Goal: Transaction & Acquisition: Purchase product/service

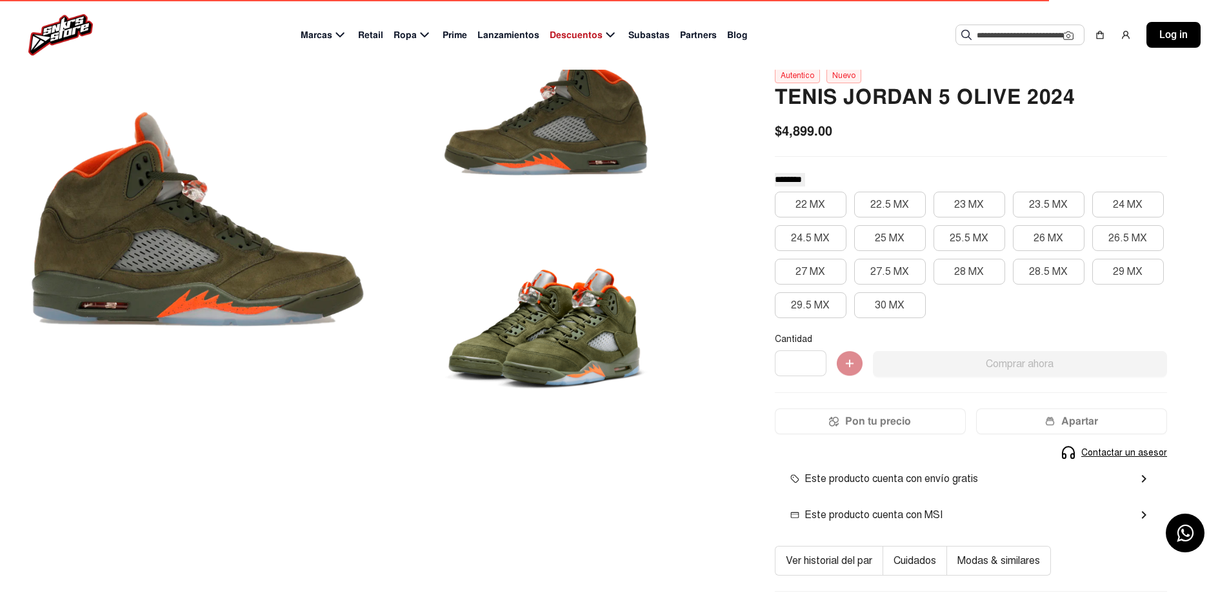
scroll to position [129, 0]
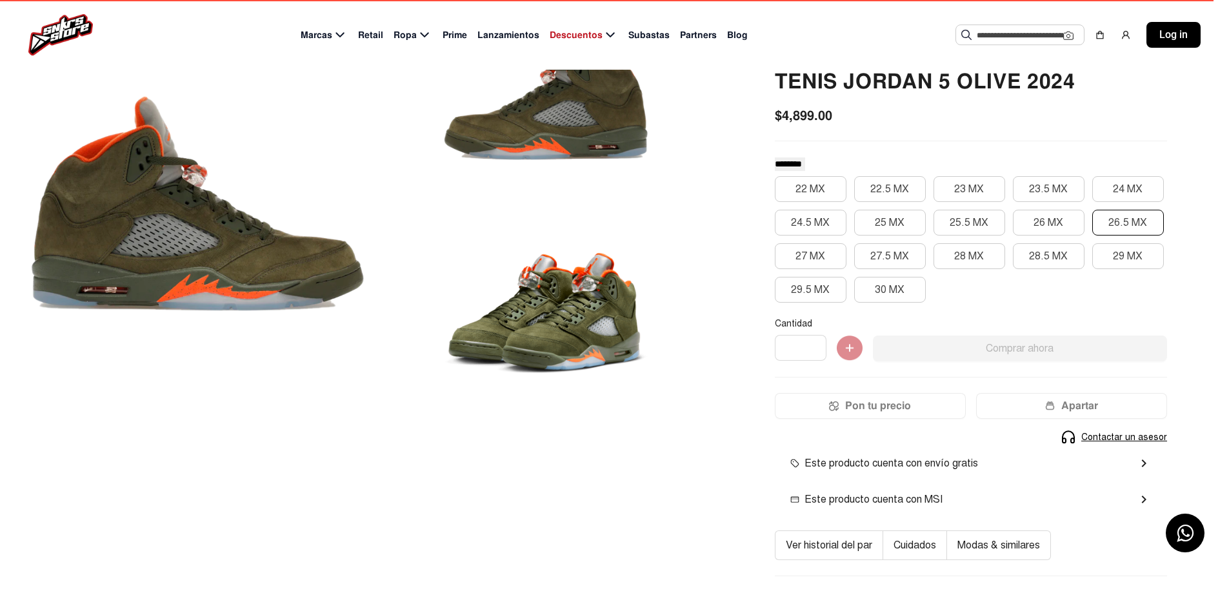
click at [1102, 217] on button "26.5 MX" at bounding box center [1128, 223] width 72 height 26
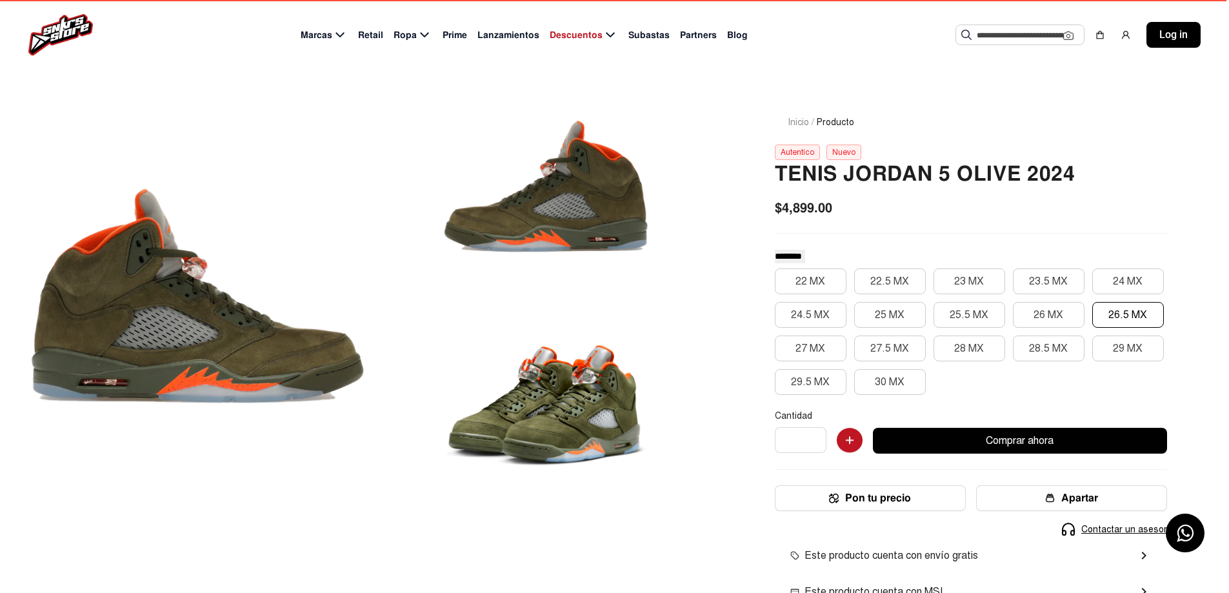
scroll to position [0, 0]
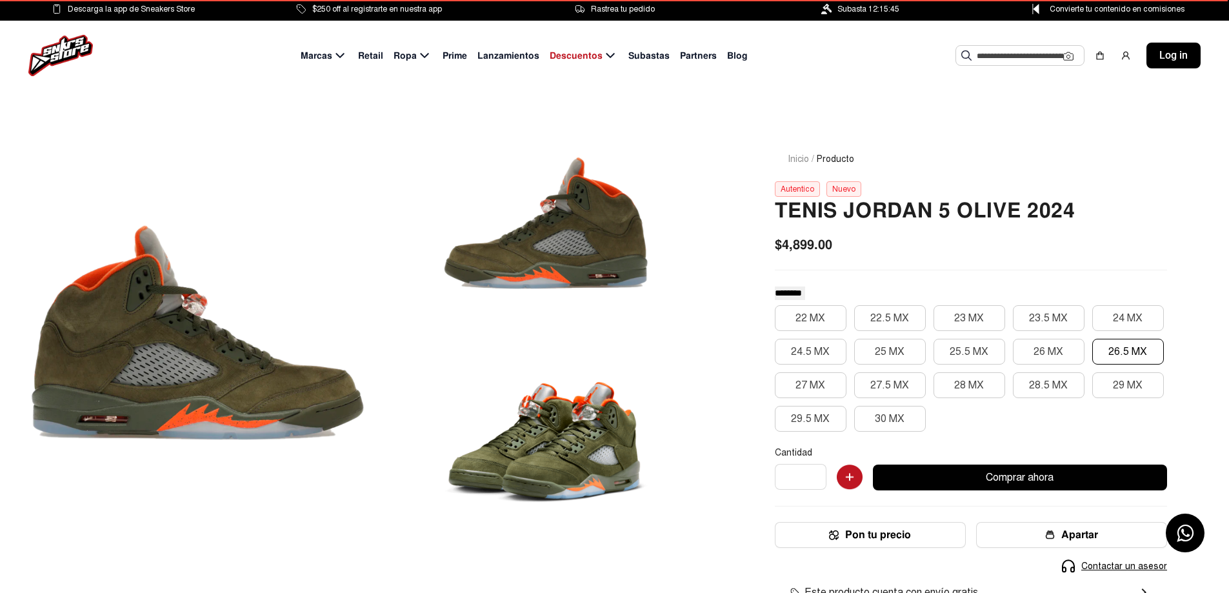
click at [501, 56] on span "Lanzamientos" at bounding box center [508, 56] width 62 height 14
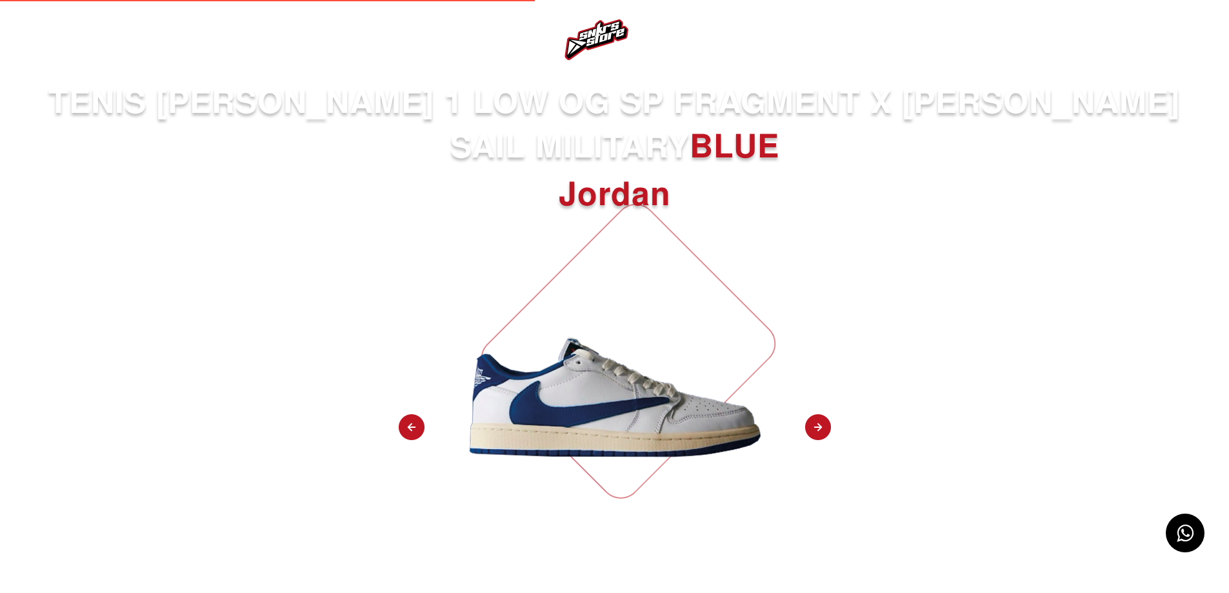
select select
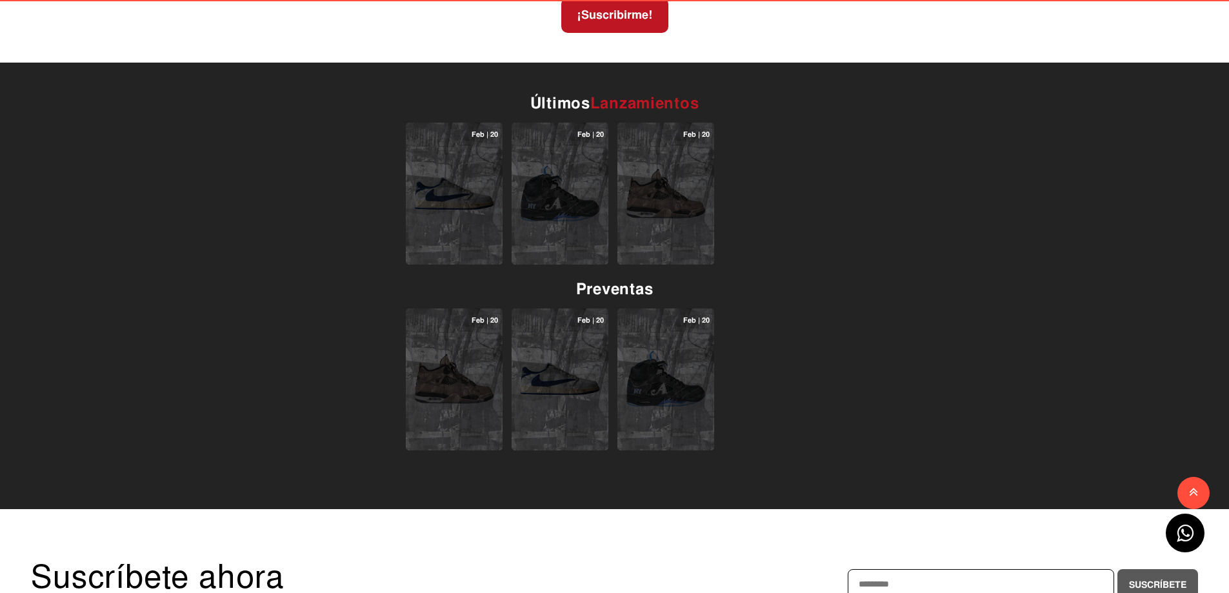
scroll to position [839, 0]
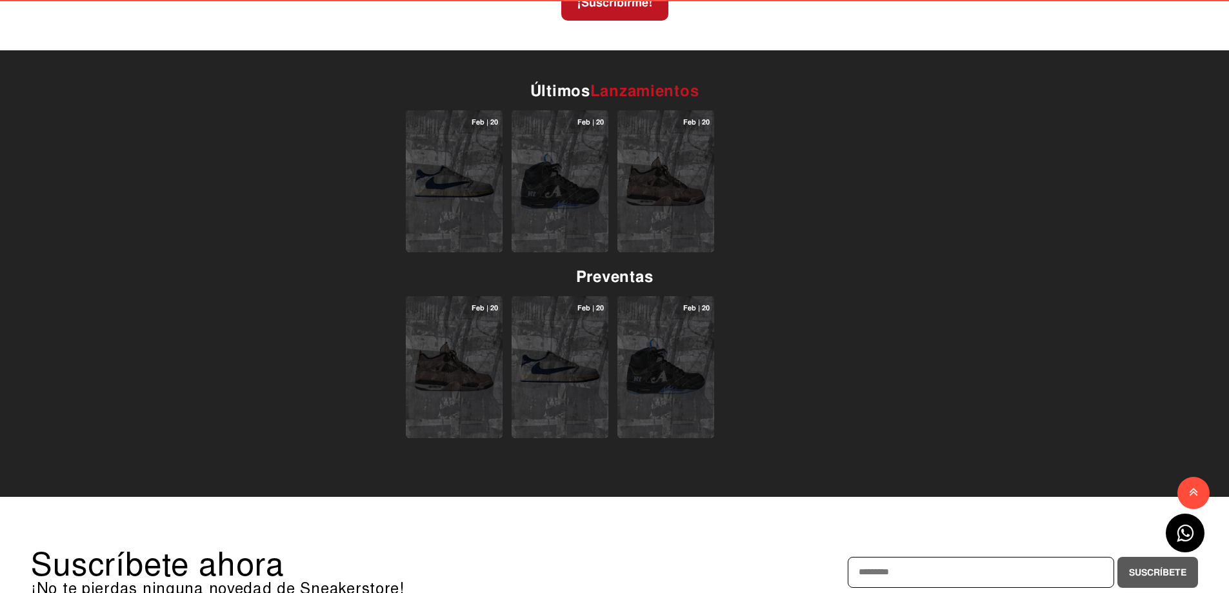
click at [458, 194] on img at bounding box center [454, 181] width 83 height 83
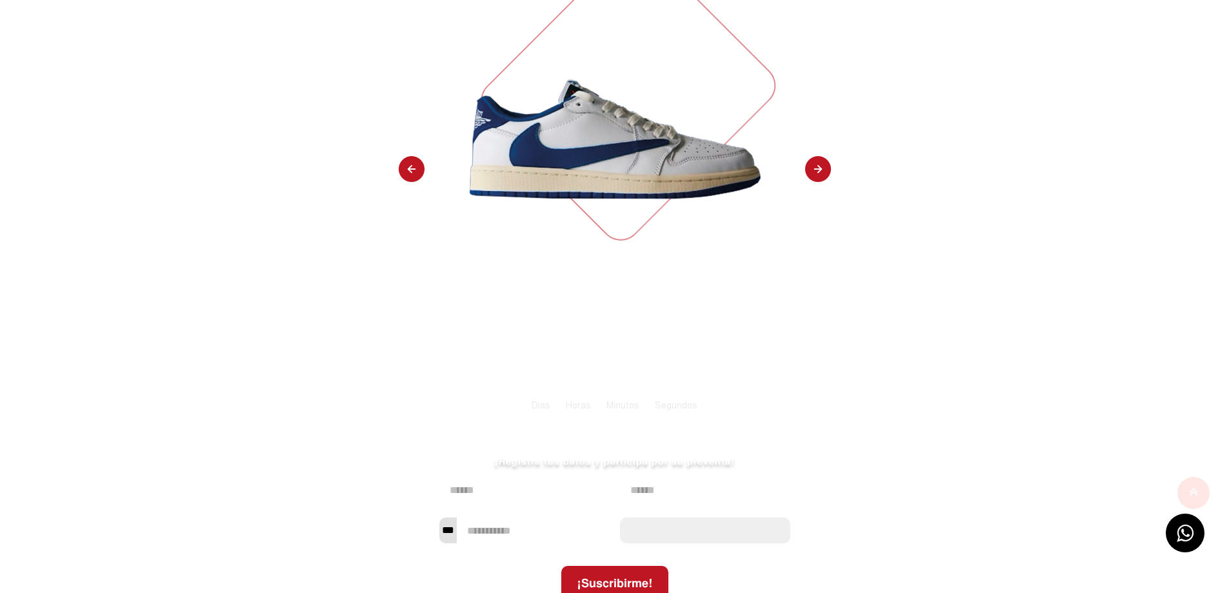
scroll to position [0, 0]
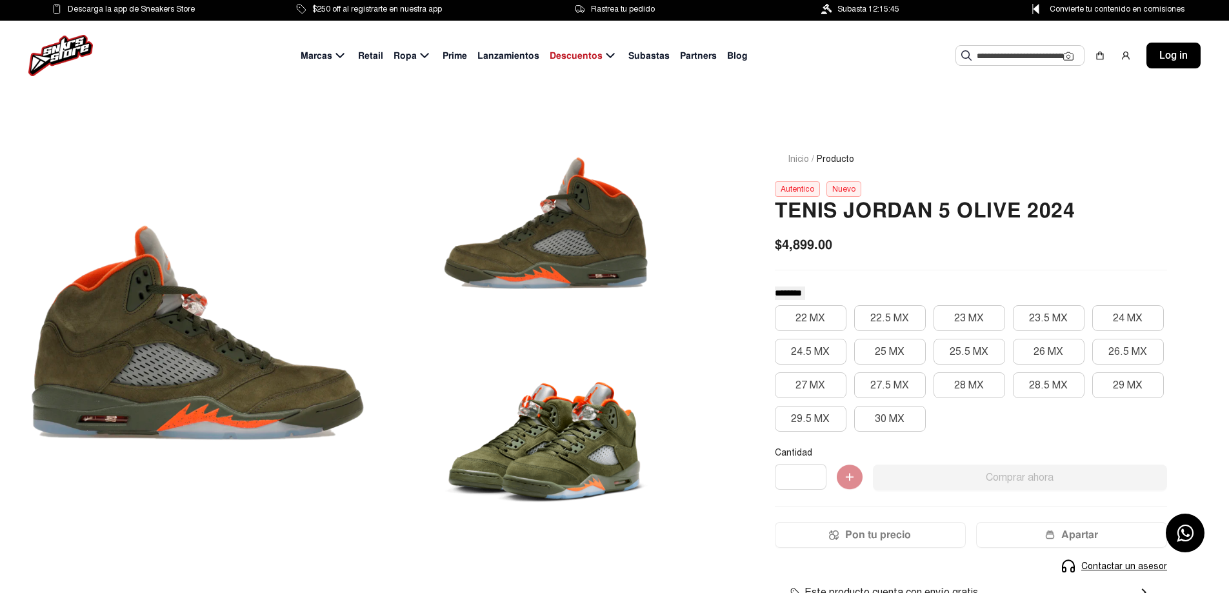
click at [652, 54] on span "Subastas" at bounding box center [648, 56] width 41 height 14
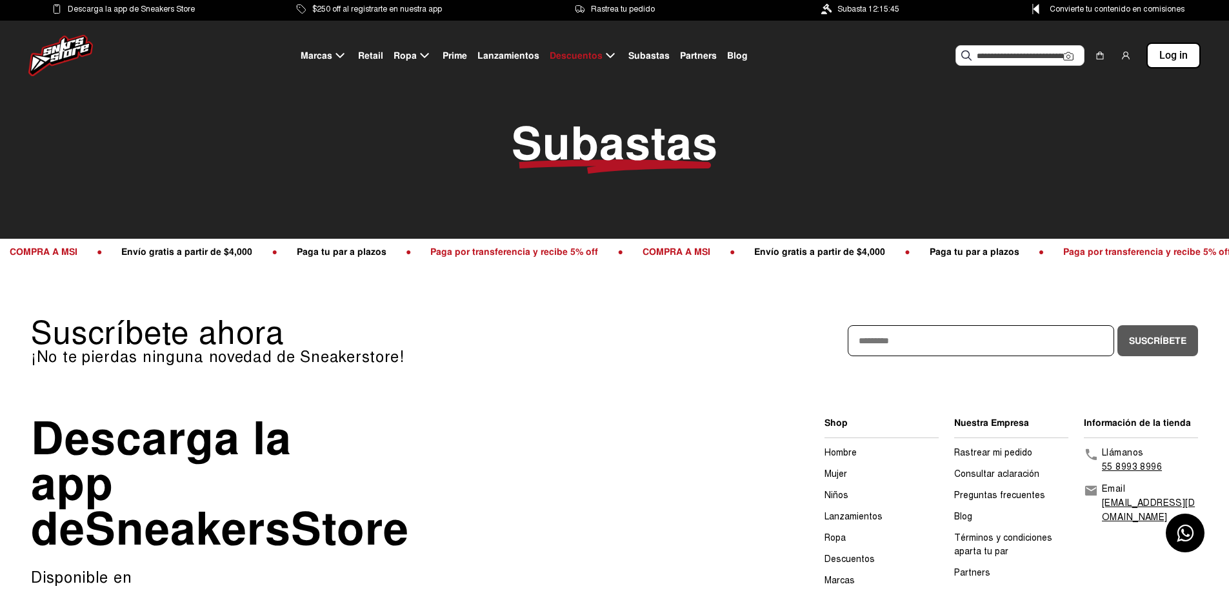
click at [370, 55] on span "Retail" at bounding box center [370, 56] width 25 height 14
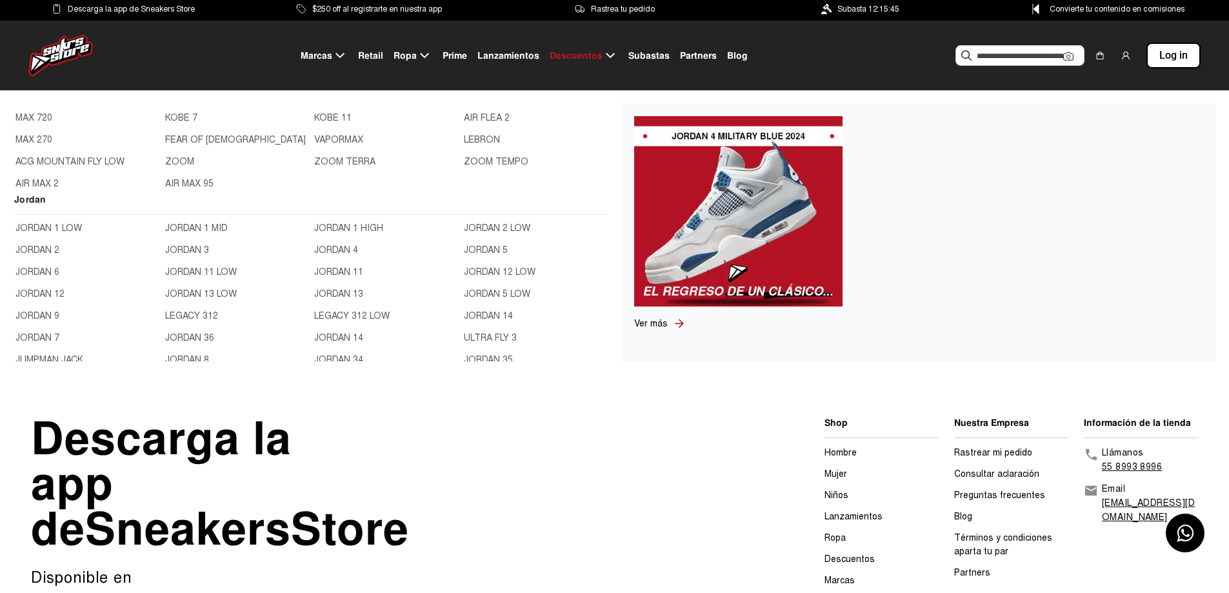
scroll to position [387, 0]
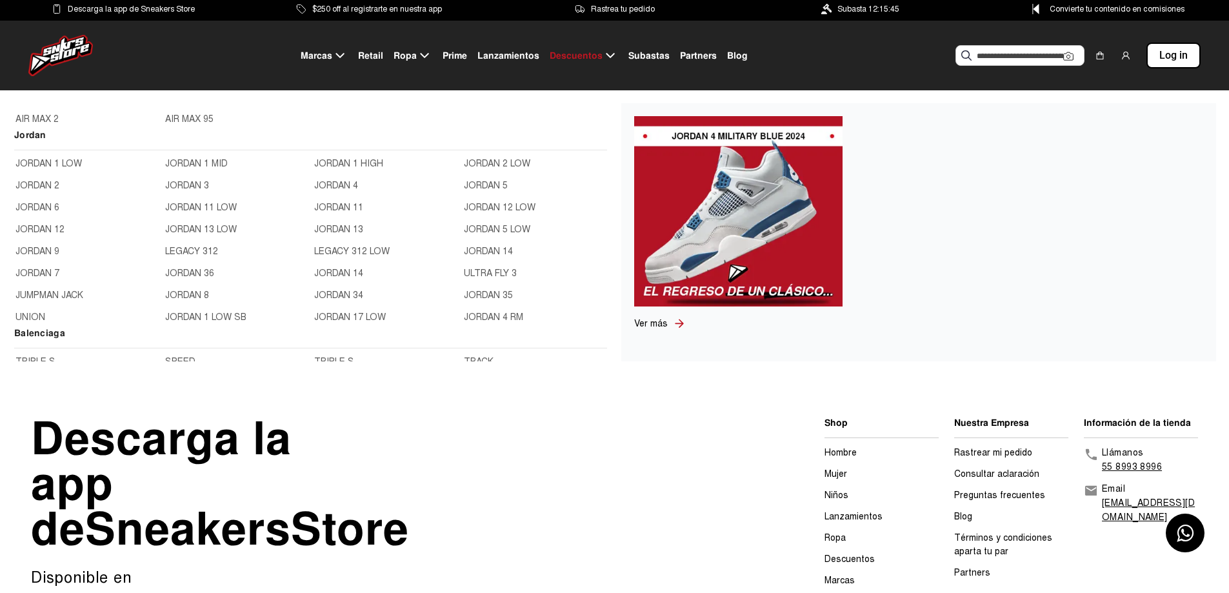
click at [46, 228] on link "JORDAN 12" at bounding box center [86, 230] width 142 height 14
click at [43, 228] on link "JORDAN 12" at bounding box center [86, 230] width 142 height 14
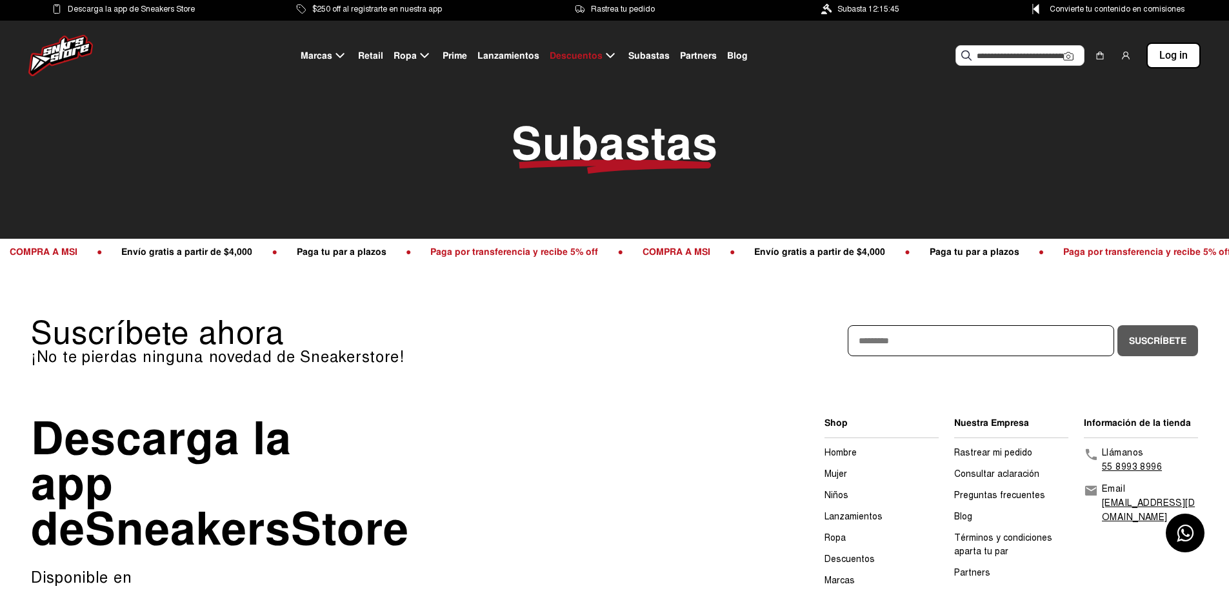
click at [861, 12] on span "Subasta 12:15:45" at bounding box center [868, 9] width 62 height 14
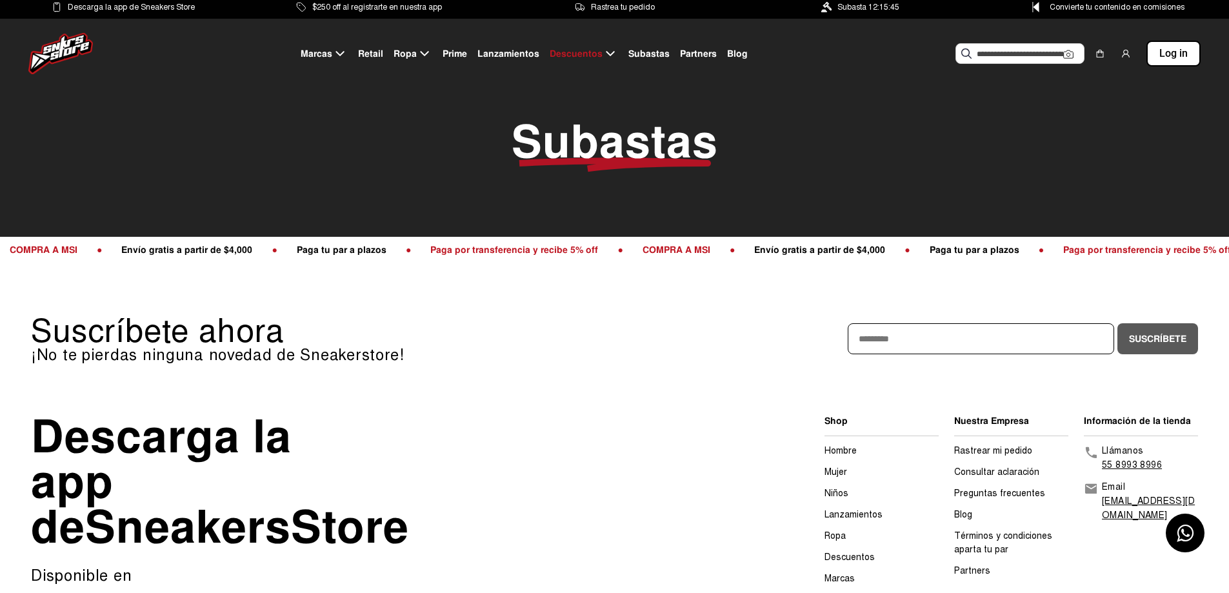
scroll to position [0, 0]
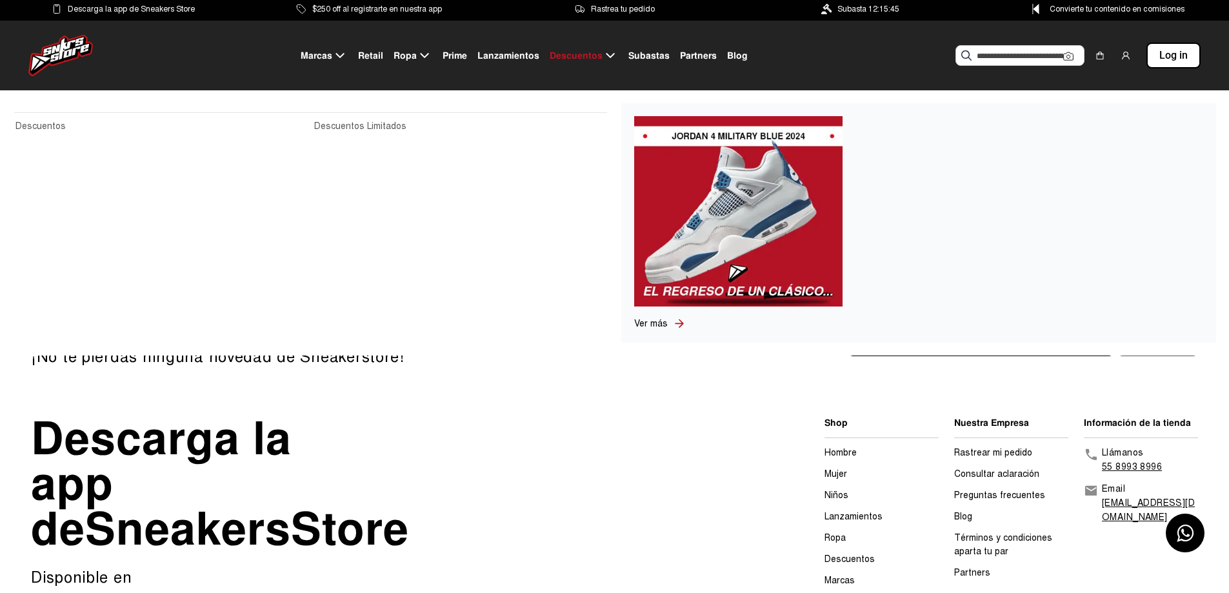
click at [607, 54] on icon at bounding box center [609, 56] width 15 height 16
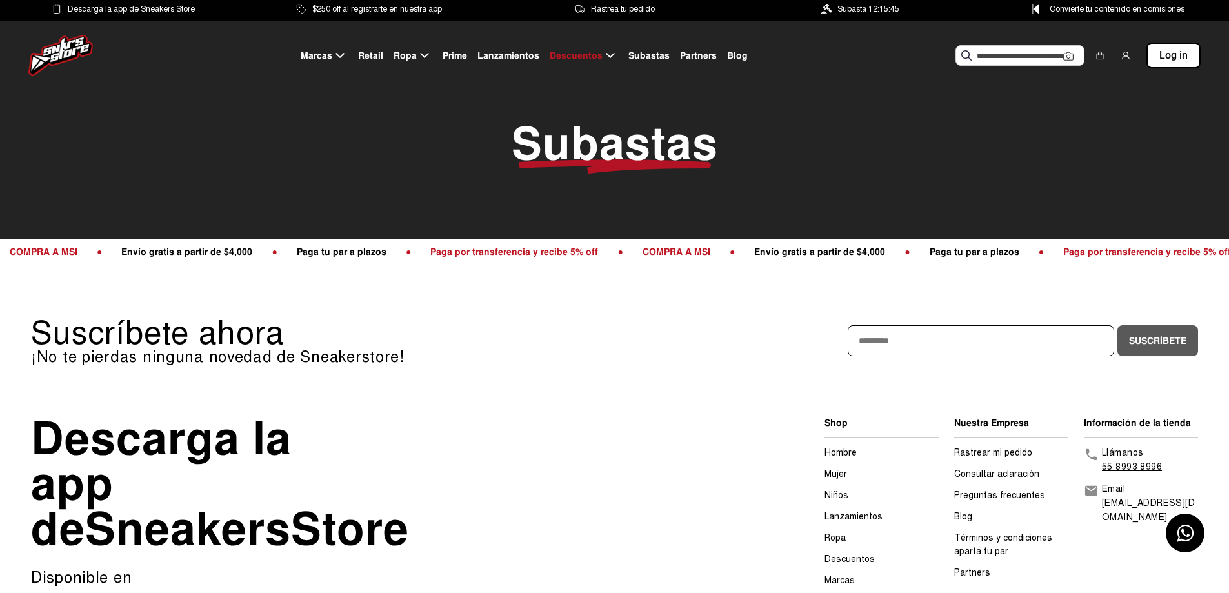
click at [515, 57] on span "Lanzamientos" at bounding box center [508, 56] width 62 height 14
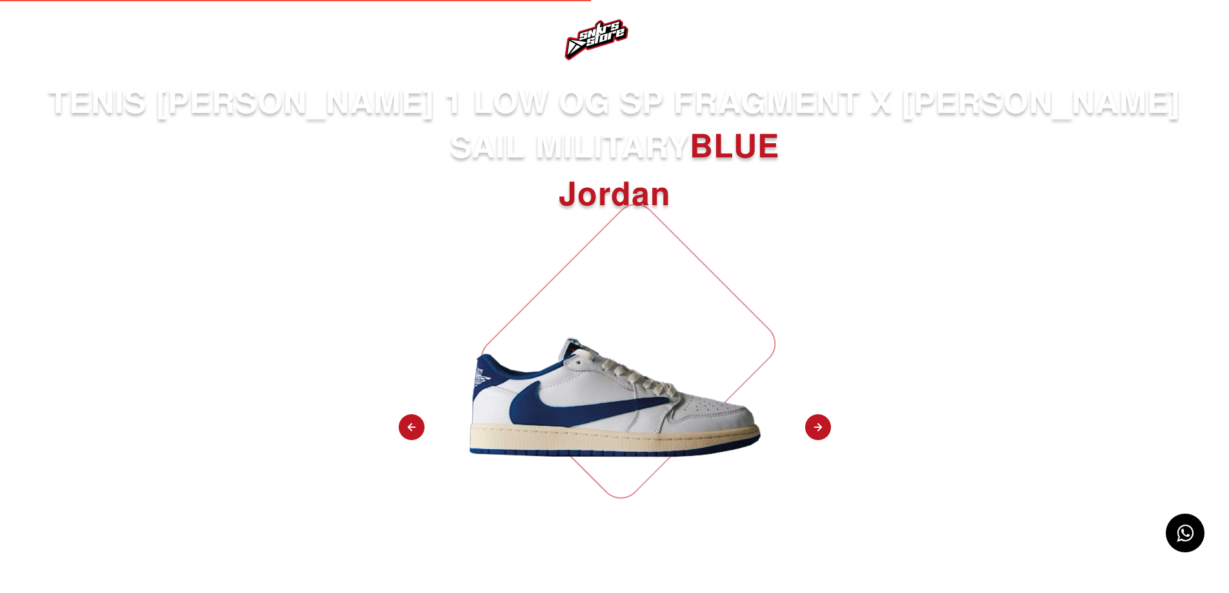
select select
click at [601, 35] on img at bounding box center [596, 39] width 65 height 41
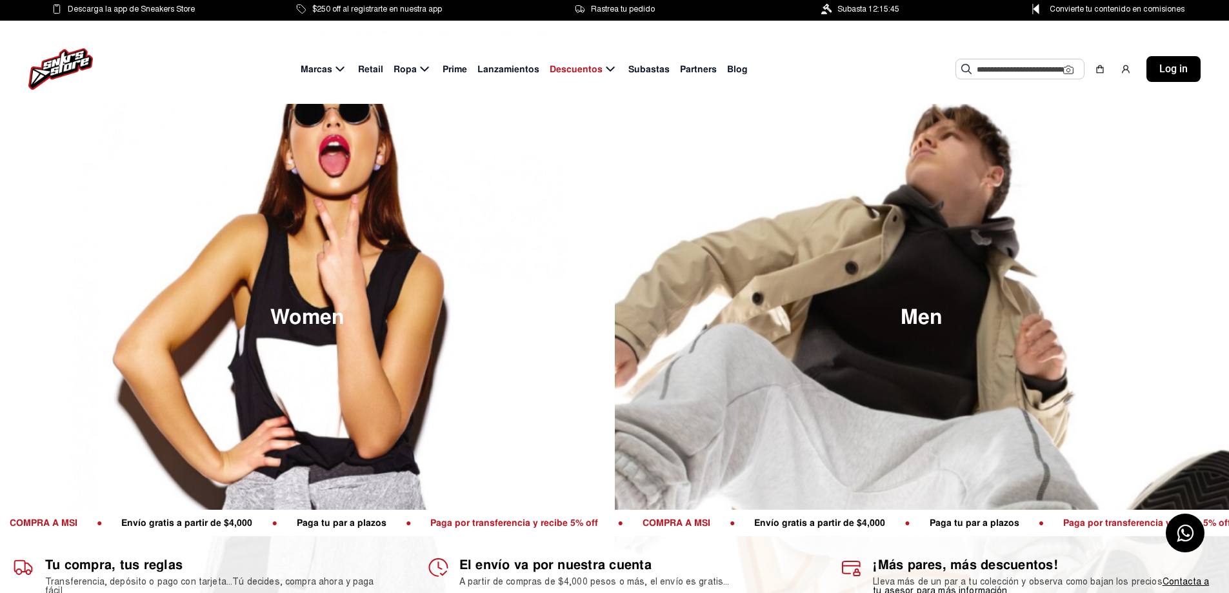
click at [453, 73] on span "Prime" at bounding box center [455, 70] width 25 height 14
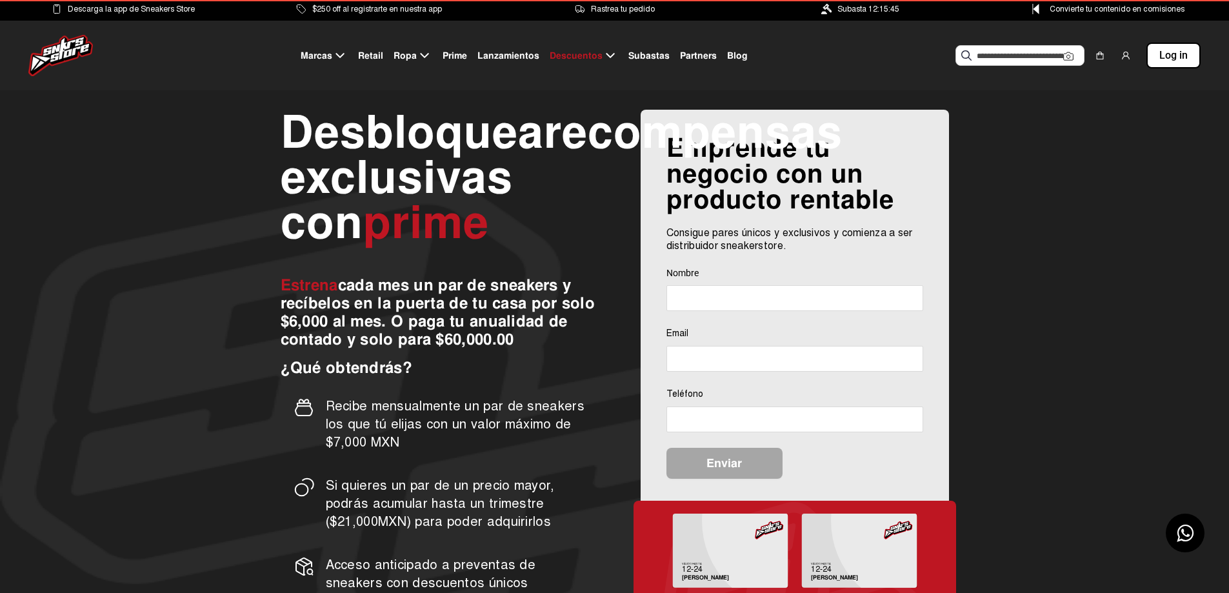
click at [380, 55] on span "Retail" at bounding box center [370, 56] width 25 height 14
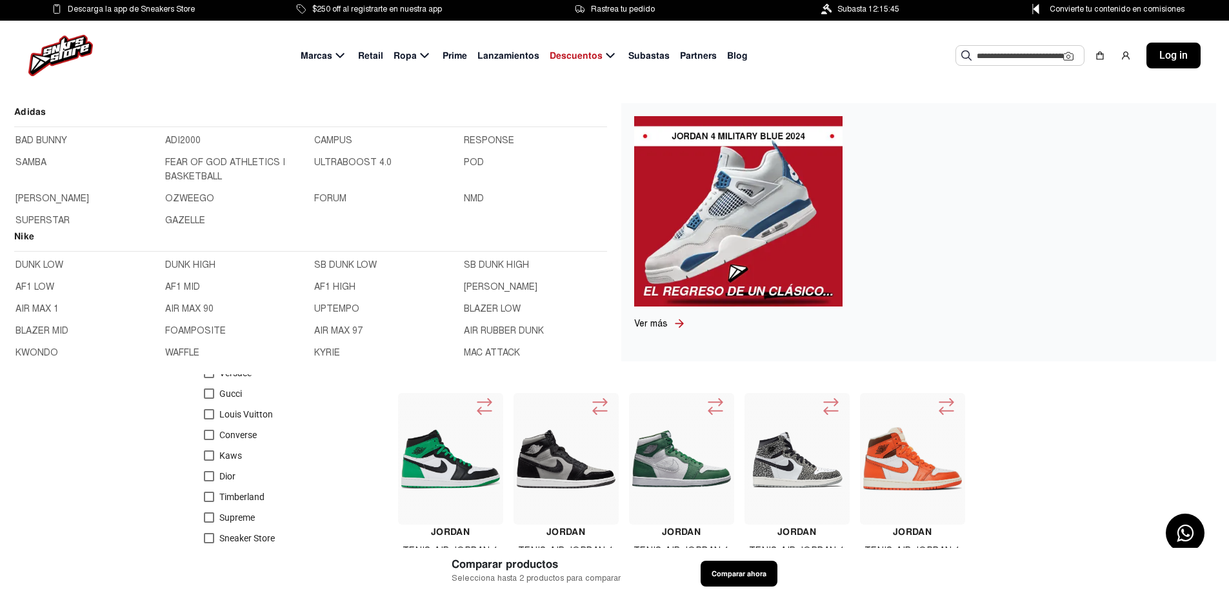
click at [342, 57] on icon at bounding box center [339, 55] width 8 height 5
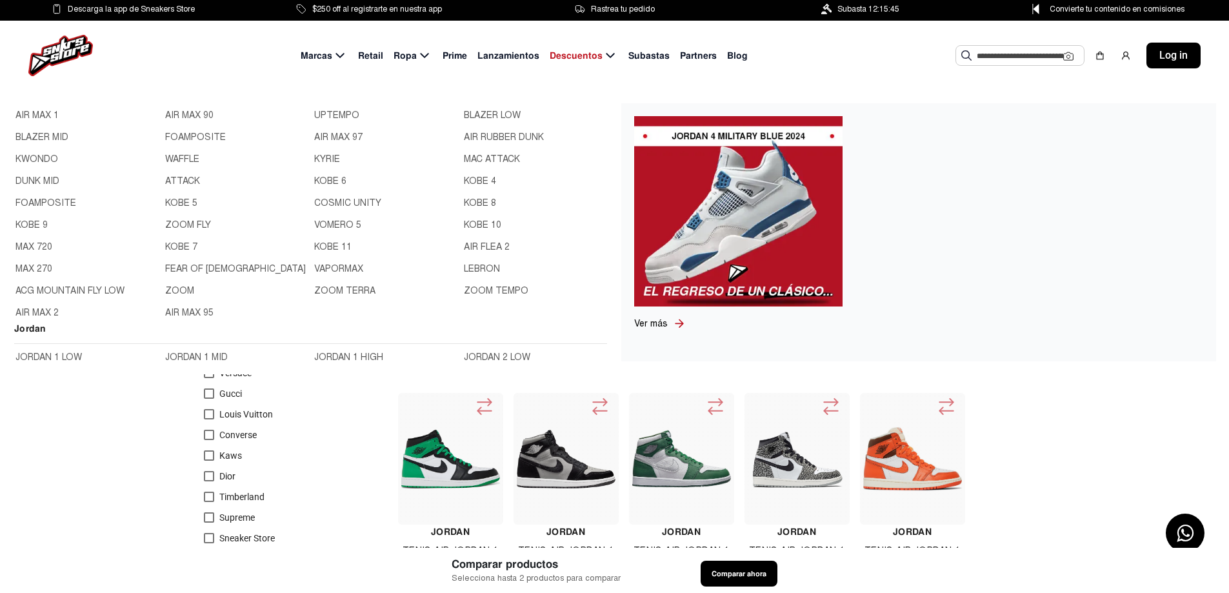
scroll to position [323, 0]
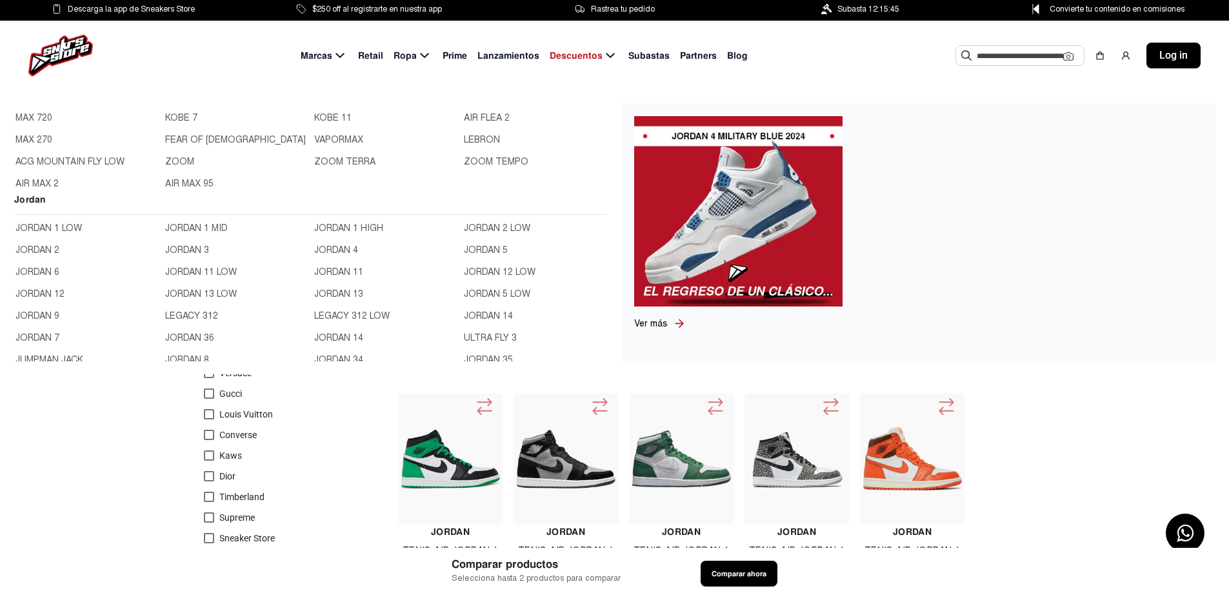
click at [39, 335] on link "JORDAN 7" at bounding box center [86, 338] width 142 height 14
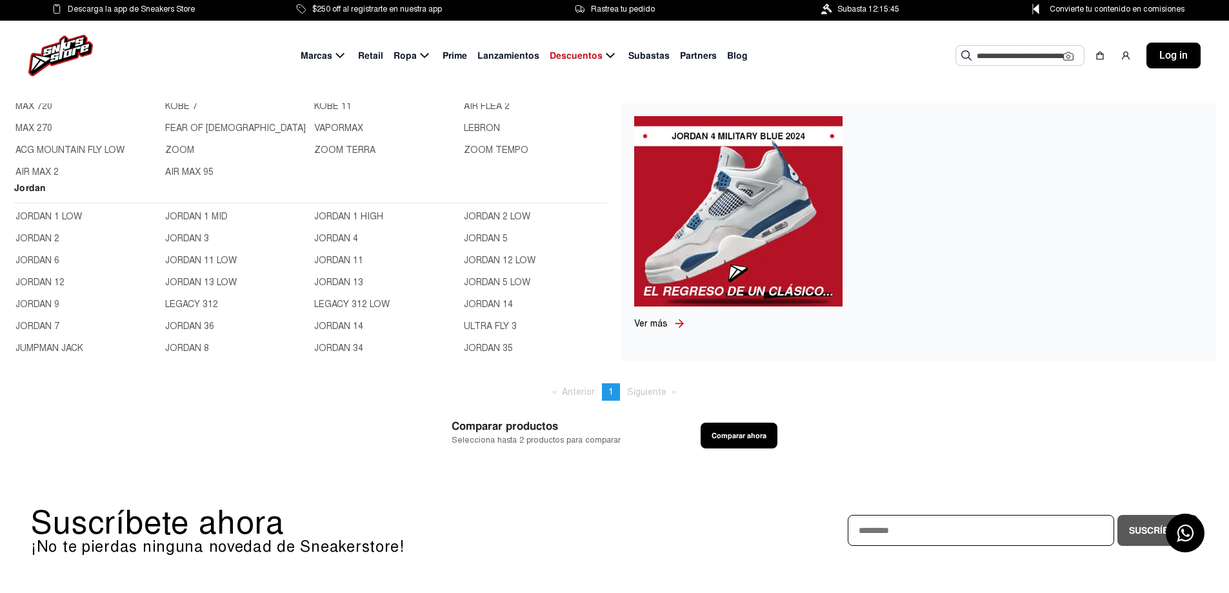
scroll to position [452, 0]
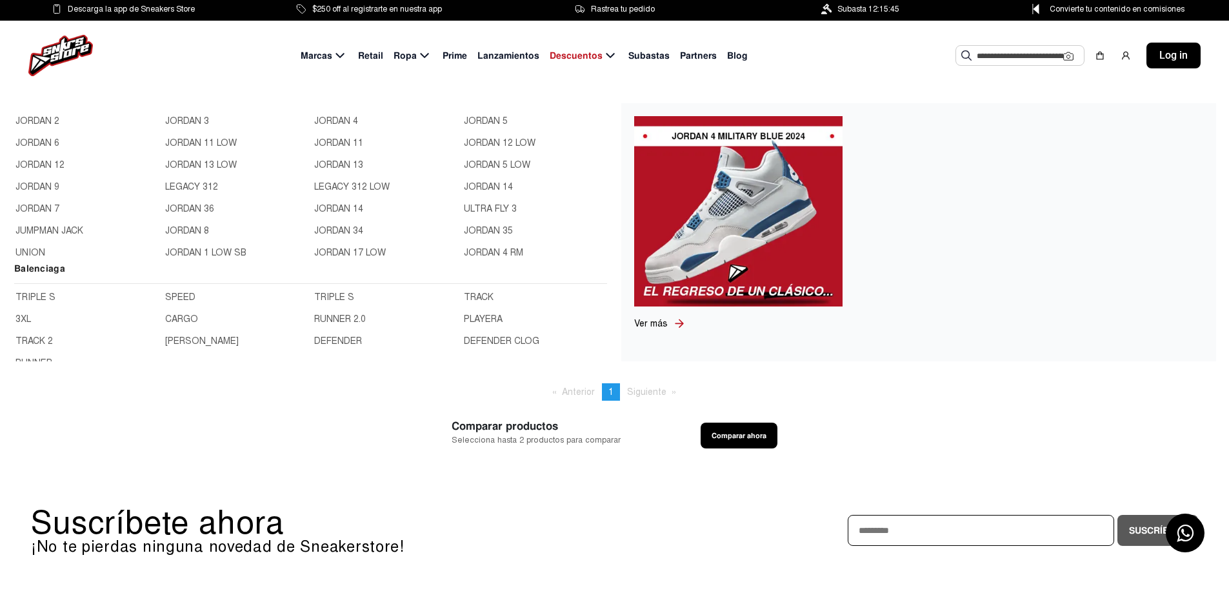
click at [55, 165] on link "JORDAN 12" at bounding box center [86, 165] width 142 height 14
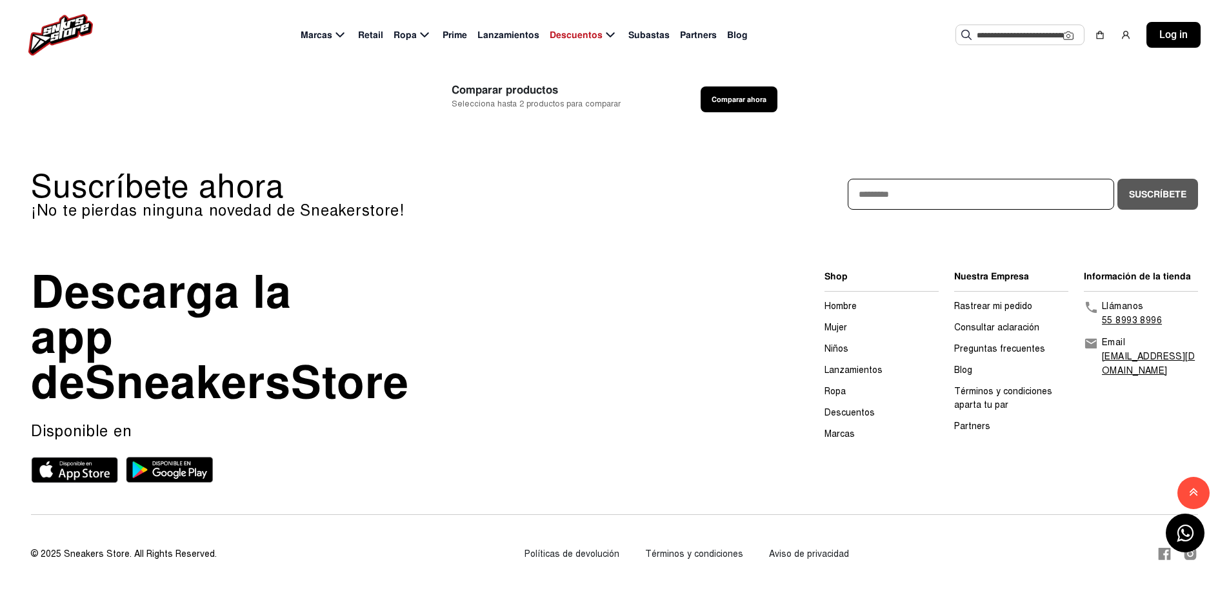
scroll to position [737, 0]
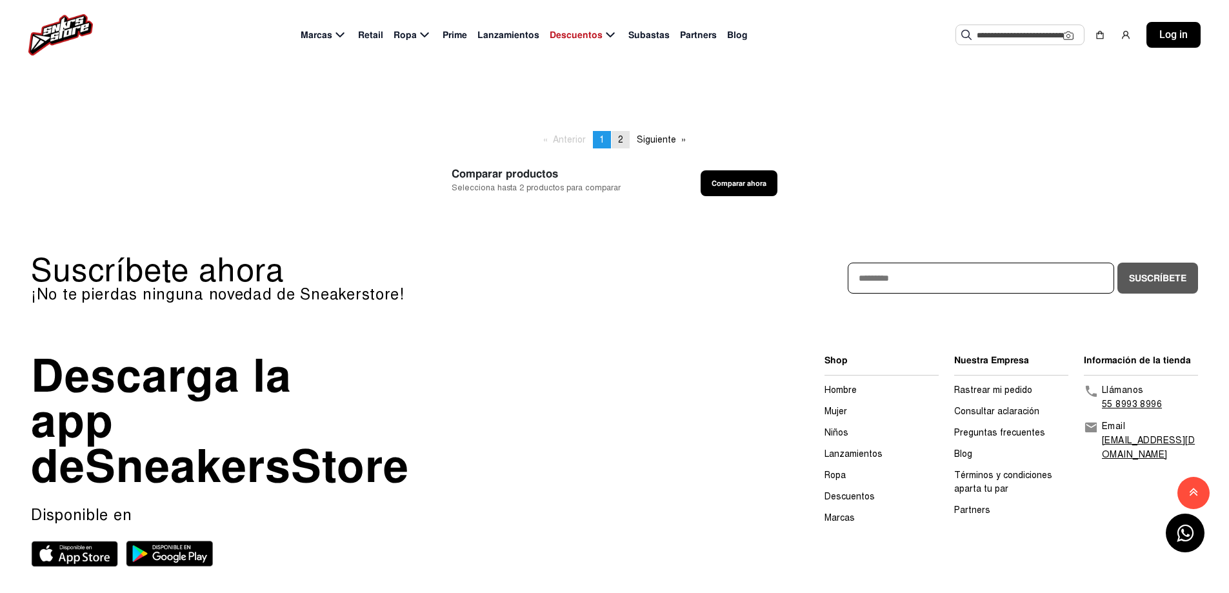
click at [620, 135] on span "2" at bounding box center [620, 139] width 5 height 11
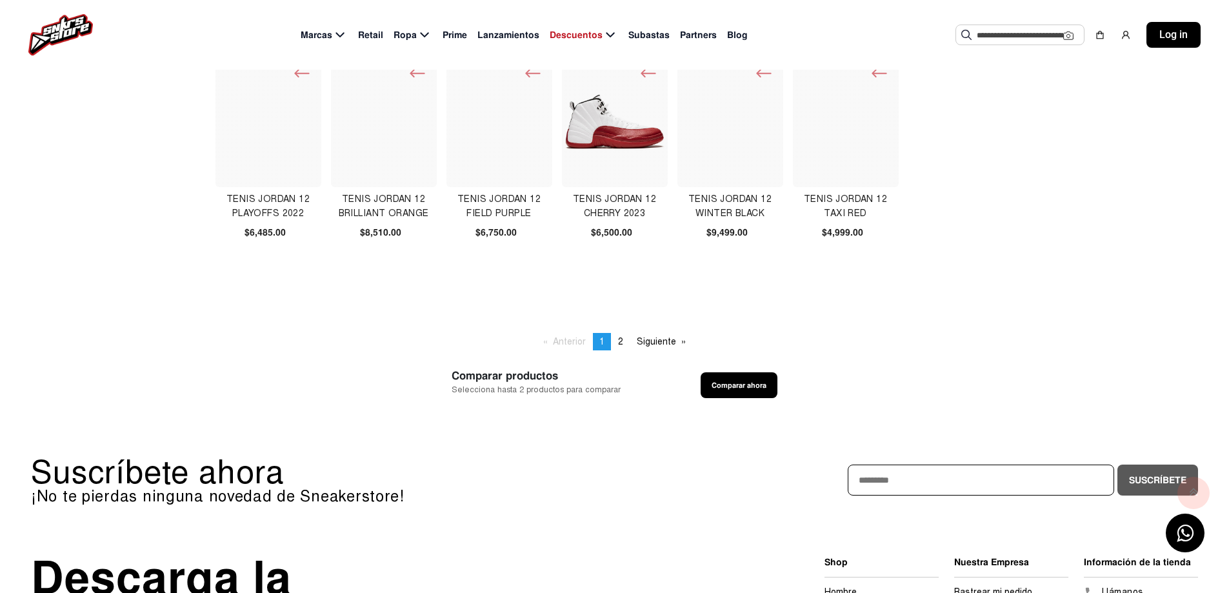
scroll to position [608, 0]
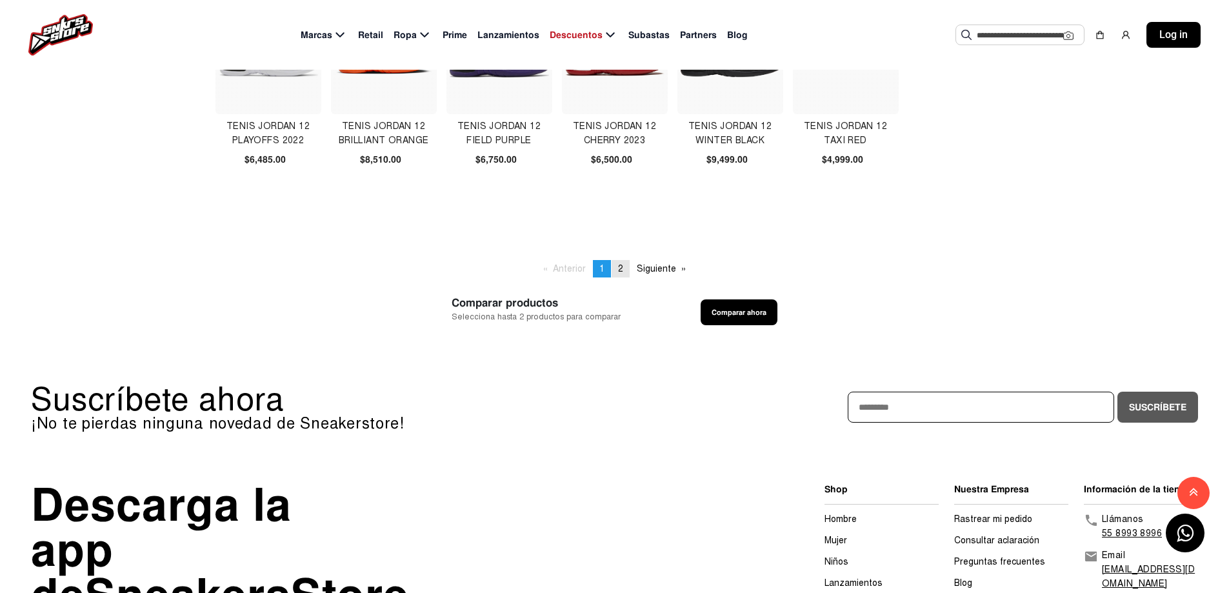
click at [618, 266] on span "2" at bounding box center [620, 268] width 5 height 11
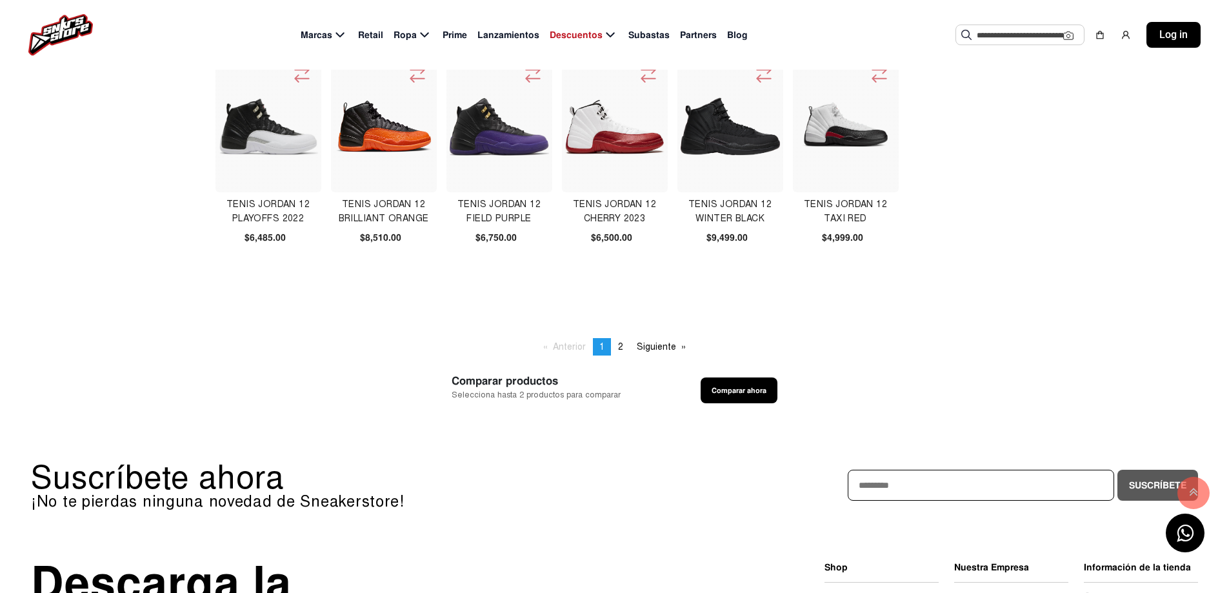
scroll to position [673, 0]
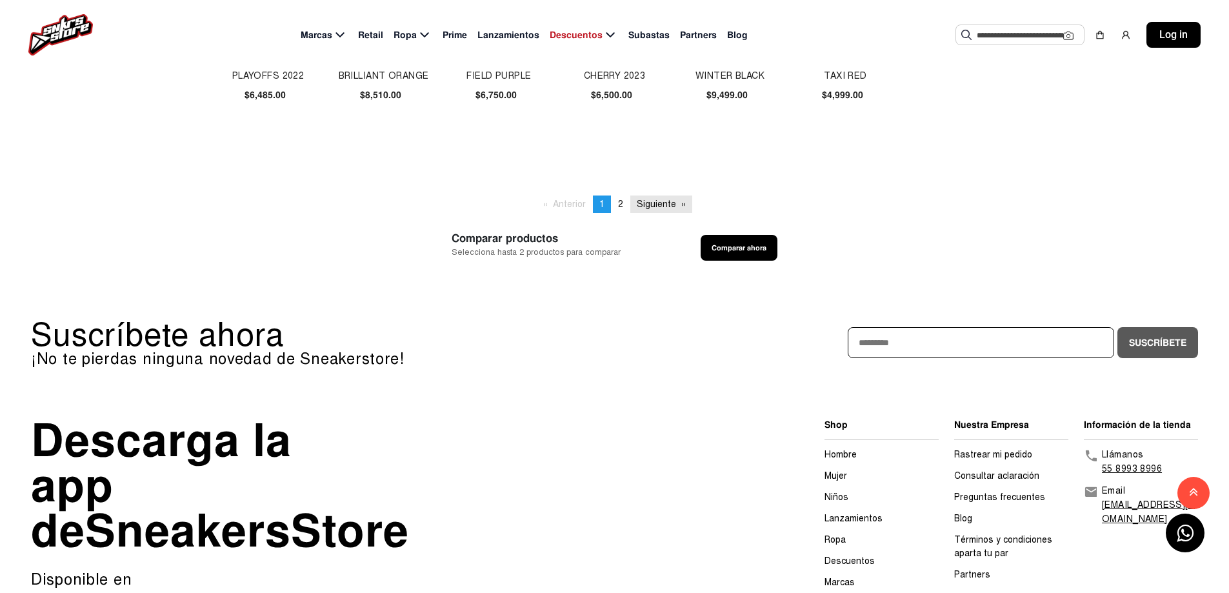
click at [667, 204] on link "Siguiente page" at bounding box center [661, 203] width 62 height 17
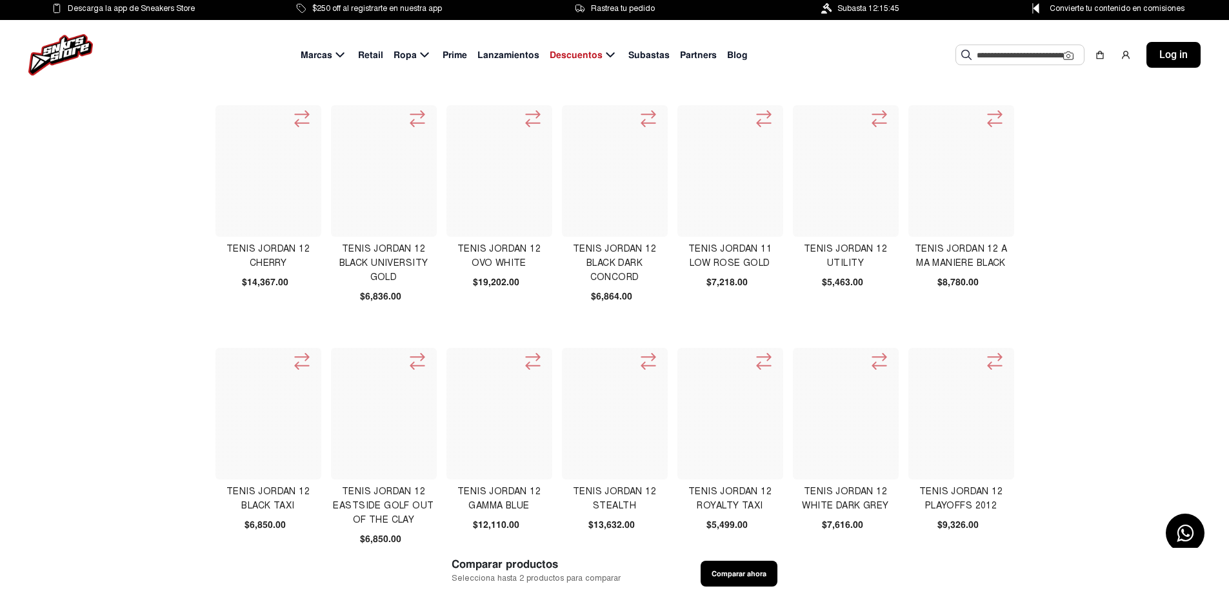
scroll to position [0, 0]
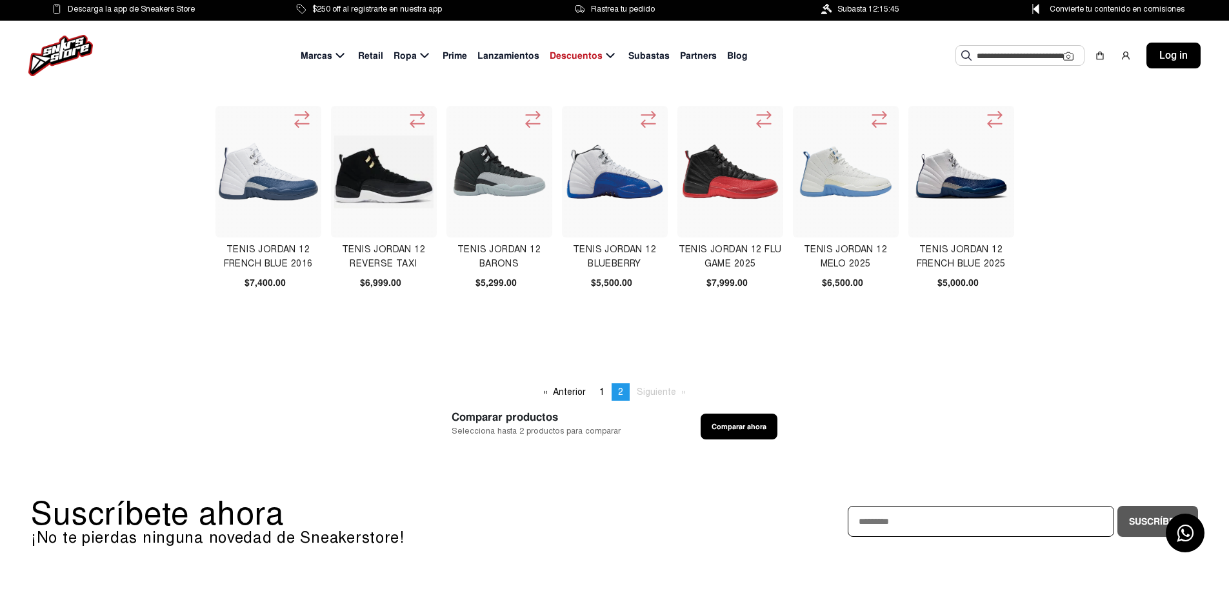
click at [706, 173] on img at bounding box center [730, 171] width 99 height 99
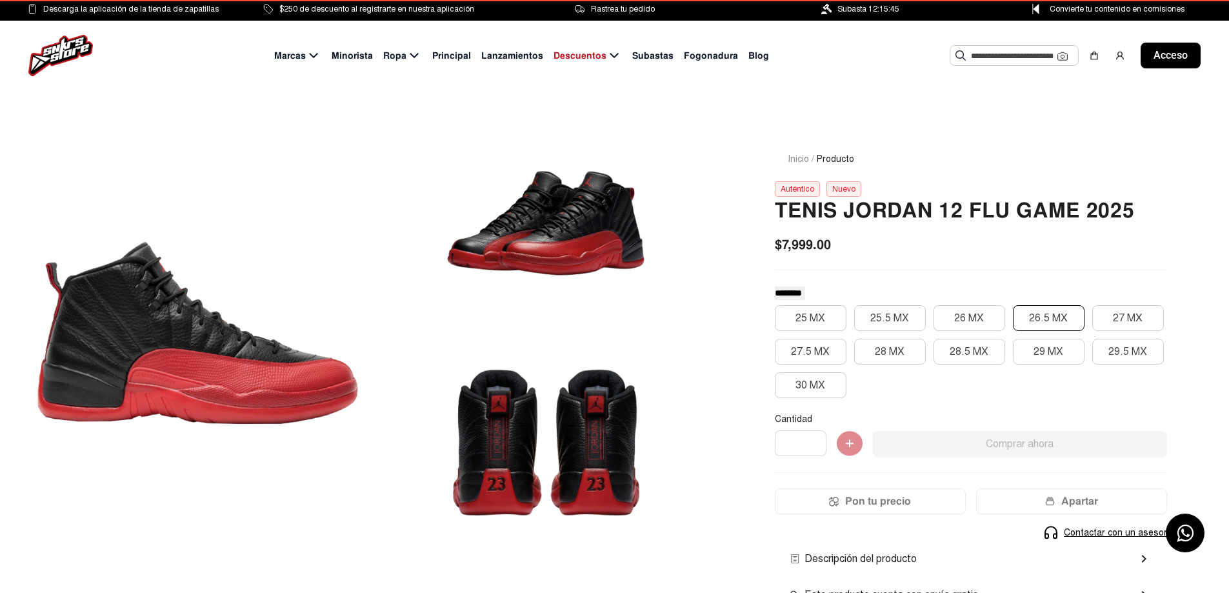
click at [1042, 314] on font "26.5 MX" at bounding box center [1048, 318] width 39 height 13
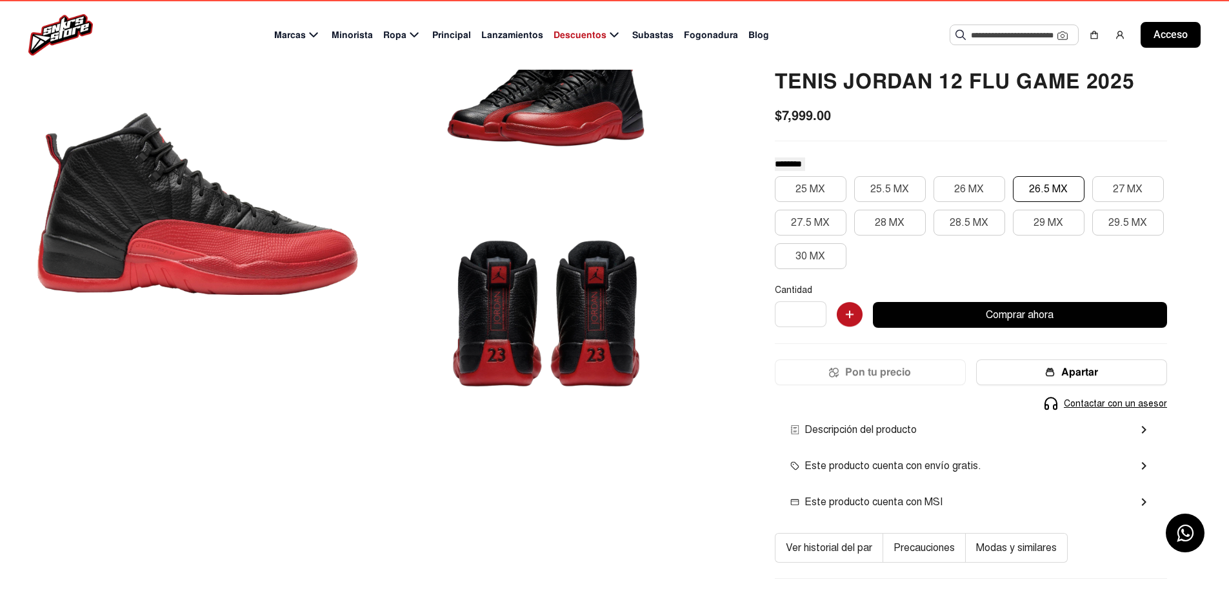
scroll to position [258, 0]
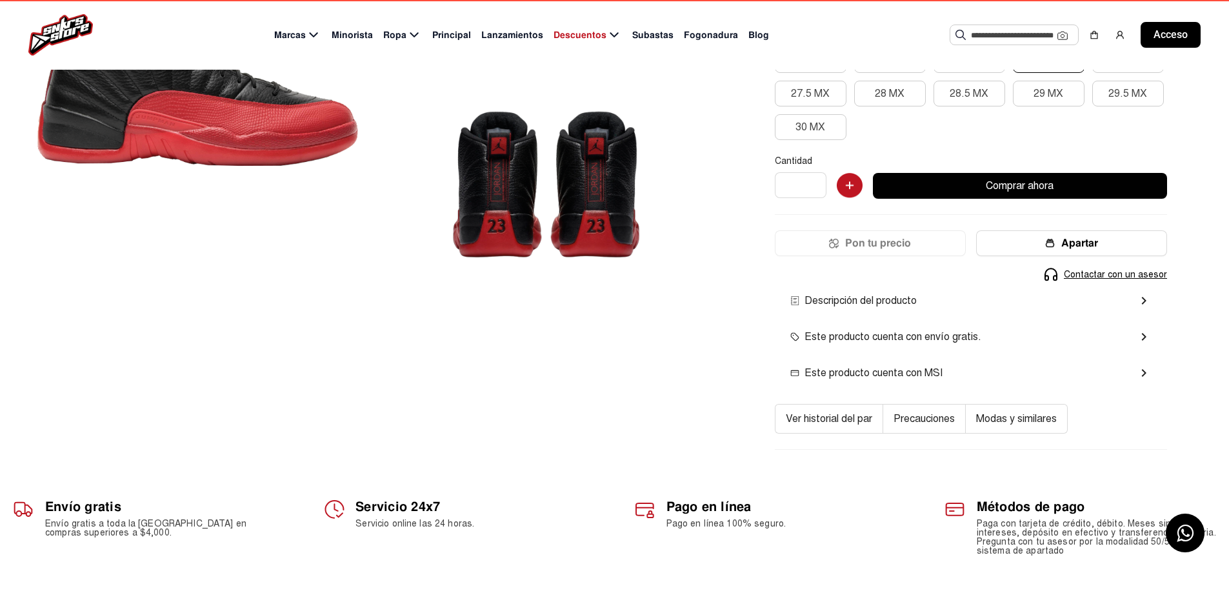
click at [1147, 298] on mat-icon "chevron_right" at bounding box center [1143, 300] width 15 height 15
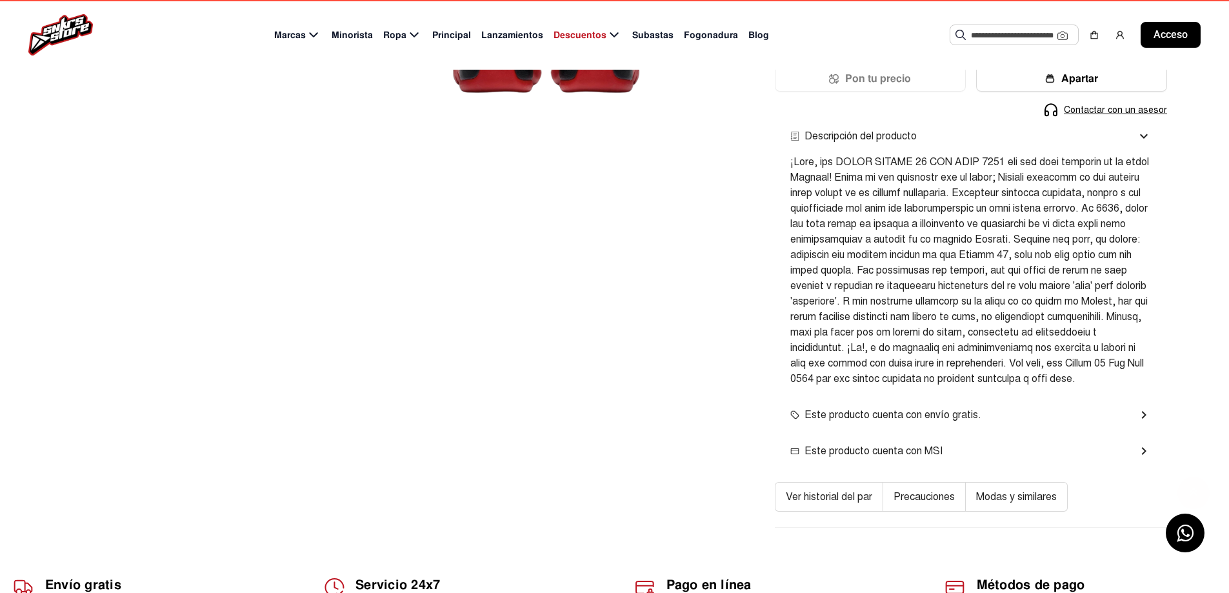
scroll to position [645, 0]
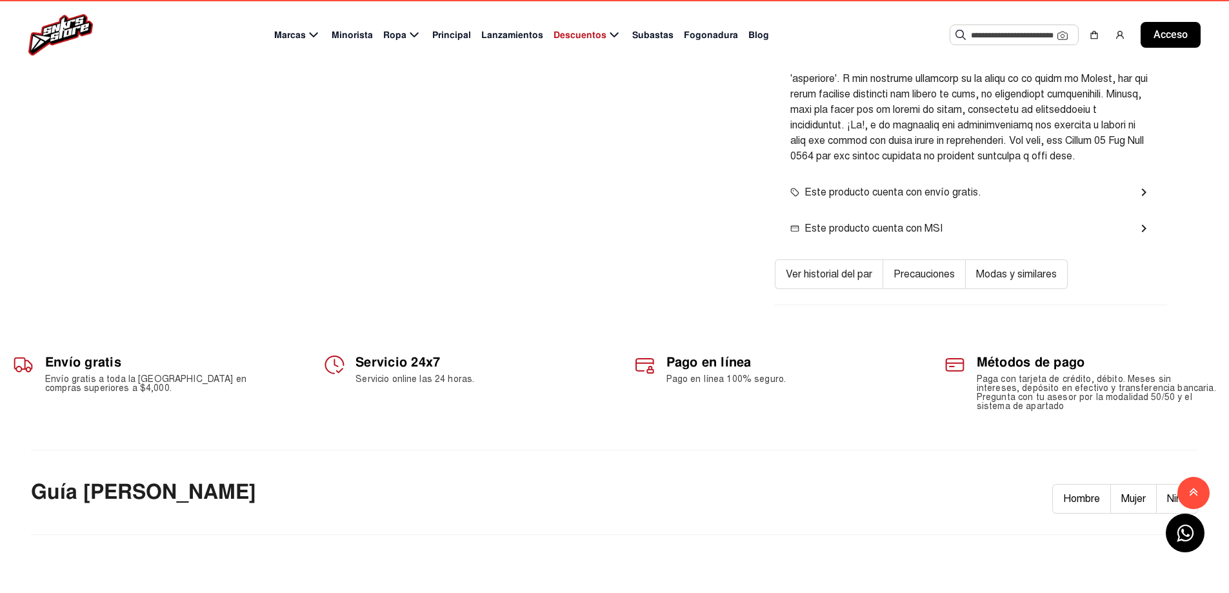
click at [926, 281] on font "Precauciones" at bounding box center [923, 274] width 61 height 13
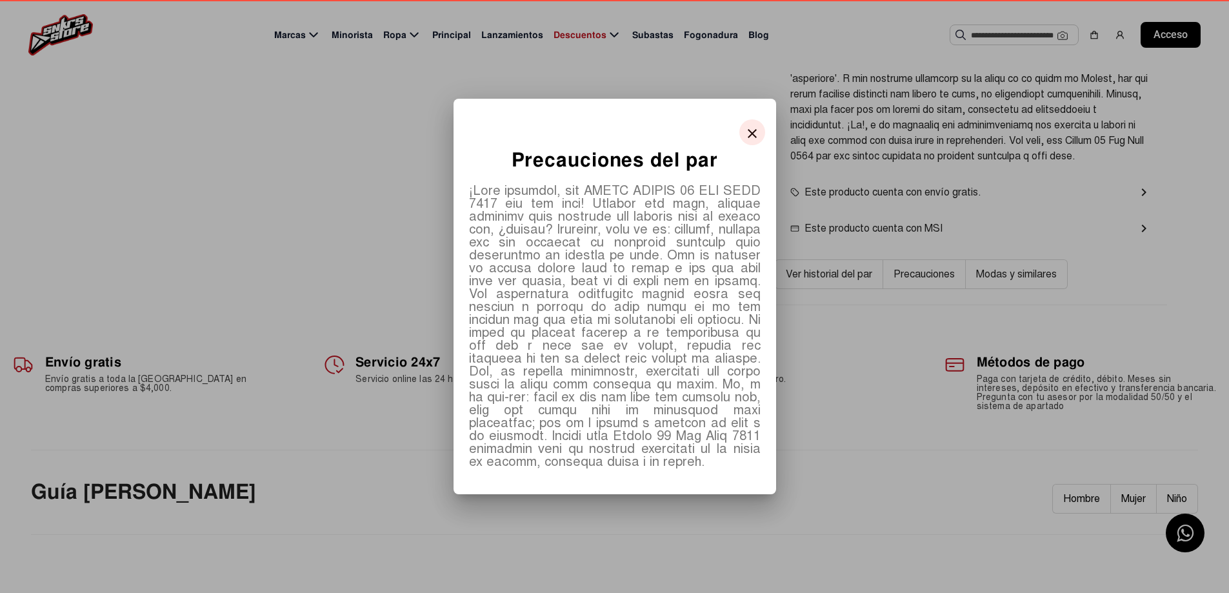
click at [741, 137] on button "close" at bounding box center [752, 132] width 26 height 26
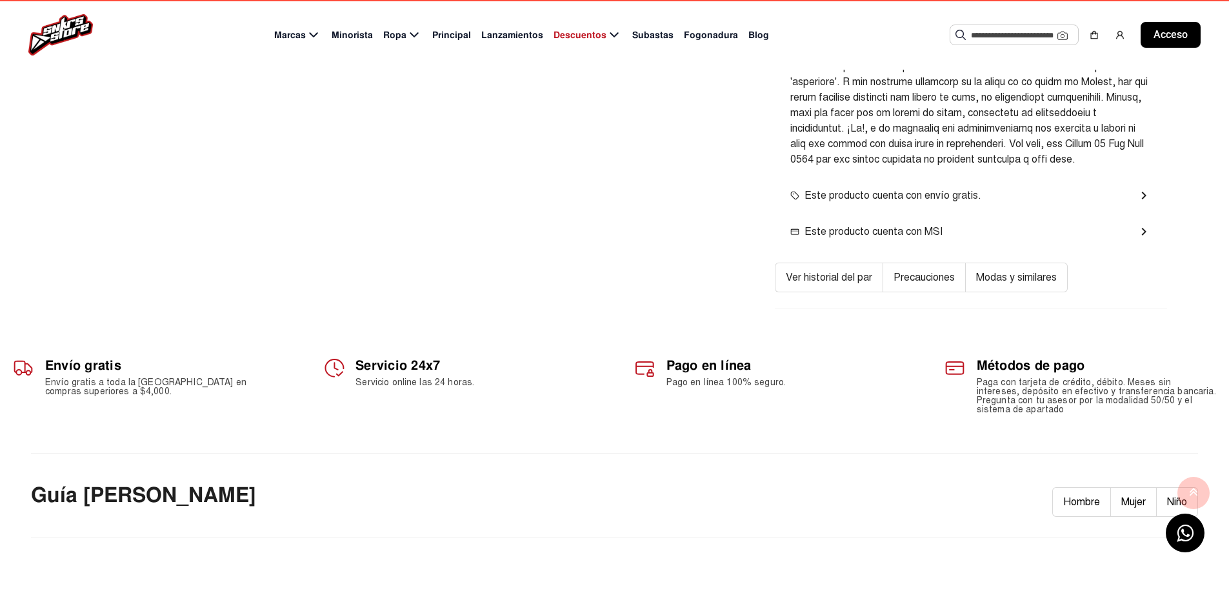
scroll to position [645, 0]
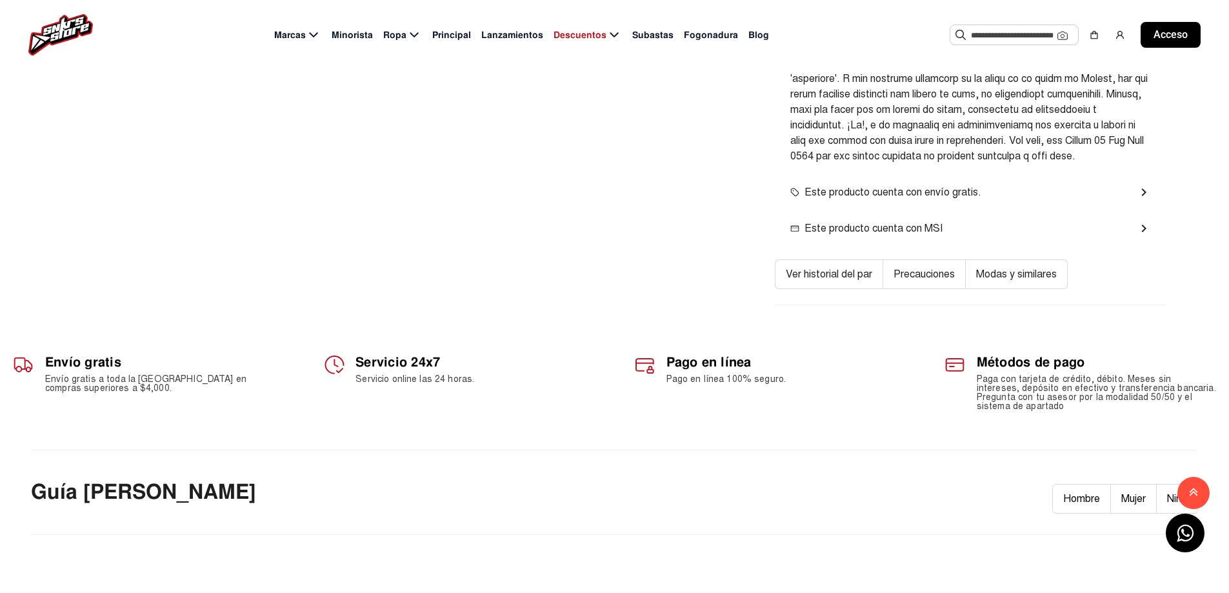
click at [843, 281] on font "Ver historial del par" at bounding box center [829, 274] width 86 height 13
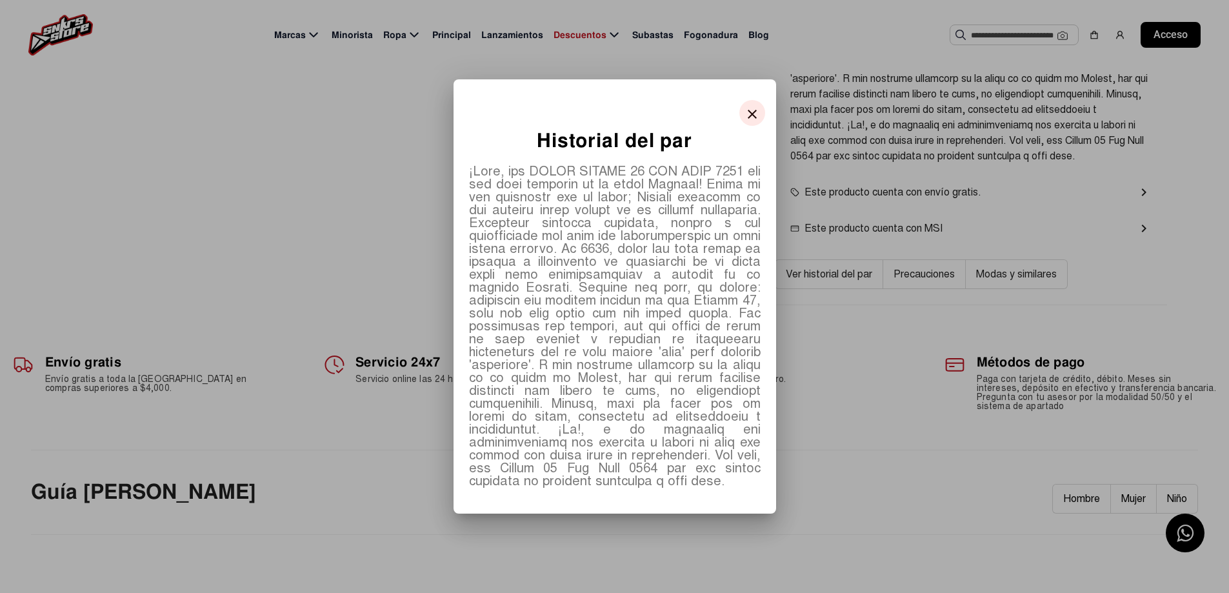
click at [754, 103] on button "close" at bounding box center [752, 113] width 26 height 26
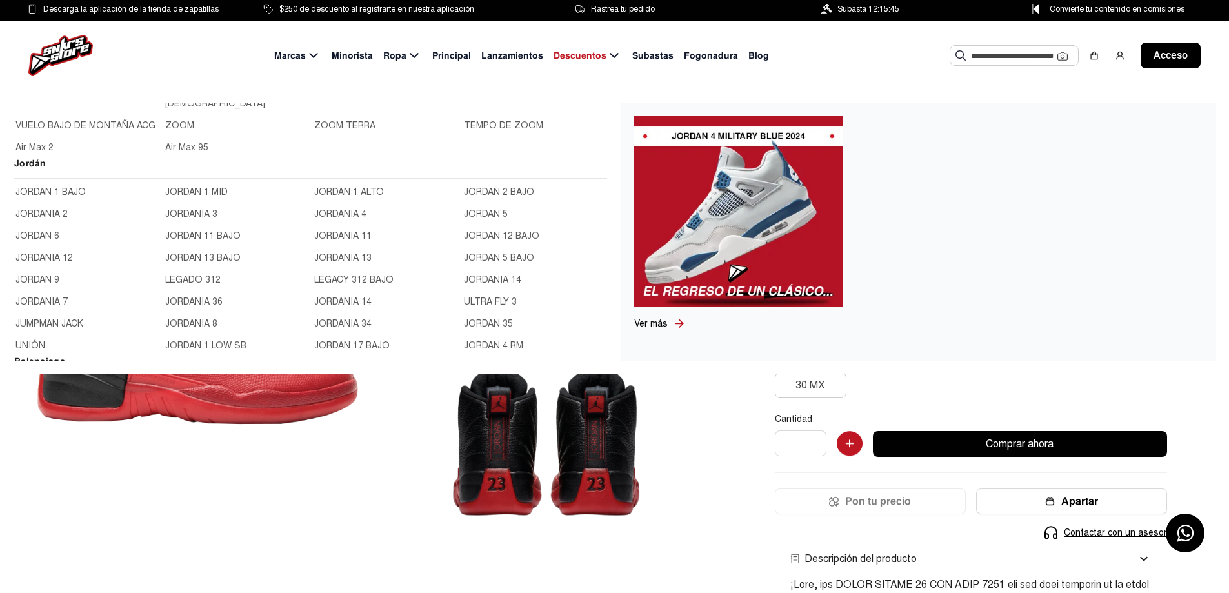
scroll to position [452, 0]
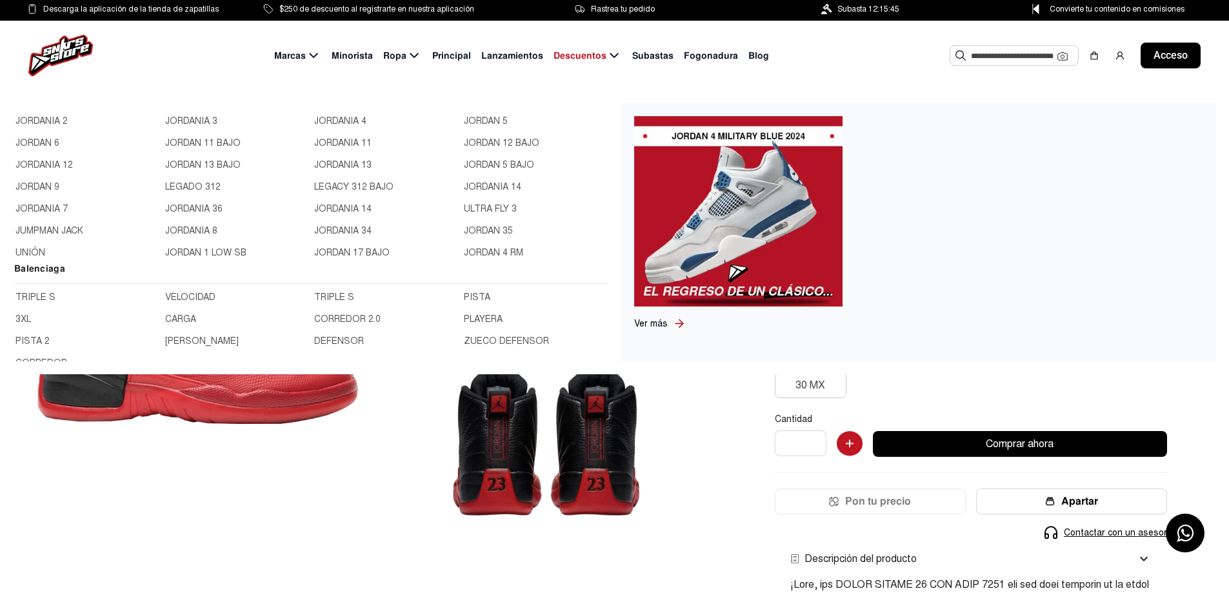
click at [49, 187] on font "JORDAN 9" at bounding box center [37, 186] width 44 height 11
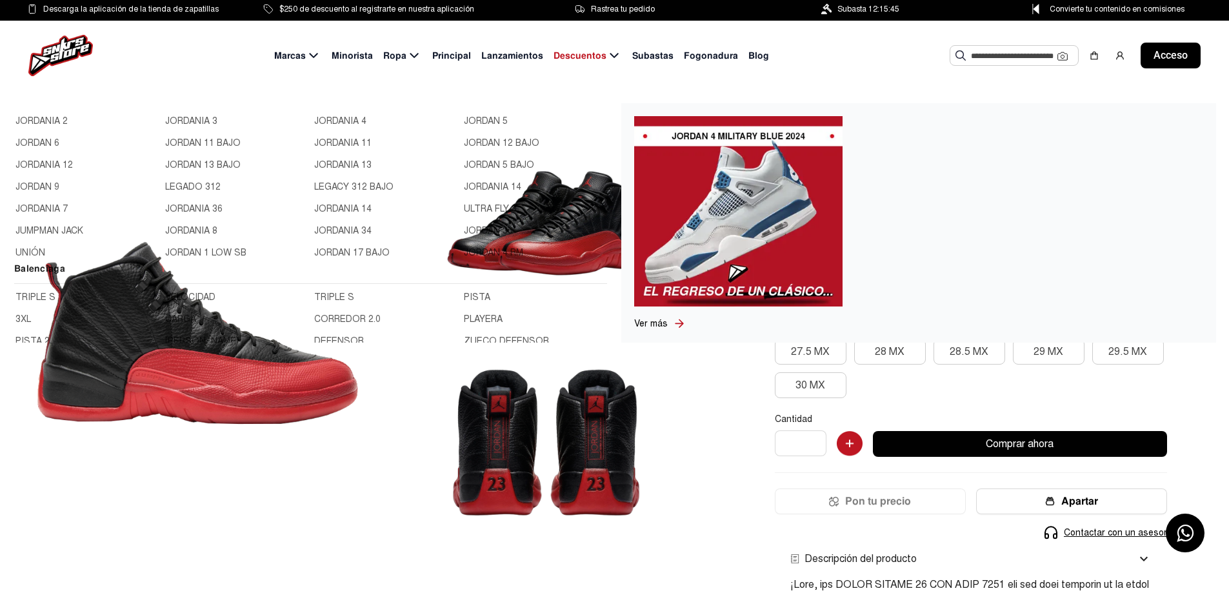
click at [49, 187] on font "JORDAN 9" at bounding box center [37, 186] width 44 height 11
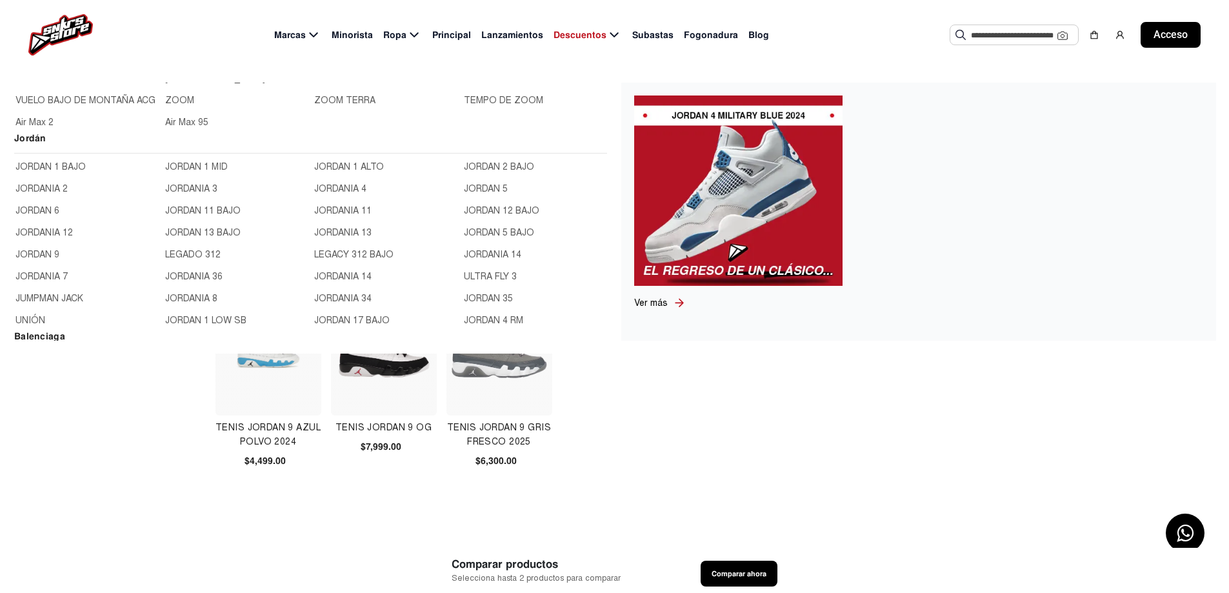
scroll to position [387, 0]
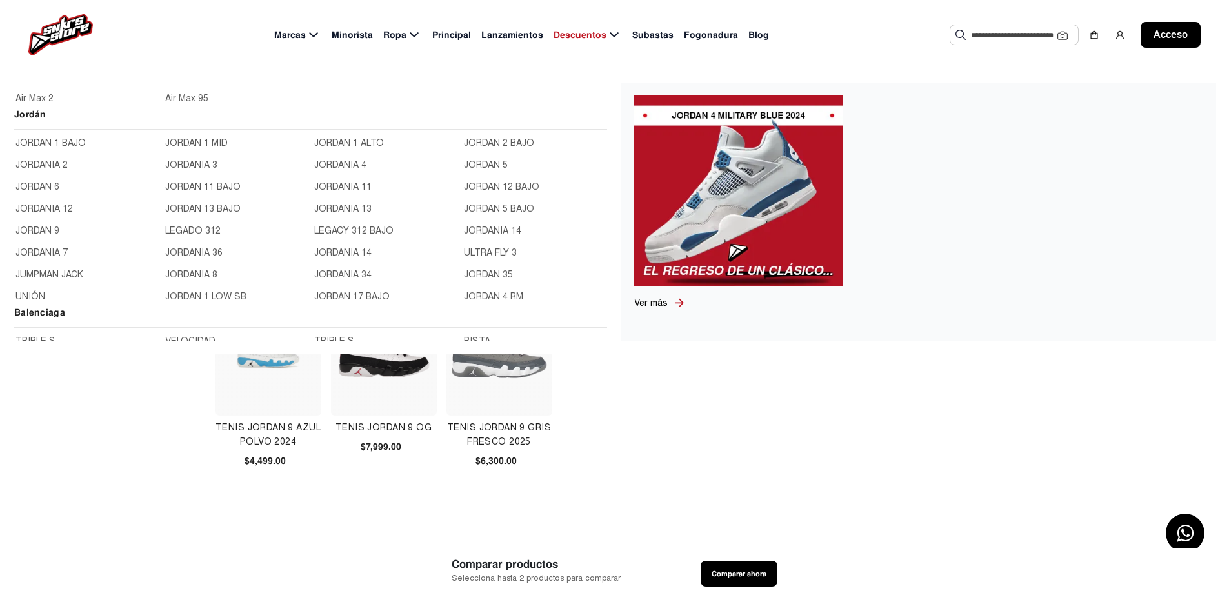
click at [203, 273] on font "JORDANIA 8" at bounding box center [191, 274] width 52 height 11
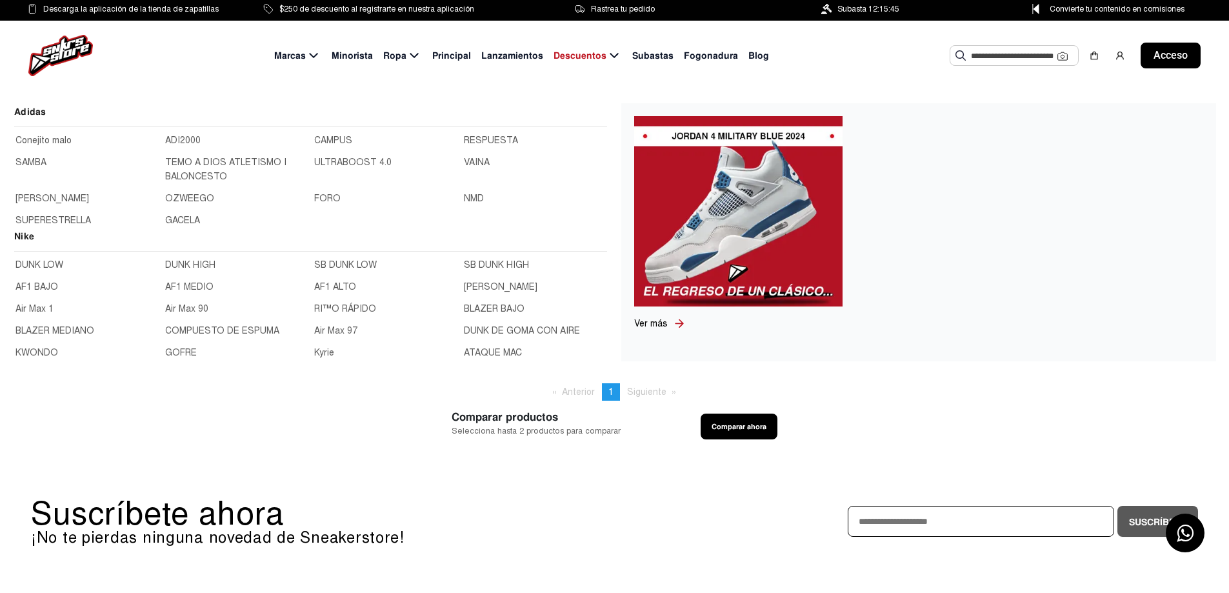
click at [318, 58] on icon at bounding box center [313, 56] width 15 height 16
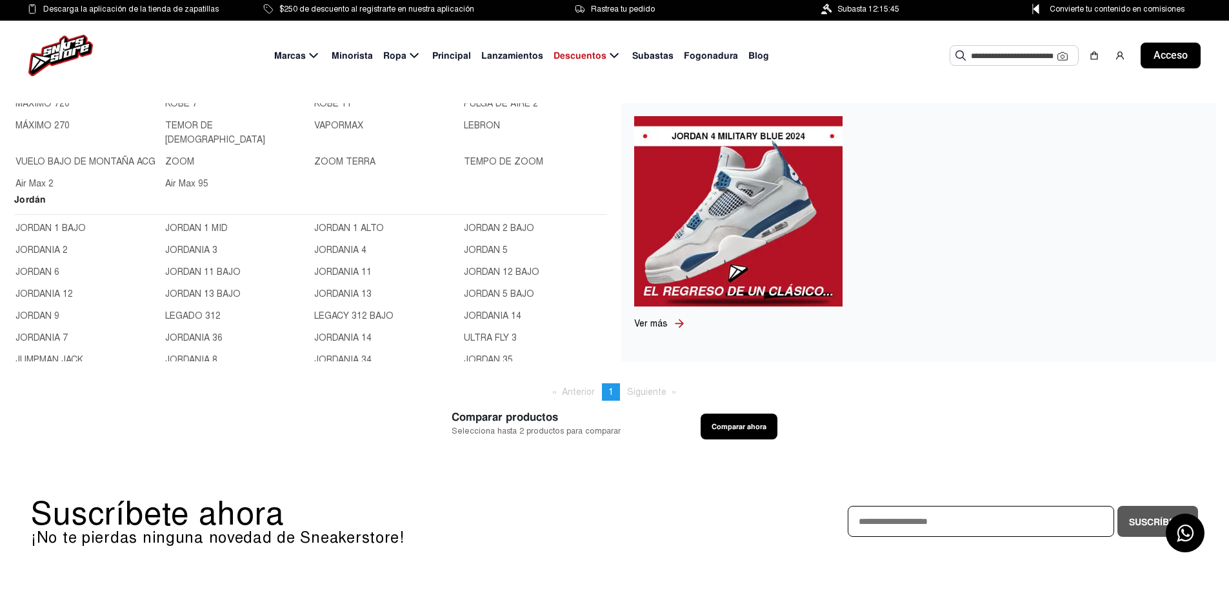
scroll to position [258, 0]
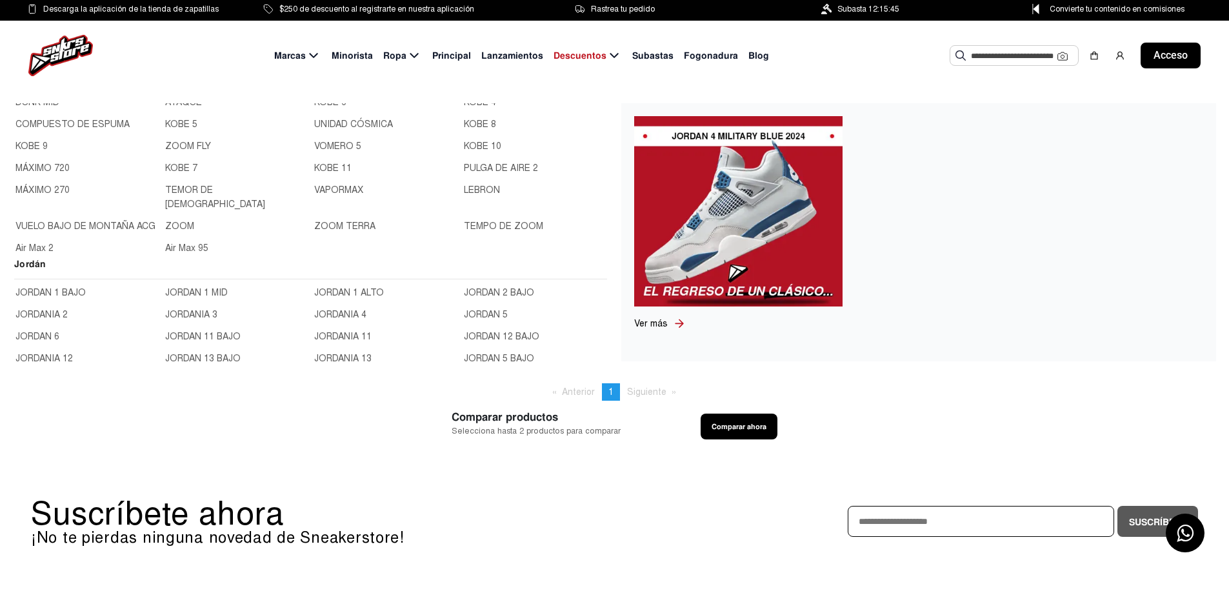
click at [328, 287] on font "JORDAN 1 ALTO" at bounding box center [349, 292] width 70 height 11
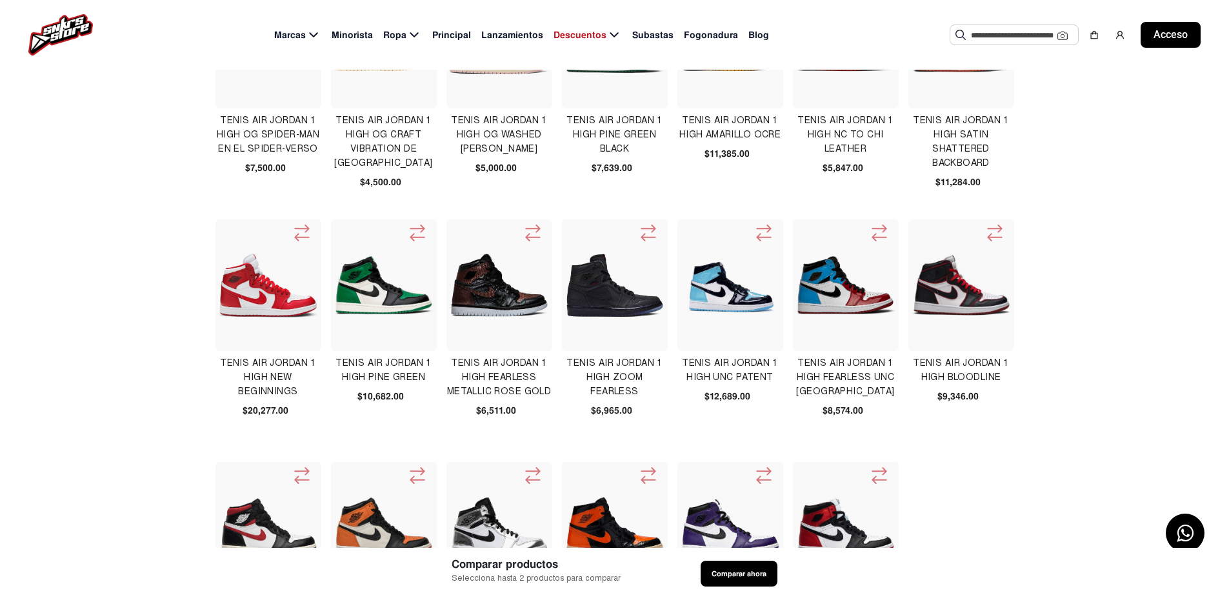
scroll to position [452, 0]
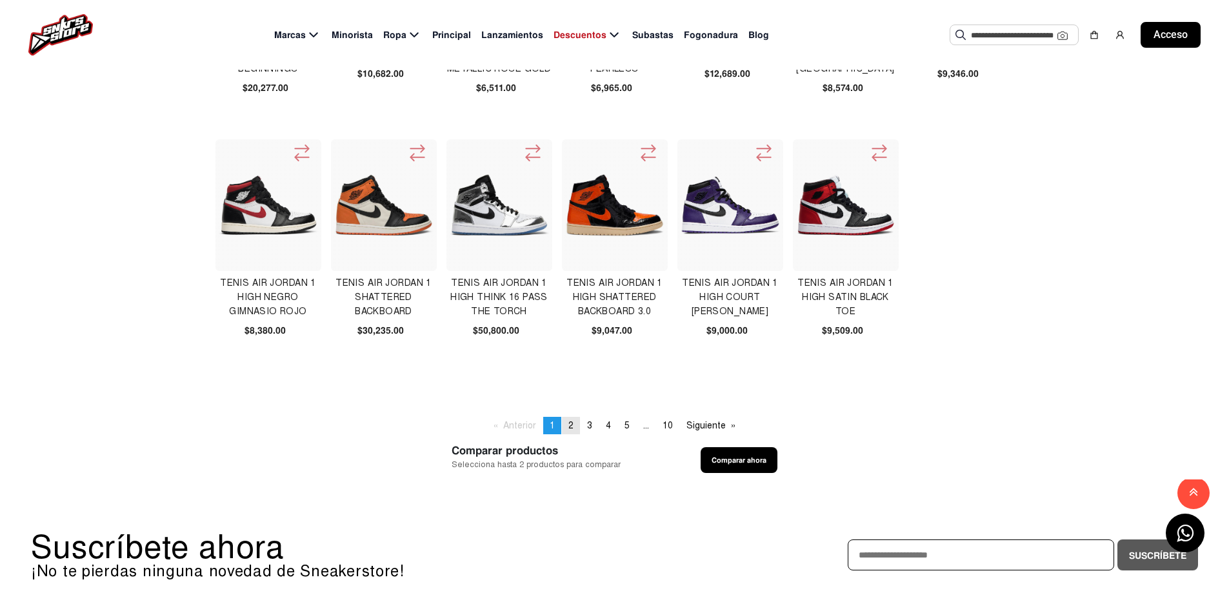
click at [569, 428] on span "2" at bounding box center [570, 425] width 5 height 11
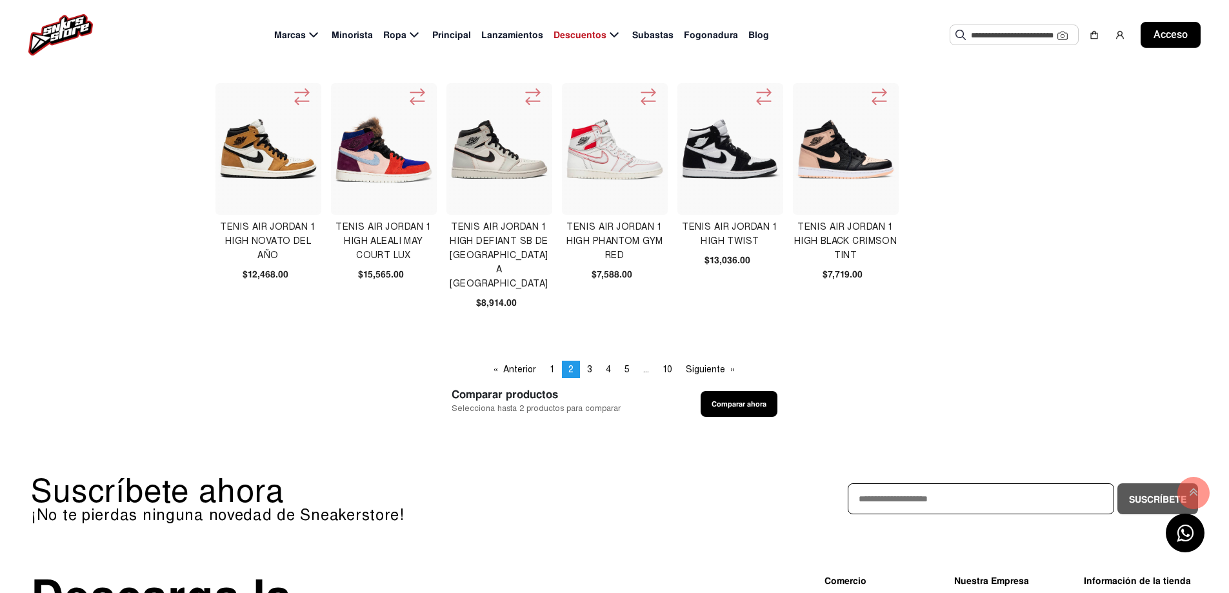
scroll to position [516, 0]
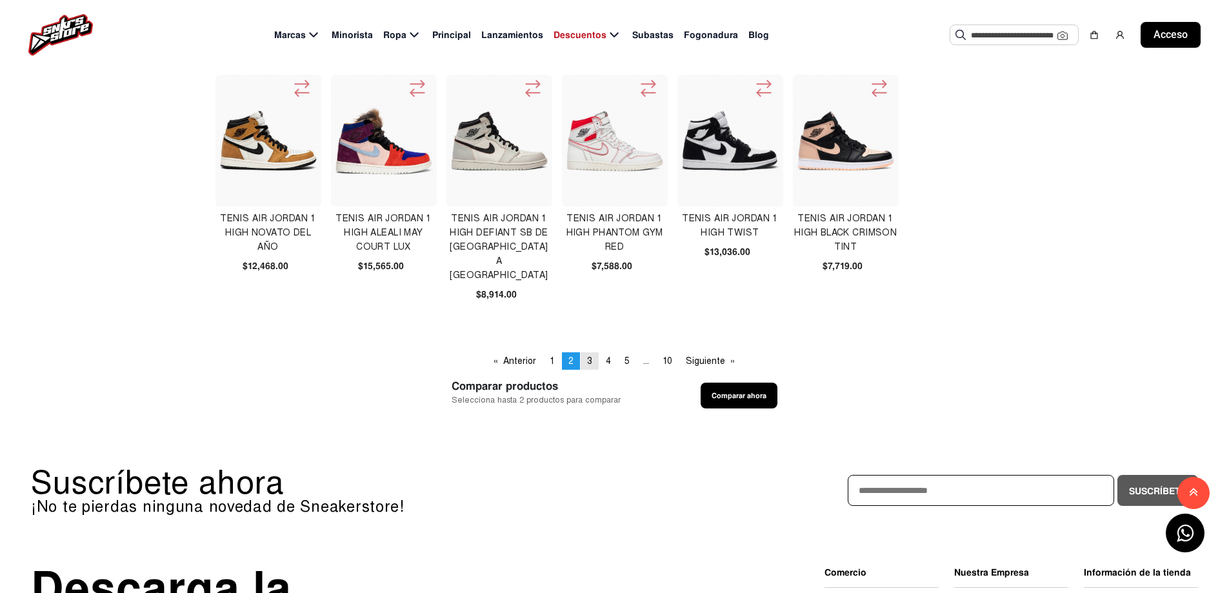
click at [588, 361] on font "3" at bounding box center [589, 360] width 5 height 11
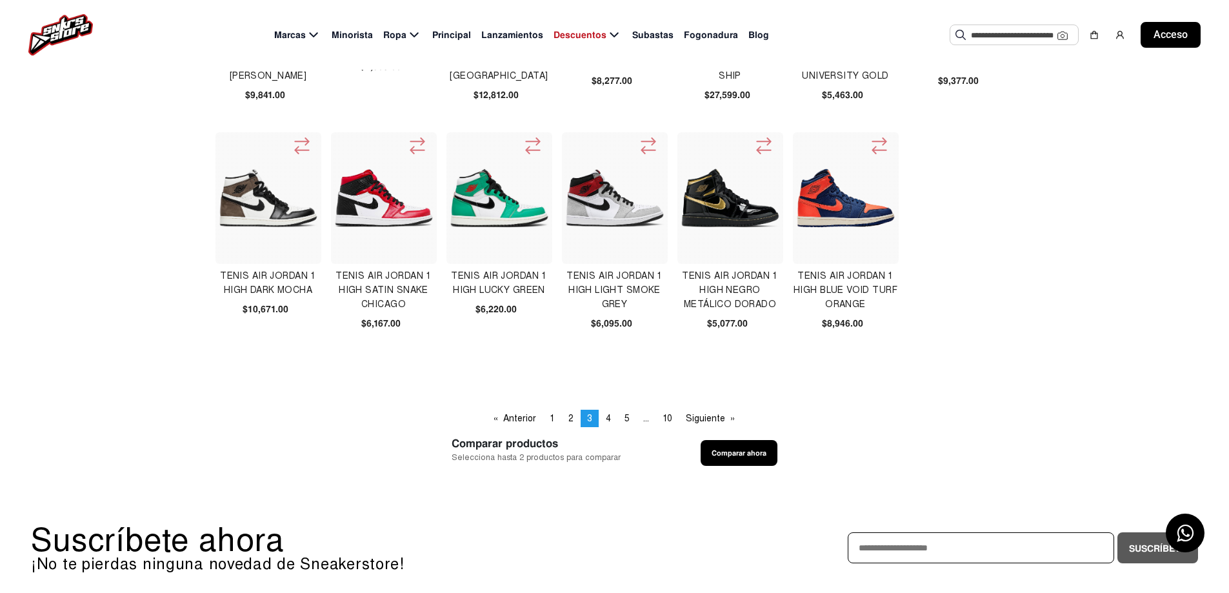
scroll to position [581, 0]
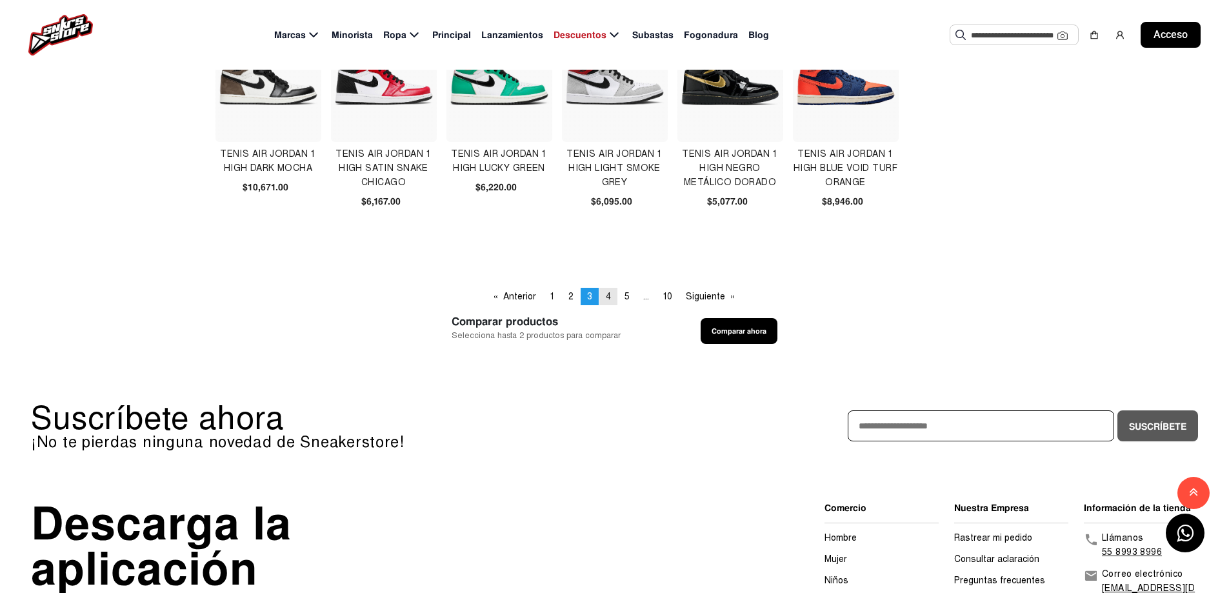
click at [609, 297] on font "4" at bounding box center [608, 296] width 5 height 11
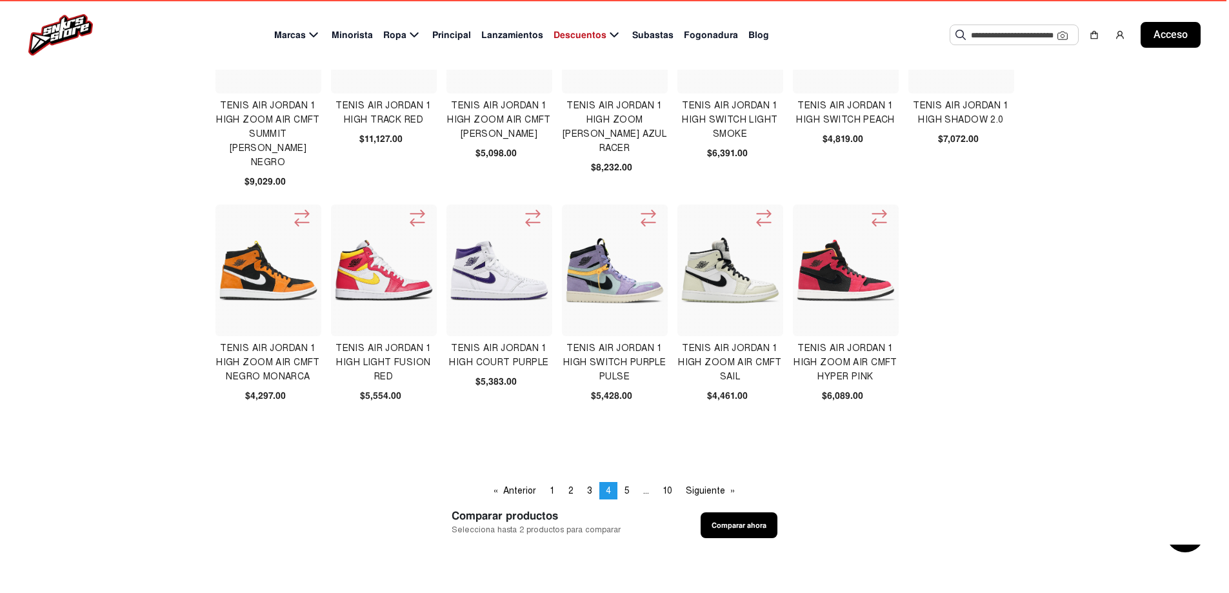
scroll to position [387, 0]
click at [626, 486] on font "5" at bounding box center [626, 489] width 5 height 11
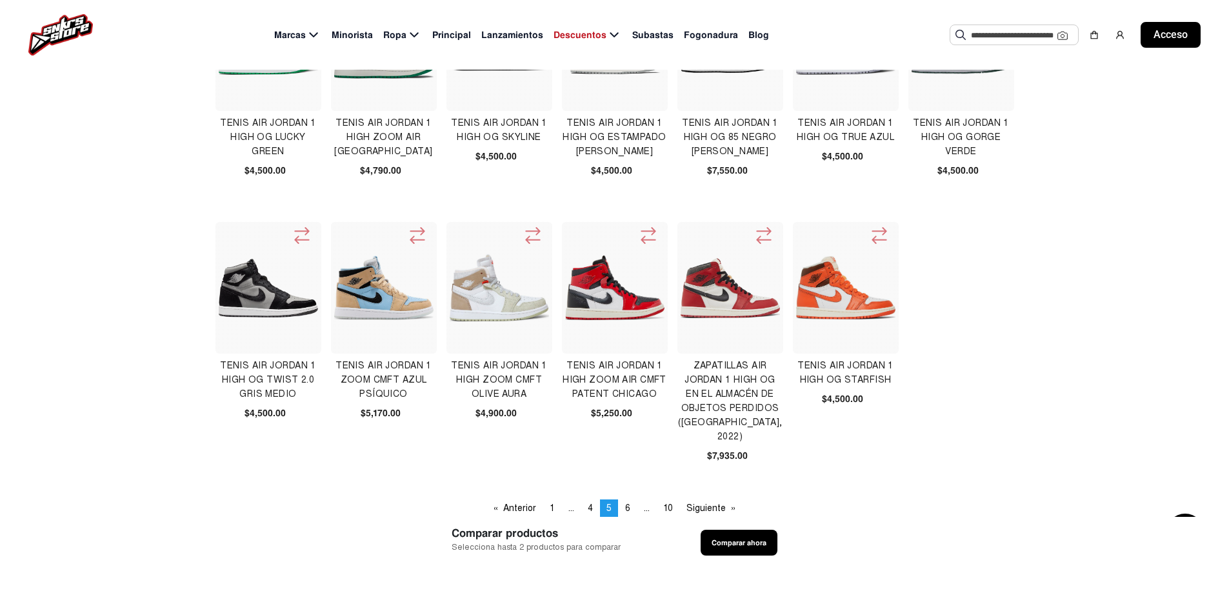
scroll to position [387, 0]
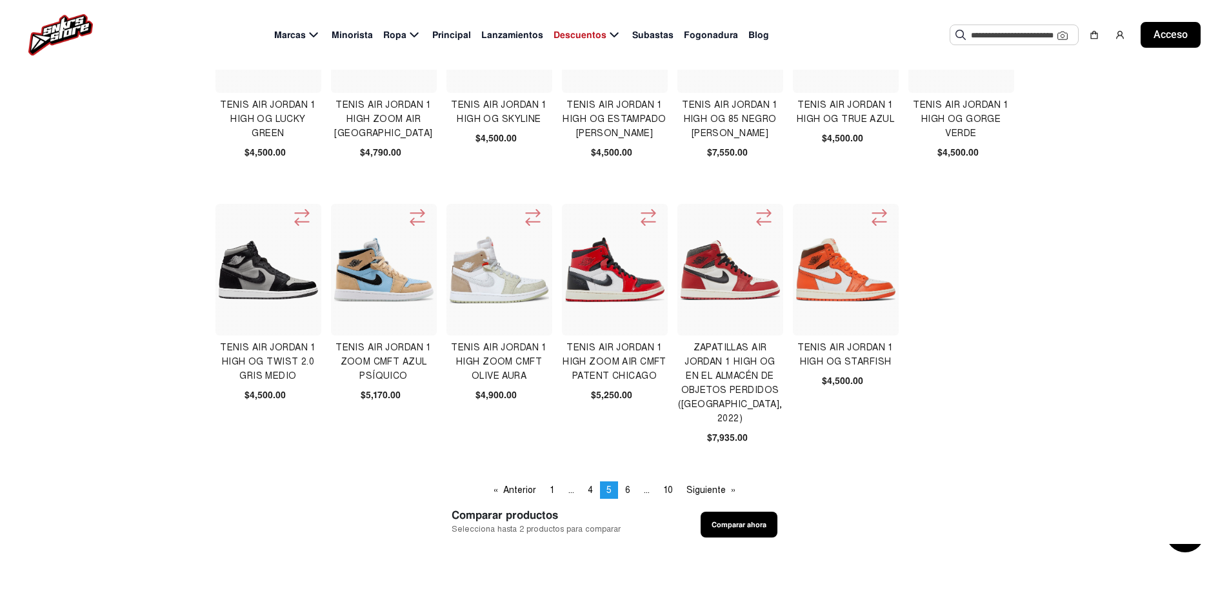
click at [727, 381] on font "Zapatillas Air [PERSON_NAME] 1 High OG en el almacén de objetos perdidos ([GEOG…" at bounding box center [730, 383] width 105 height 82
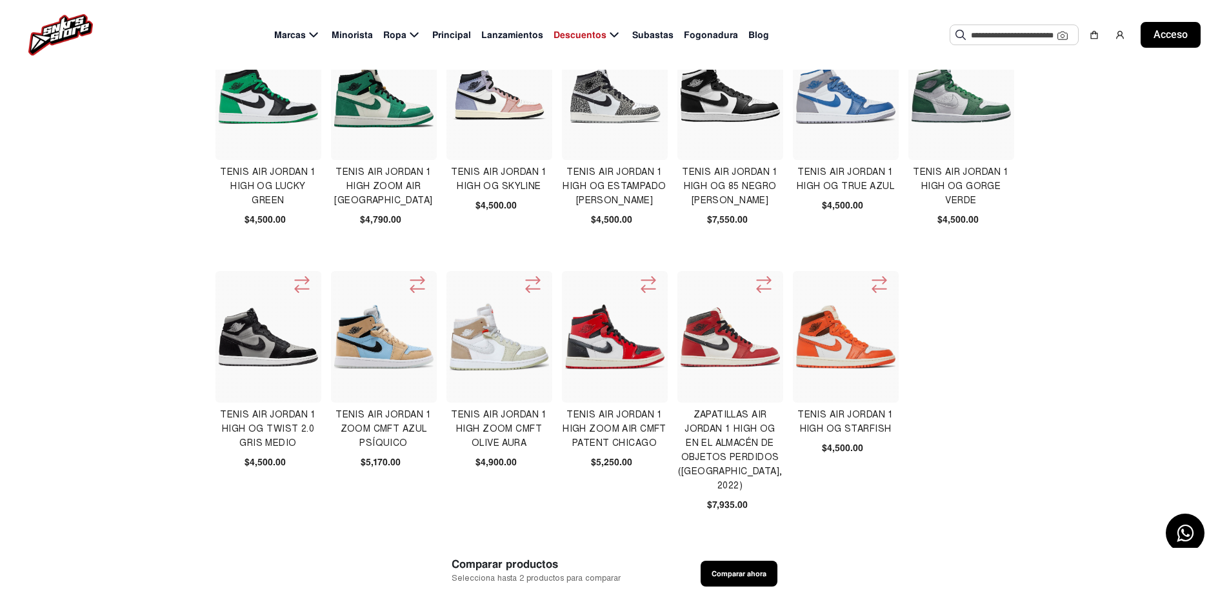
scroll to position [452, 0]
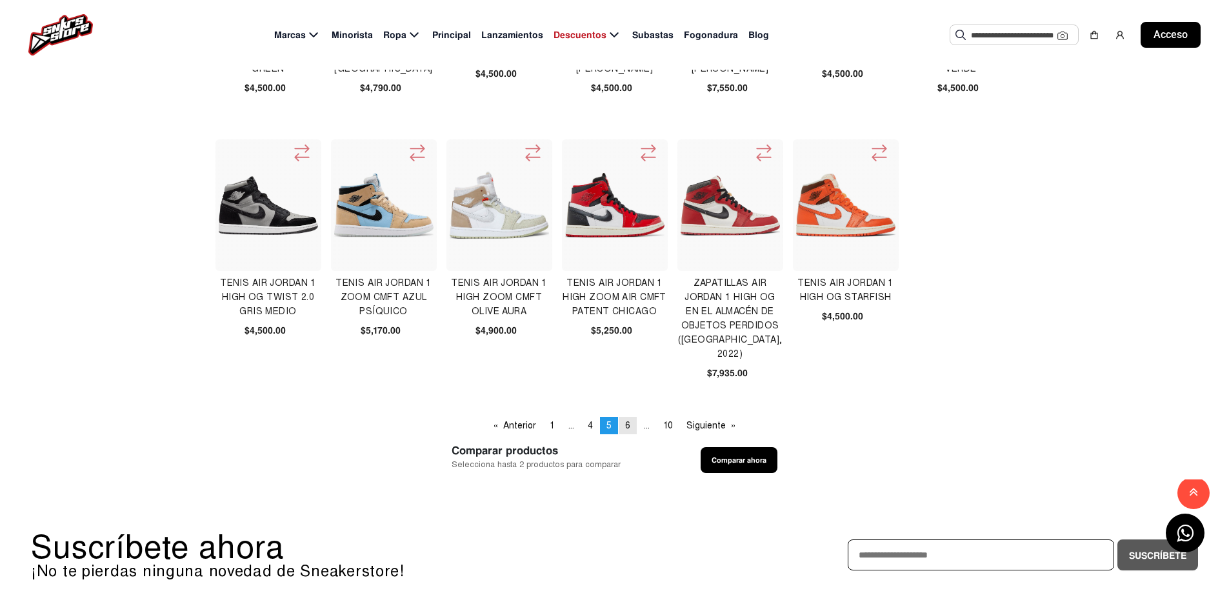
click at [630, 426] on link "página 6" at bounding box center [628, 425] width 18 height 17
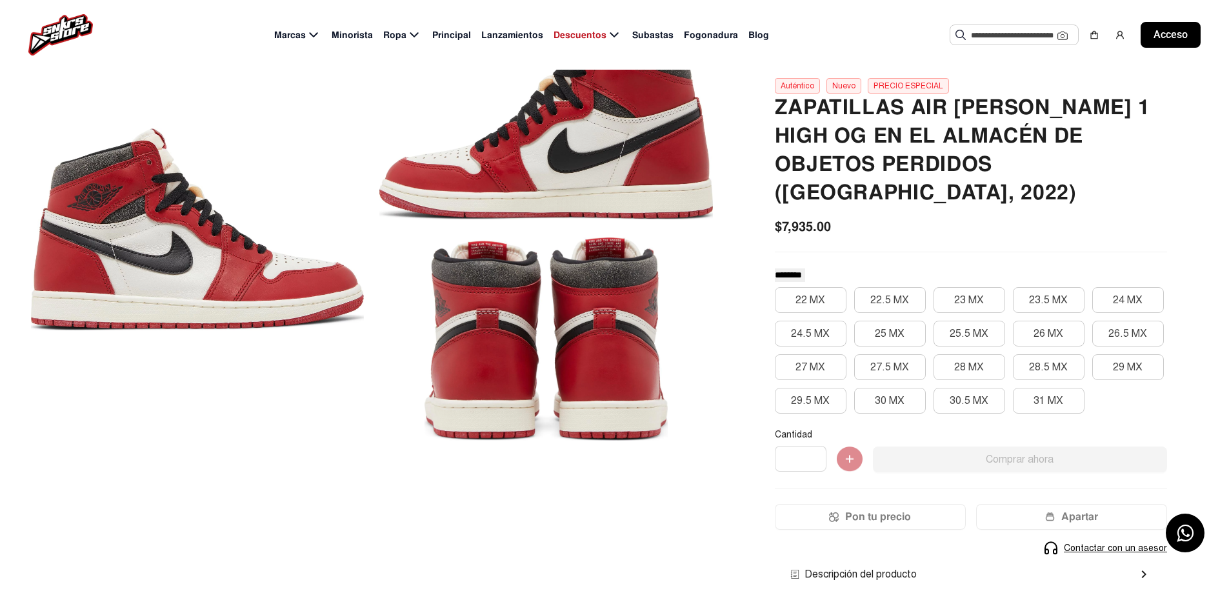
scroll to position [65, 0]
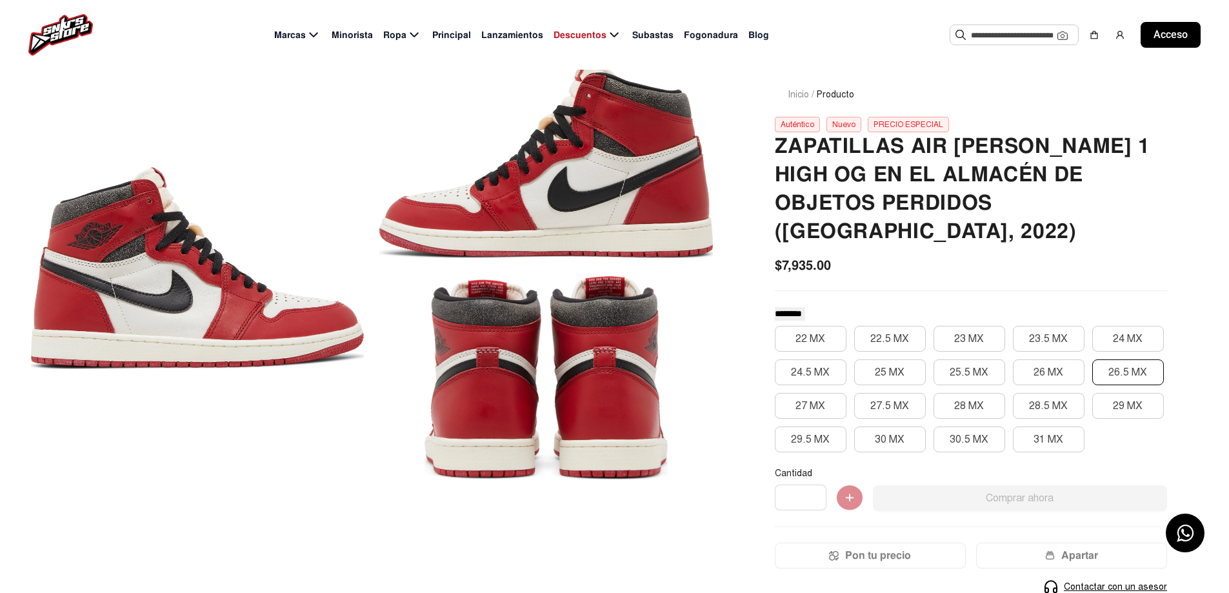
click at [1114, 366] on font "26.5 MX" at bounding box center [1127, 372] width 39 height 13
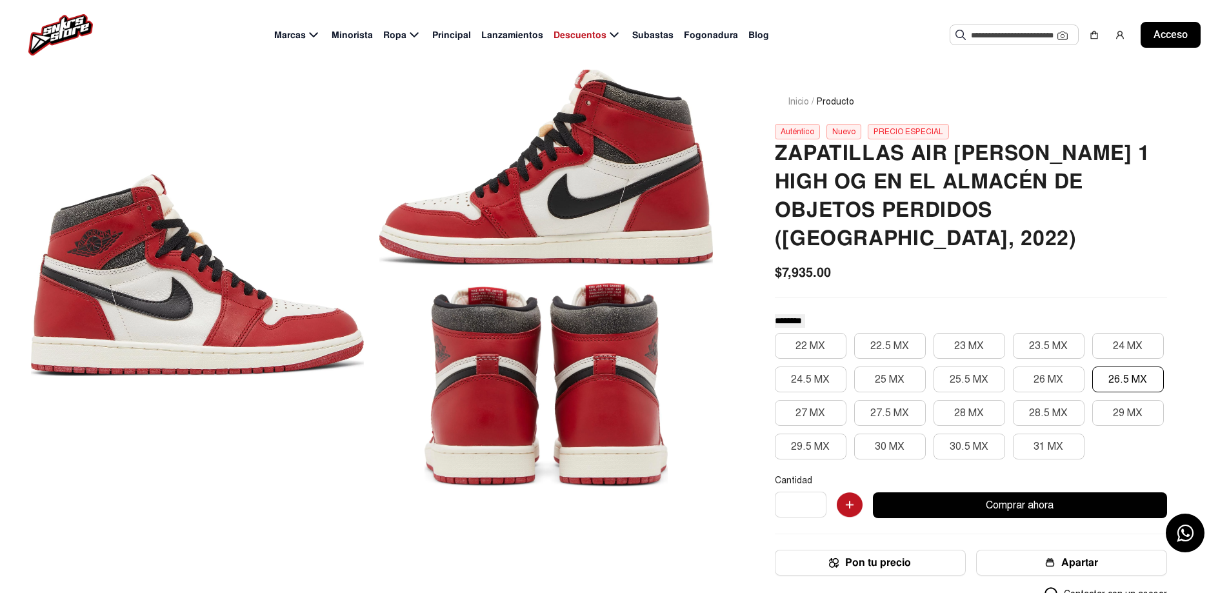
scroll to position [0, 0]
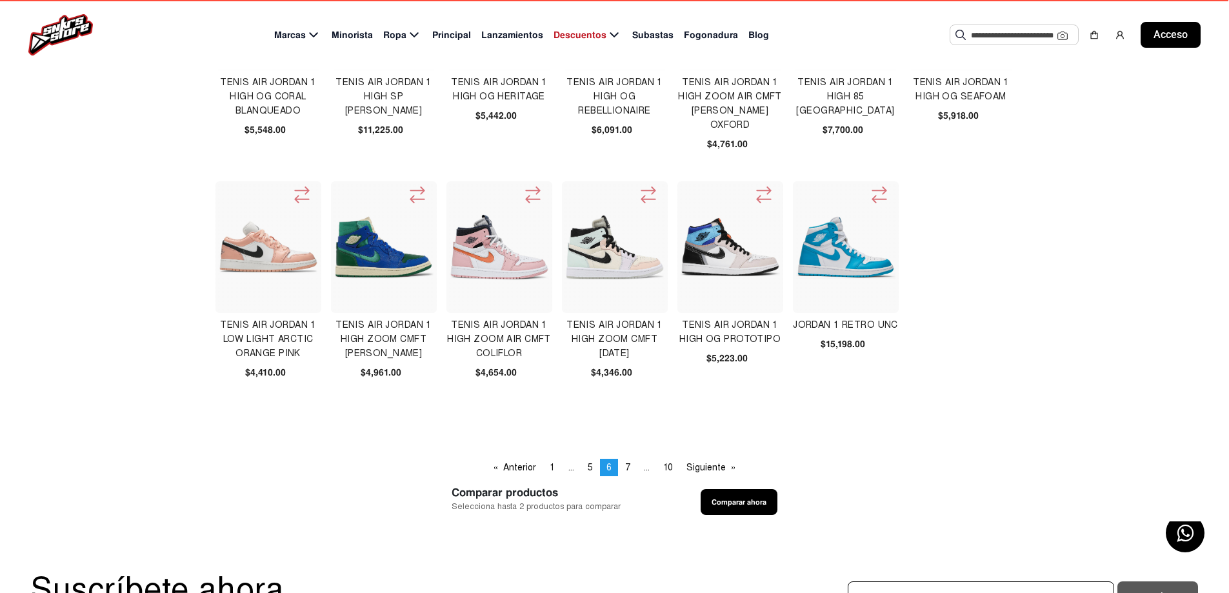
scroll to position [516, 0]
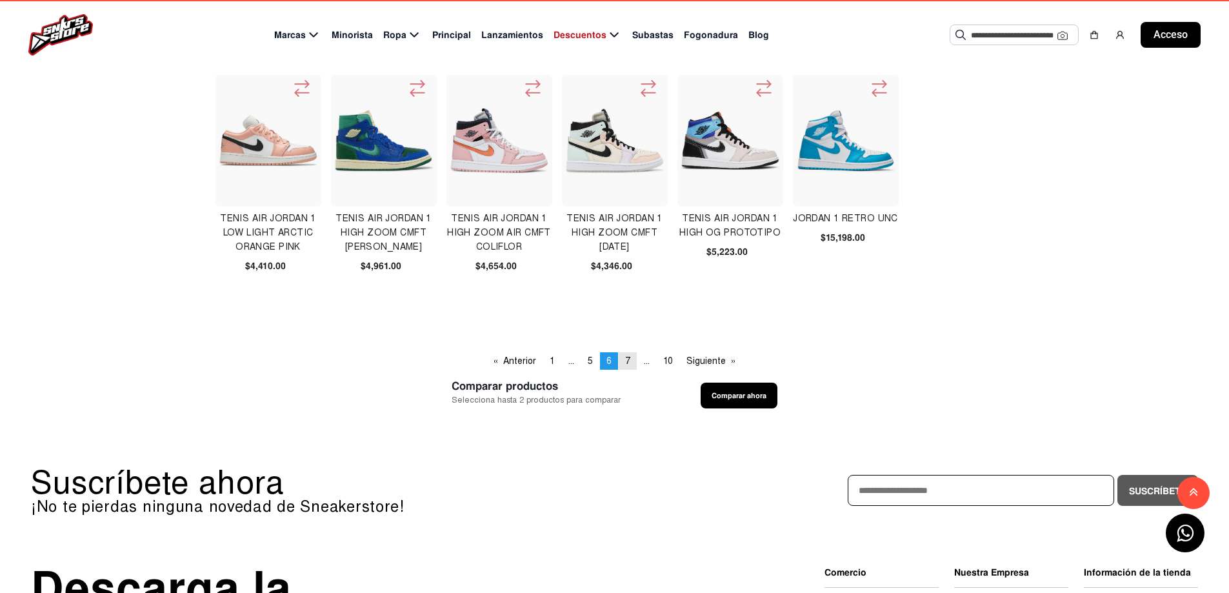
click at [629, 363] on font "7" at bounding box center [627, 360] width 5 height 11
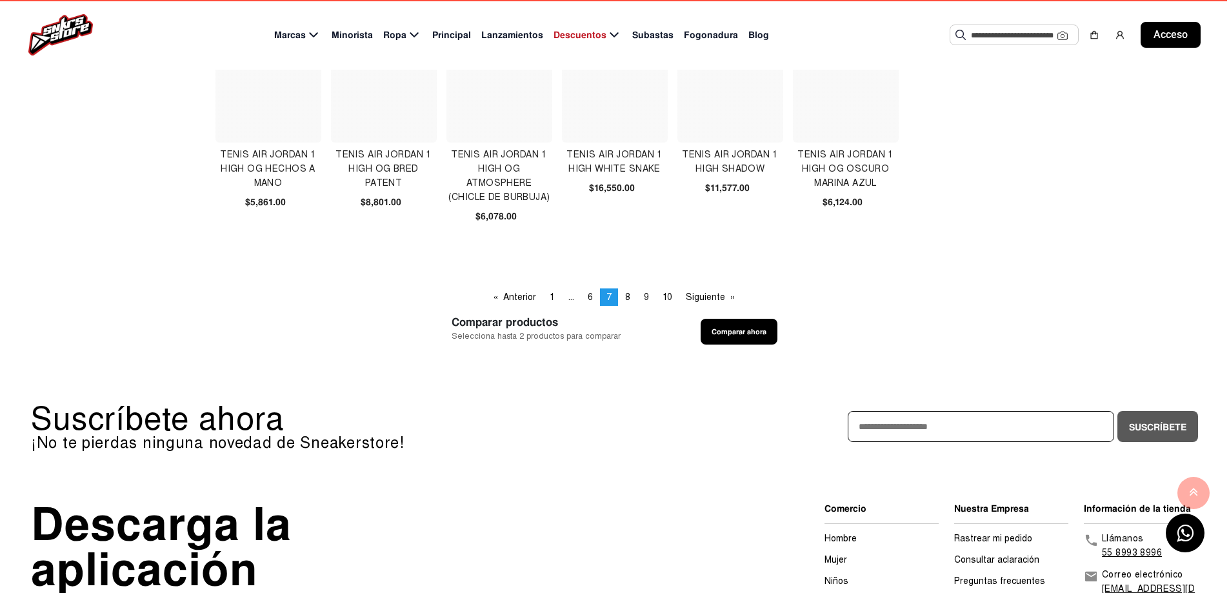
scroll to position [581, 0]
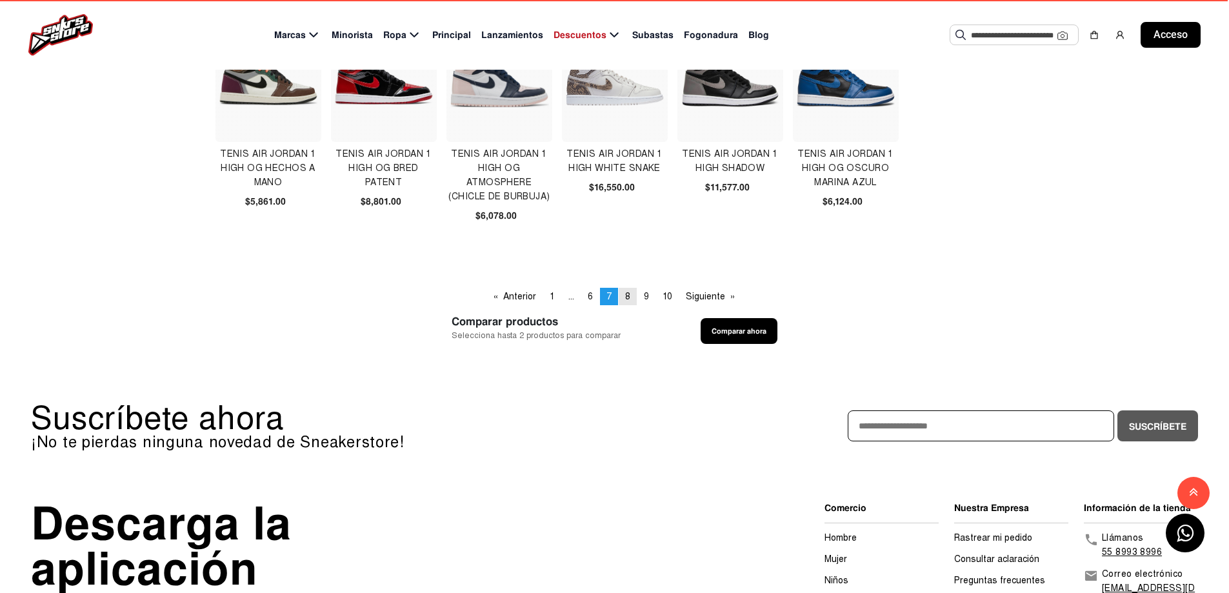
click at [630, 293] on font "8" at bounding box center [627, 296] width 5 height 11
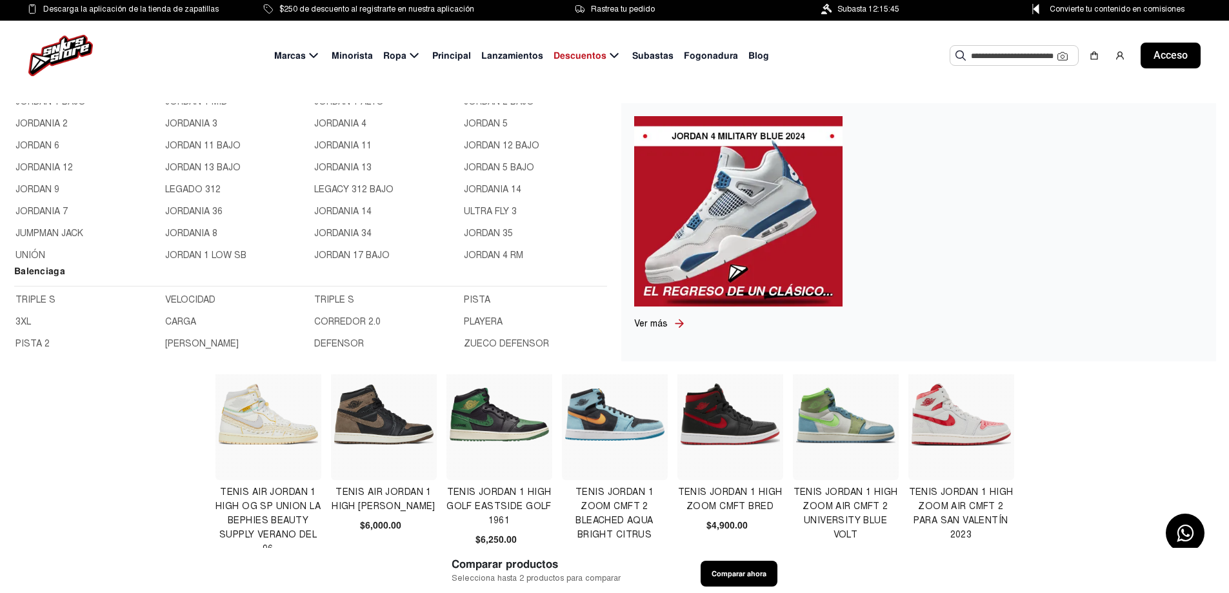
scroll to position [452, 0]
click at [356, 139] on font "JORDANIA 11" at bounding box center [342, 142] width 57 height 11
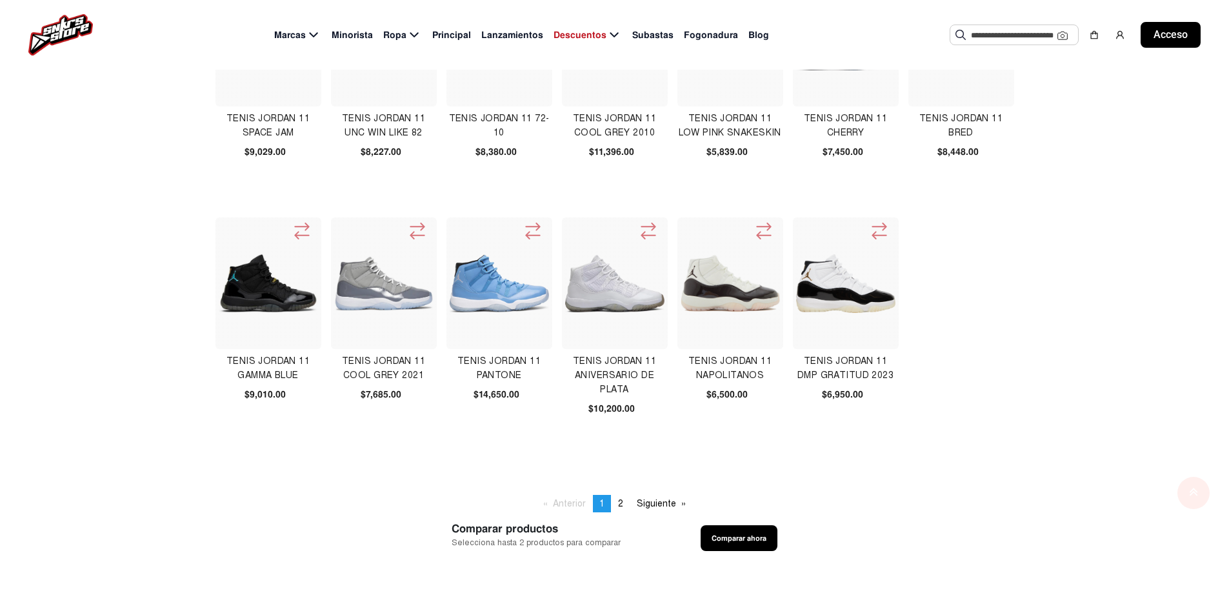
scroll to position [452, 0]
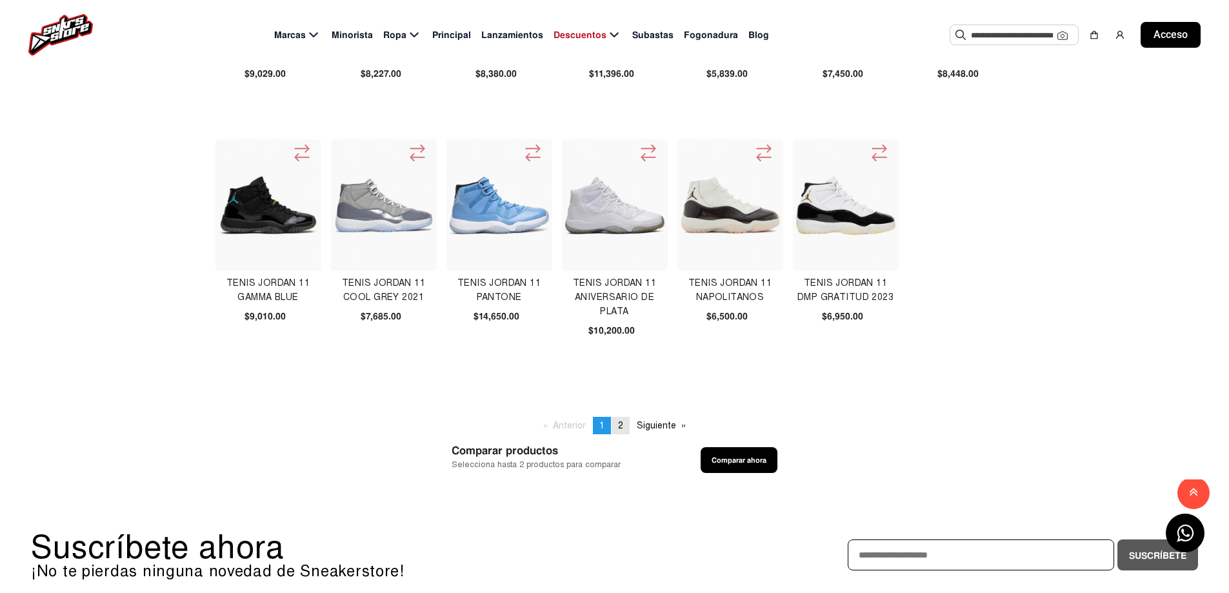
click at [623, 424] on span "2" at bounding box center [620, 425] width 5 height 11
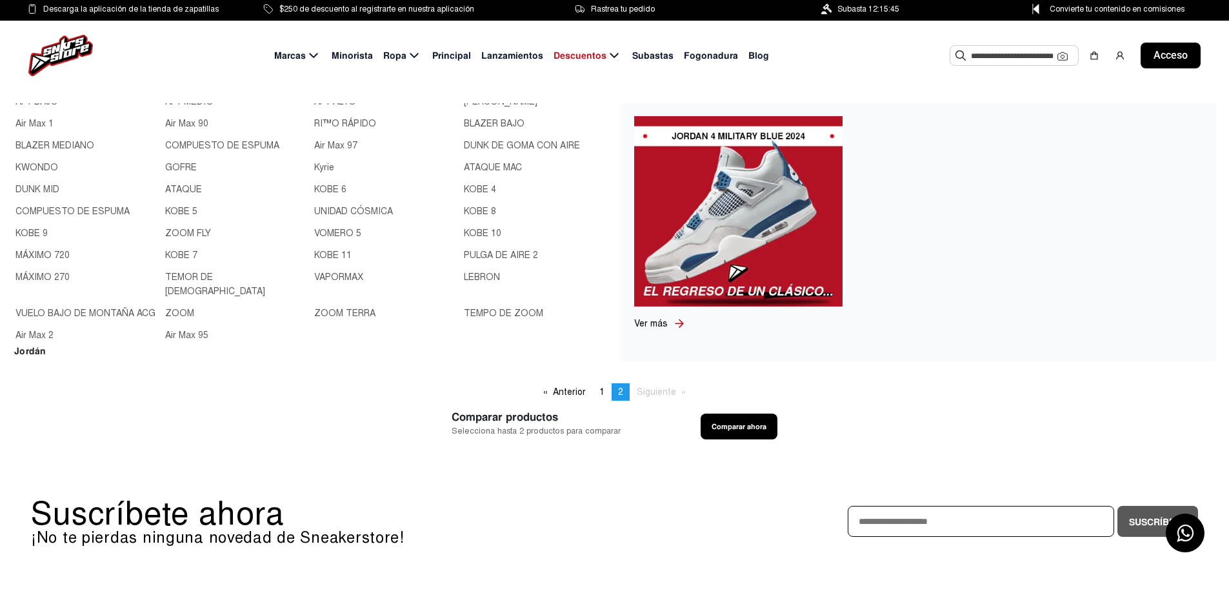
scroll to position [194, 0]
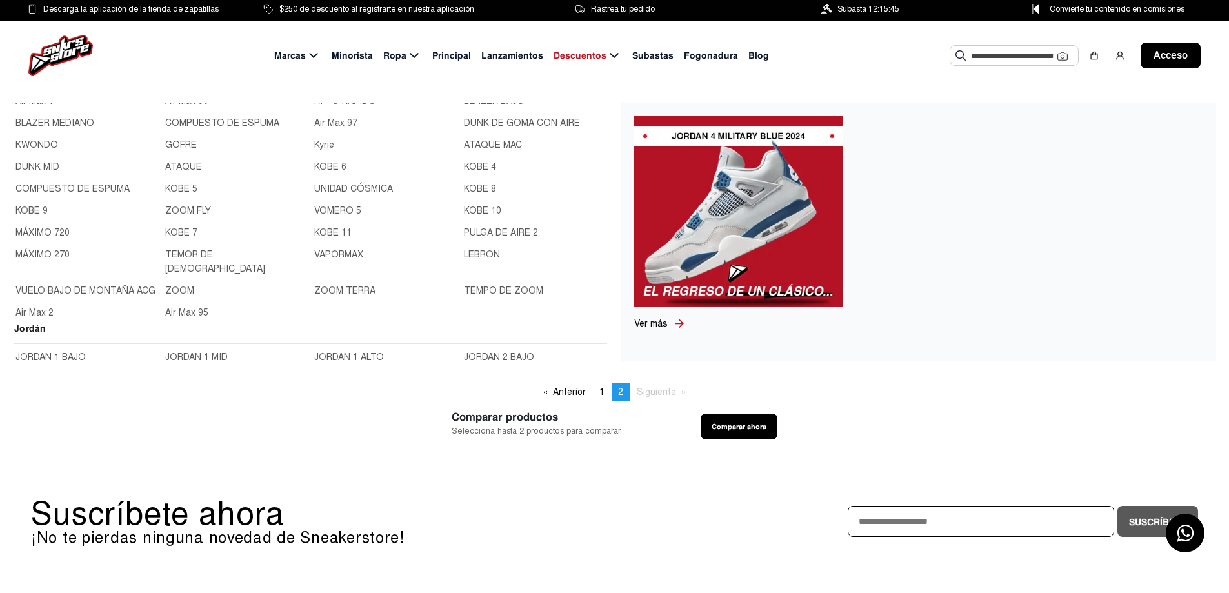
click at [981, 59] on input "text" at bounding box center [1014, 55] width 86 height 19
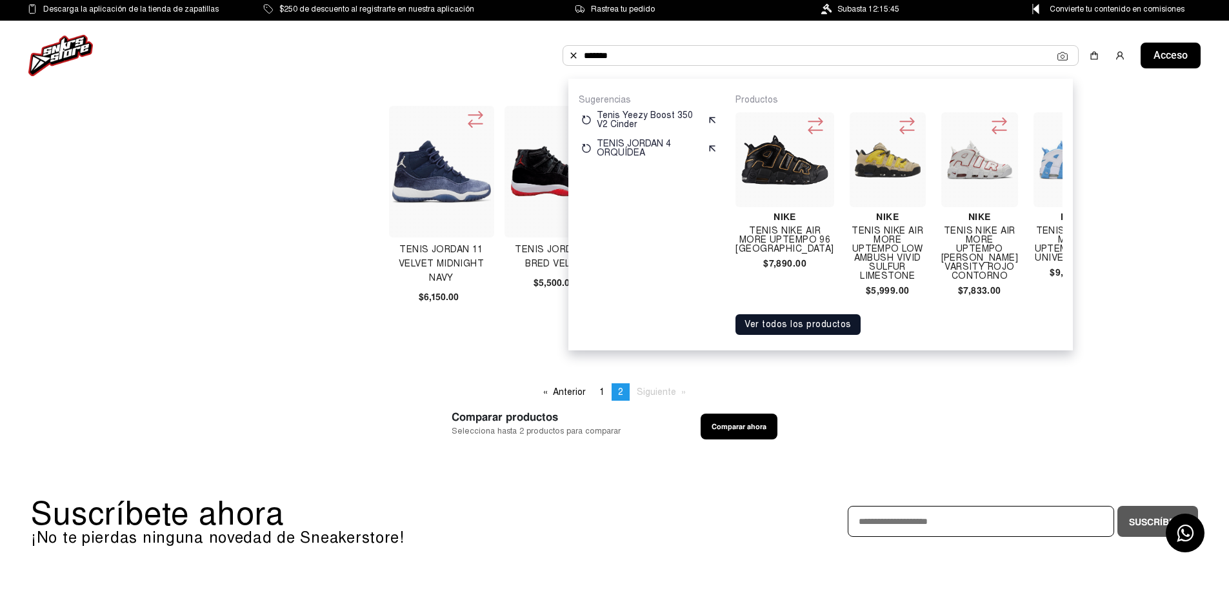
type input "*******"
click at [811, 330] on font "Ver todos los productos" at bounding box center [797, 324] width 107 height 11
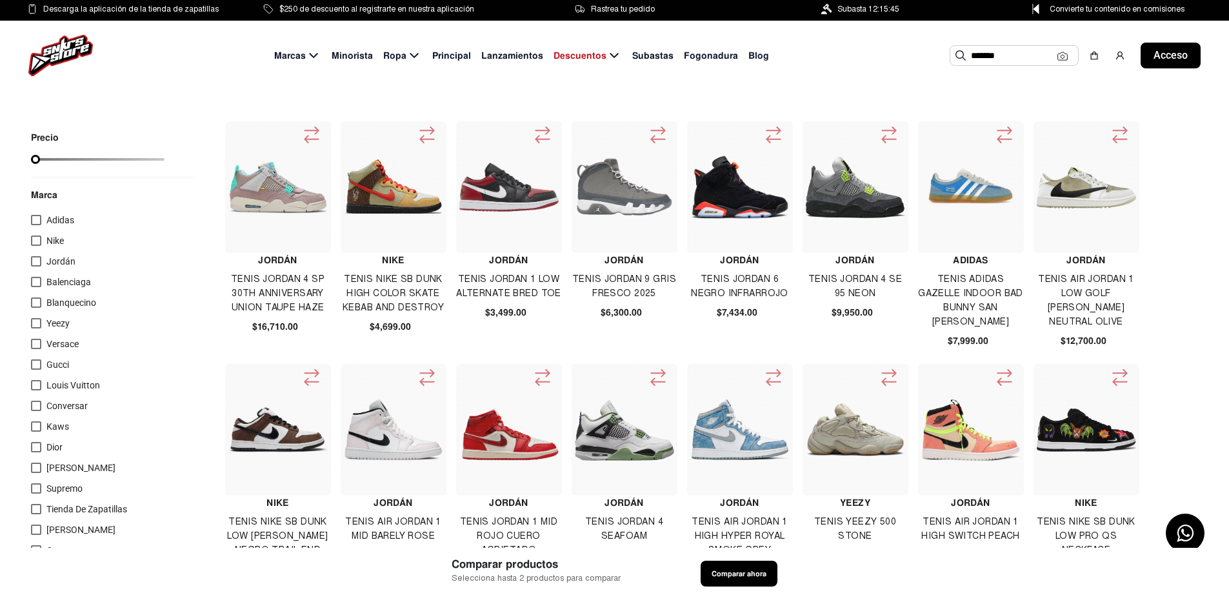
click at [1038, 57] on input "*******" at bounding box center [1014, 55] width 86 height 19
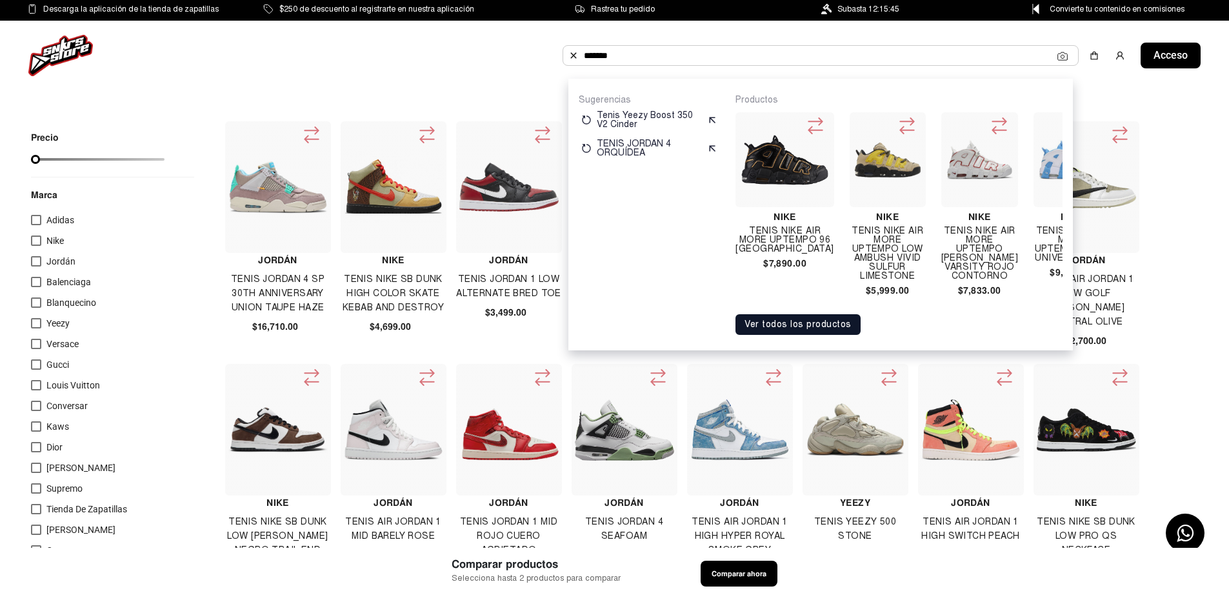
click at [1038, 57] on input "*******" at bounding box center [820, 55] width 473 height 19
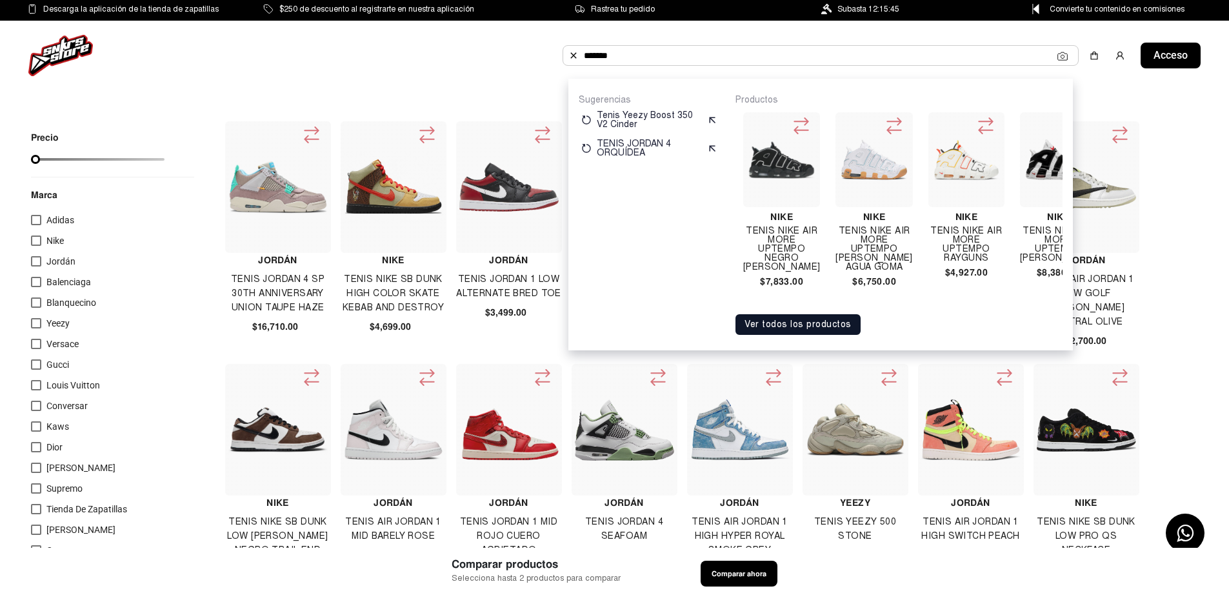
scroll to position [0, 2405]
click at [1031, 238] on font "Tenis Nike Air More Uptempo Scottie Pippen" at bounding box center [1053, 244] width 77 height 38
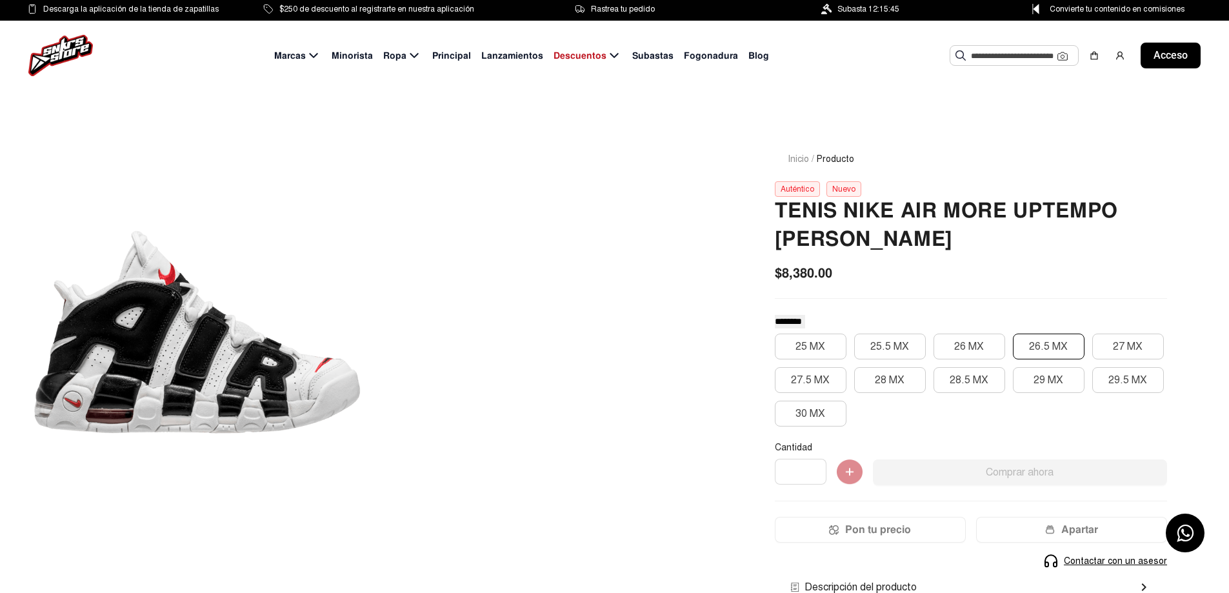
click at [1050, 351] on font "26.5 MX" at bounding box center [1048, 346] width 39 height 13
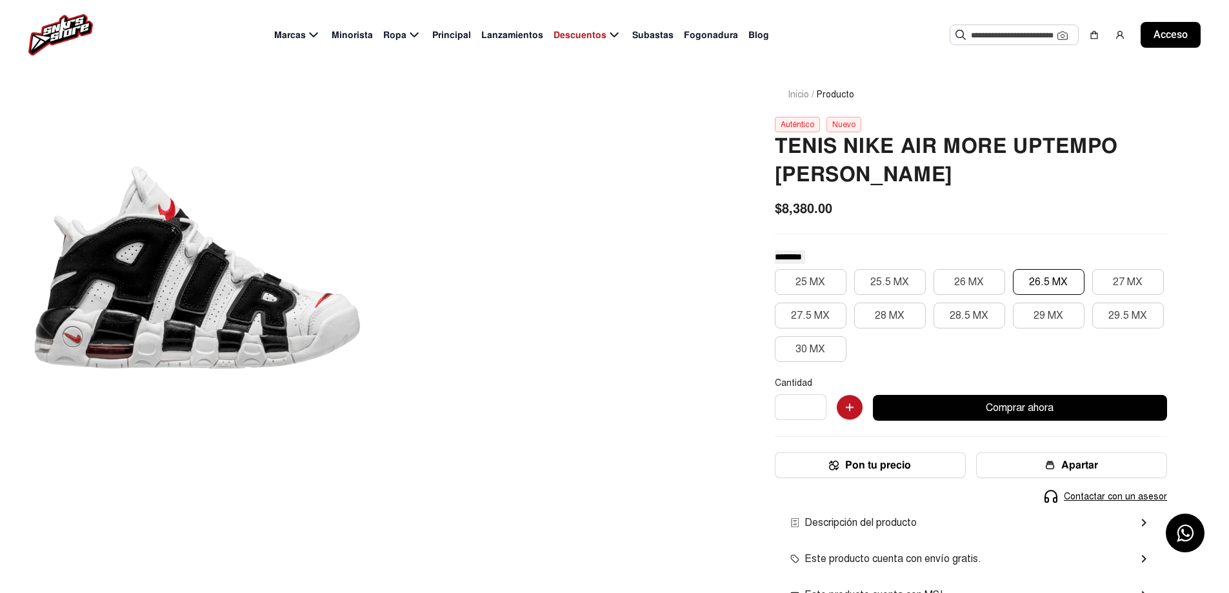
scroll to position [323, 0]
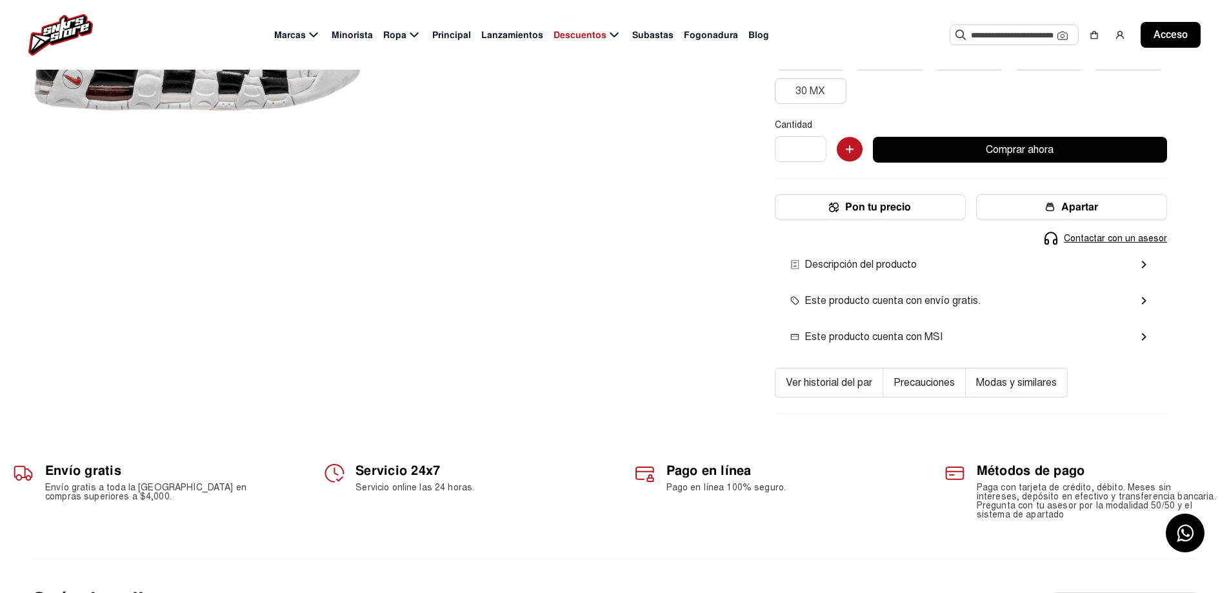
click at [911, 379] on font "Precauciones" at bounding box center [923, 382] width 61 height 13
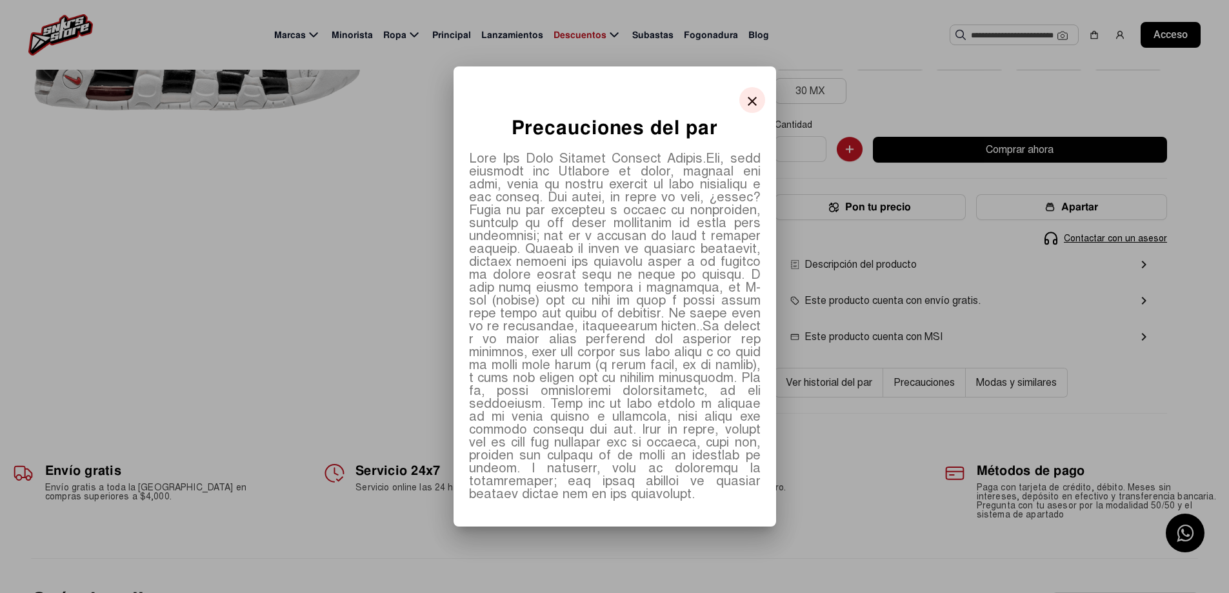
click at [744, 100] on mat-icon "close" at bounding box center [751, 101] width 15 height 15
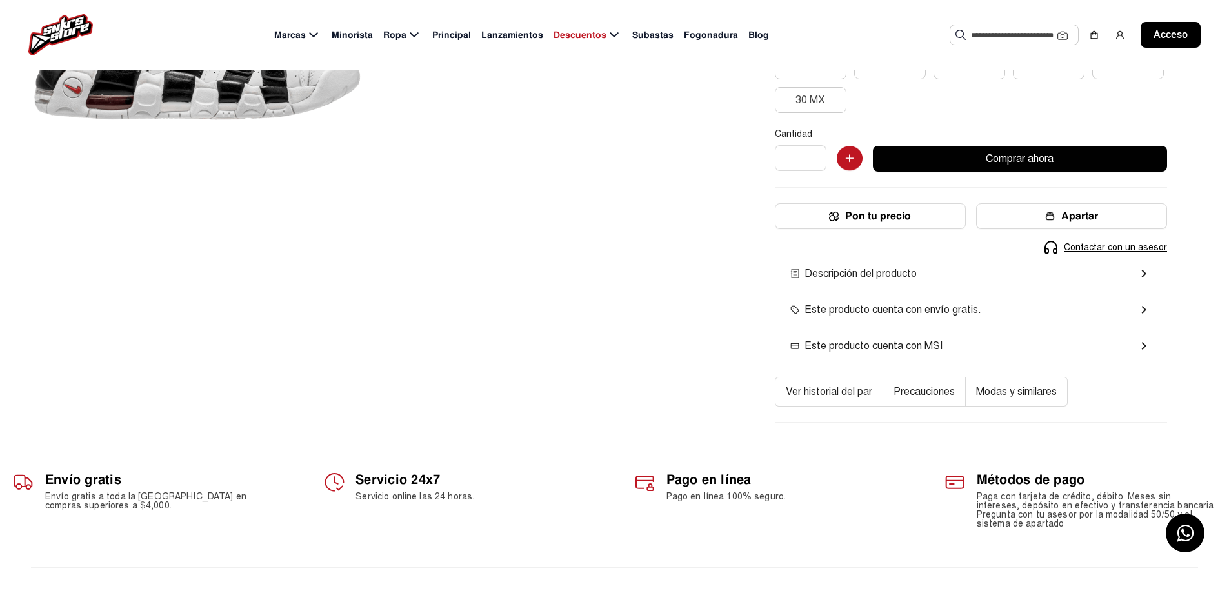
scroll to position [323, 0]
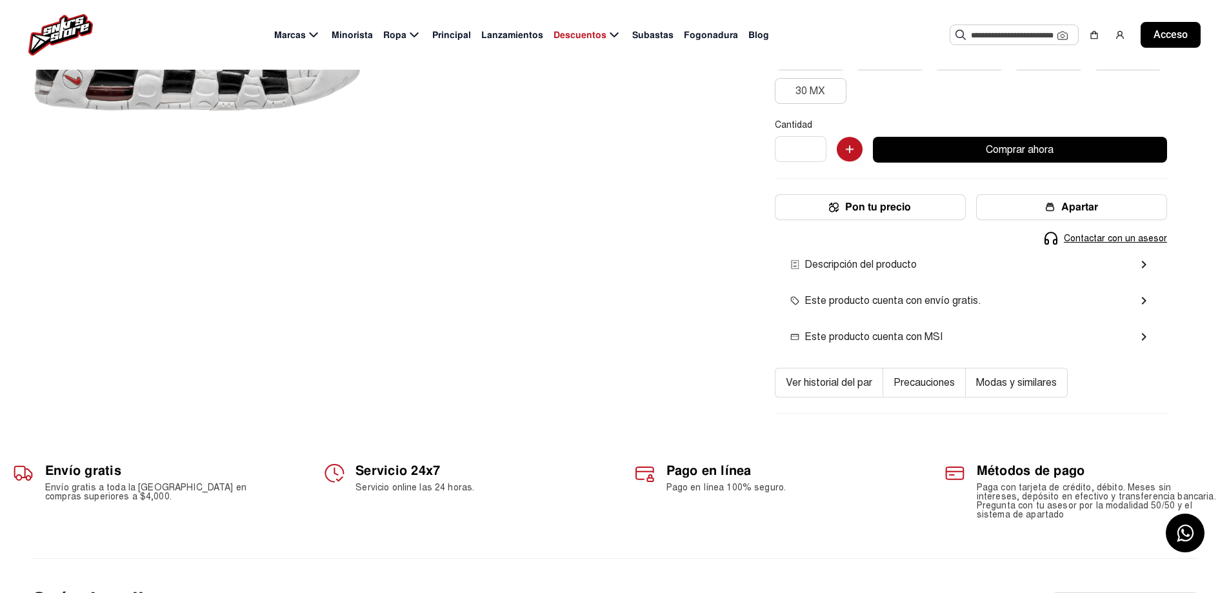
click at [839, 383] on font "Ver historial del par" at bounding box center [829, 382] width 86 height 13
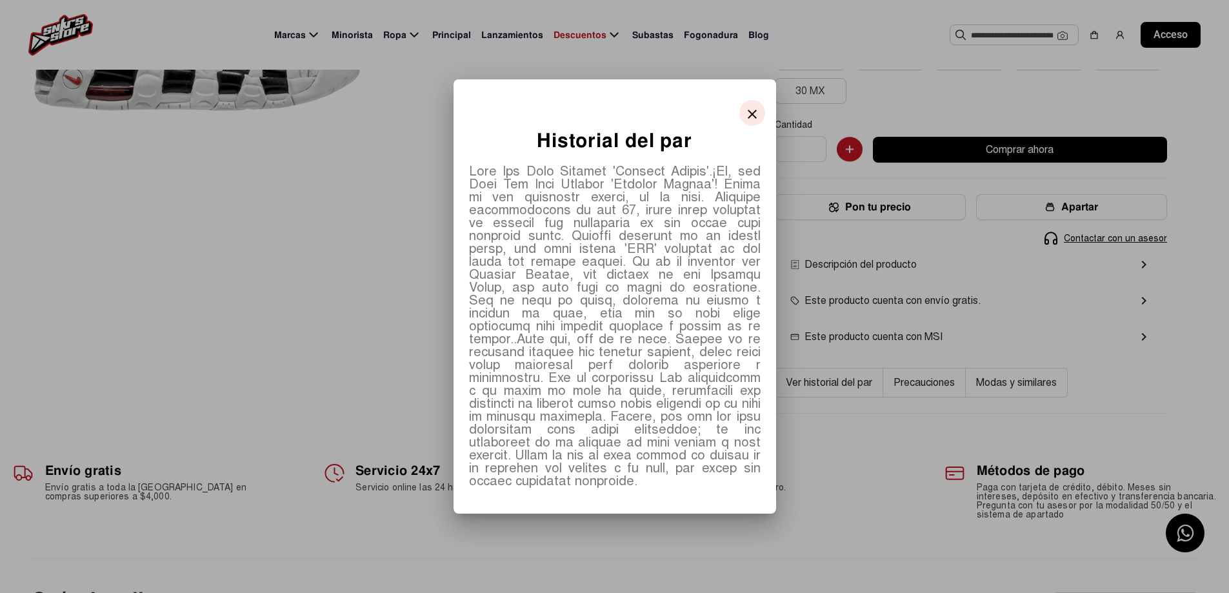
click at [746, 119] on mat-icon "close" at bounding box center [751, 113] width 15 height 15
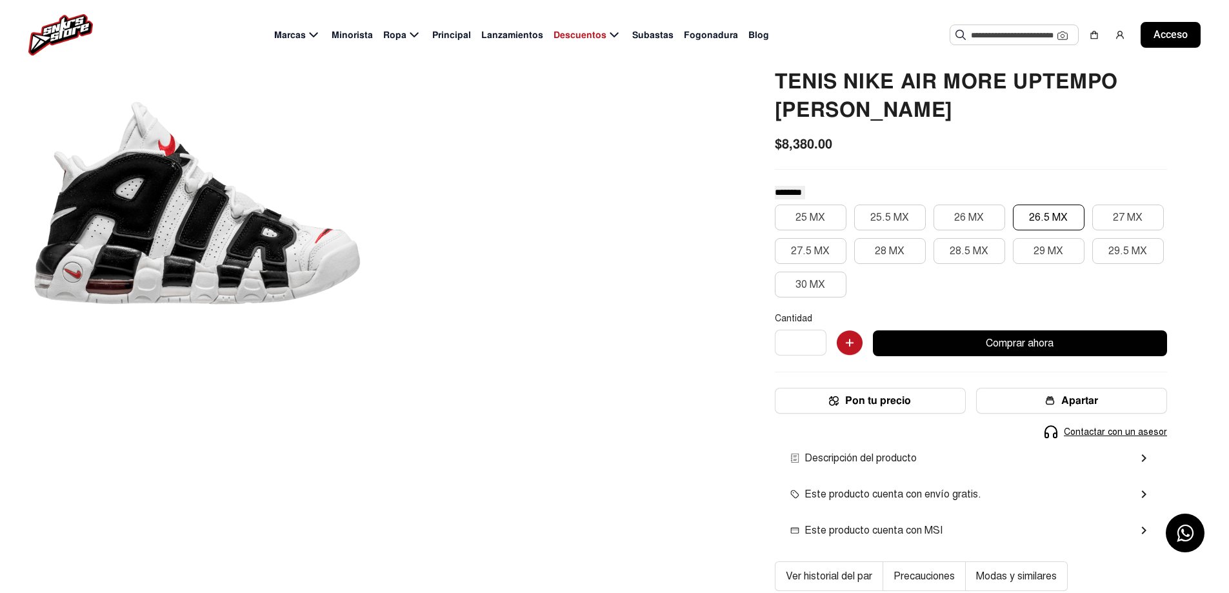
scroll to position [65, 0]
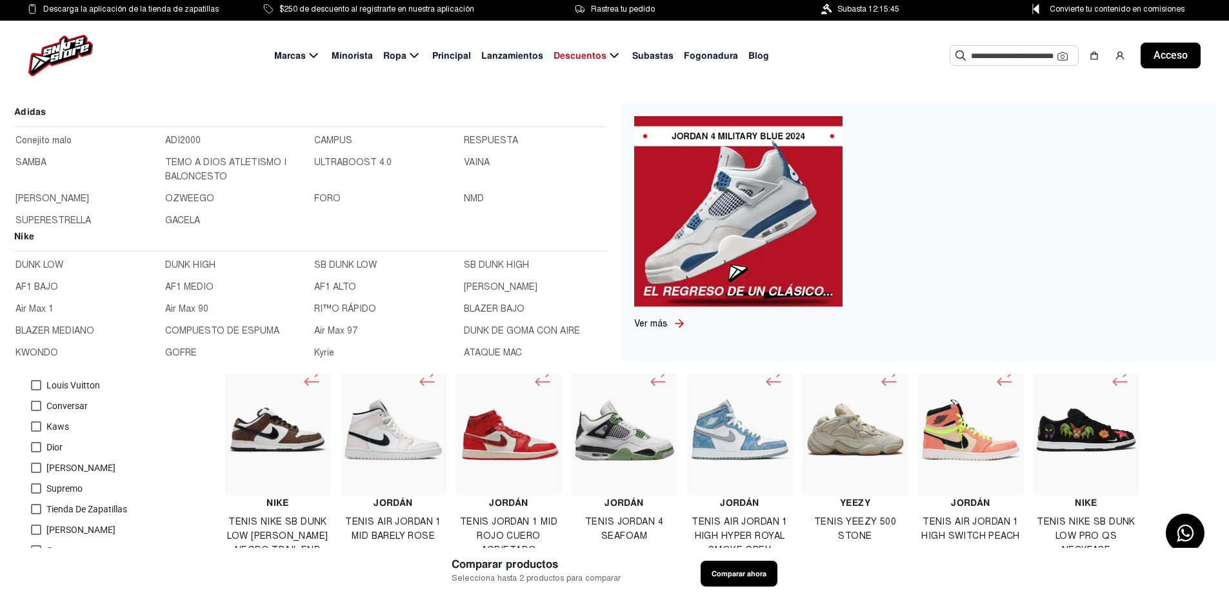
click at [317, 54] on icon at bounding box center [313, 55] width 8 height 5
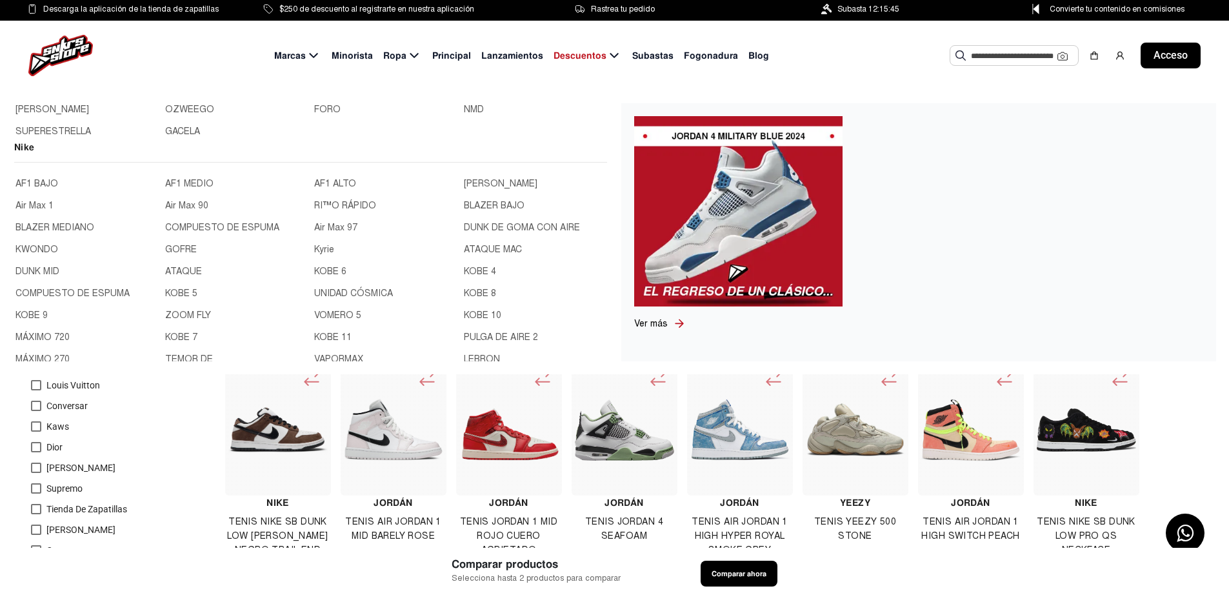
scroll to position [258, 0]
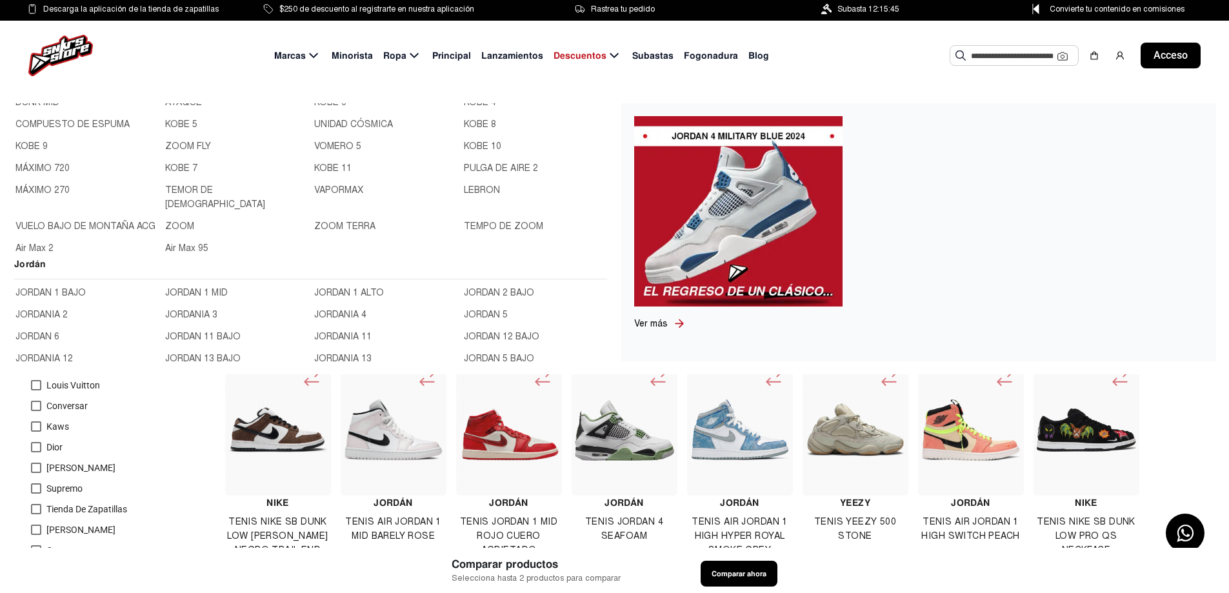
click at [510, 221] on font "TEMPO DE ZOOM" at bounding box center [503, 226] width 79 height 11
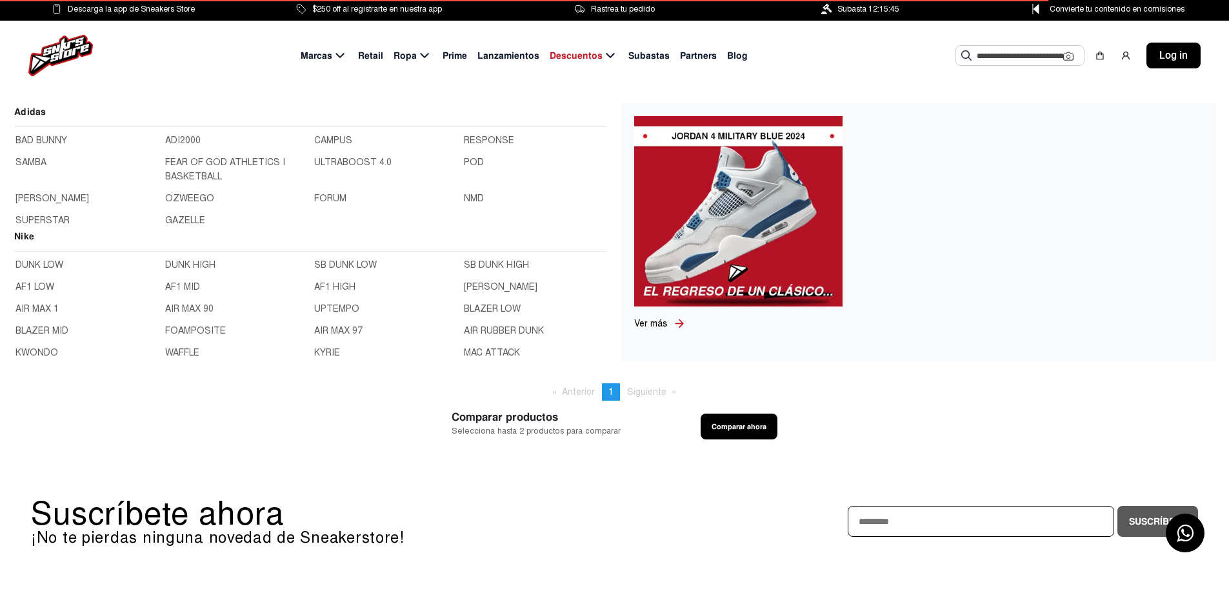
click at [344, 55] on icon at bounding box center [339, 55] width 8 height 5
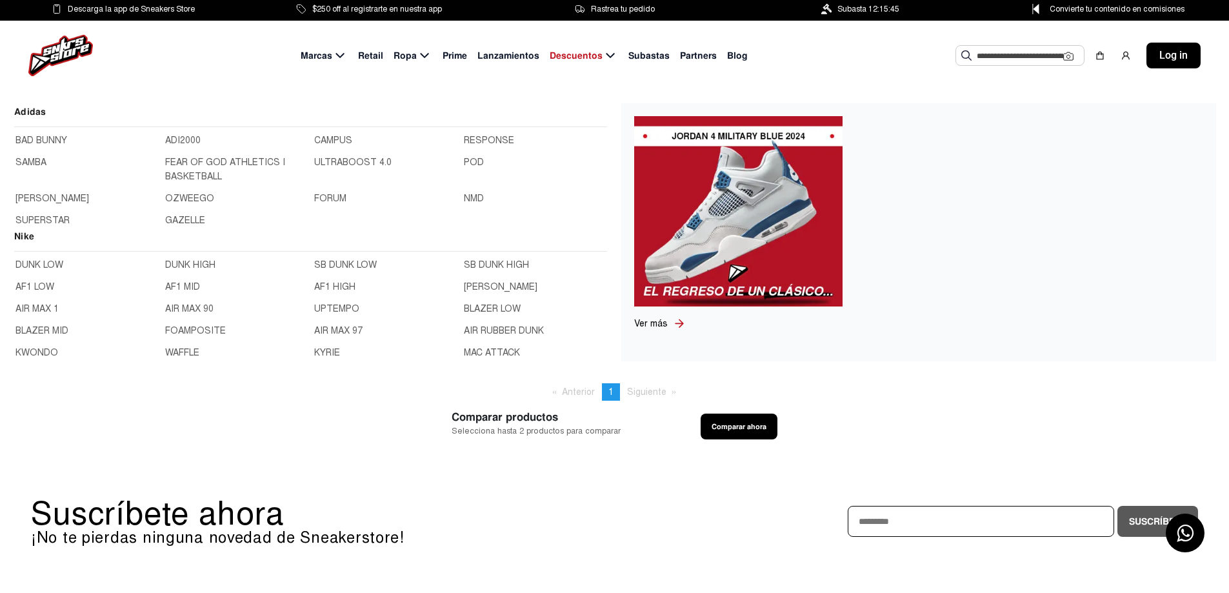
click at [348, 54] on icon at bounding box center [339, 56] width 15 height 16
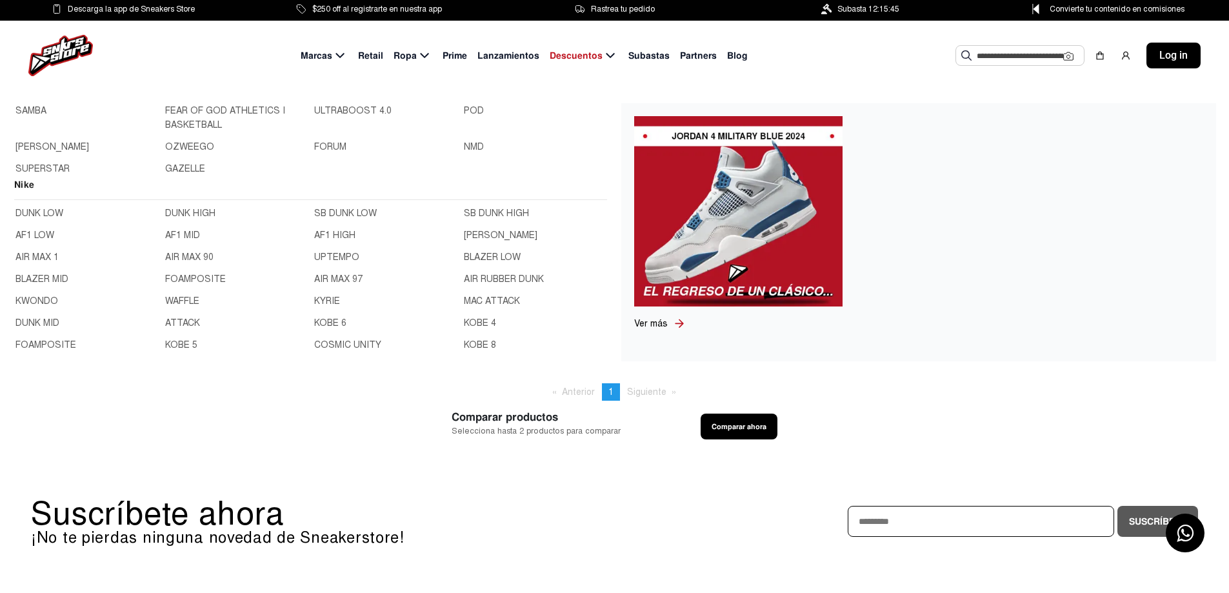
scroll to position [132, 0]
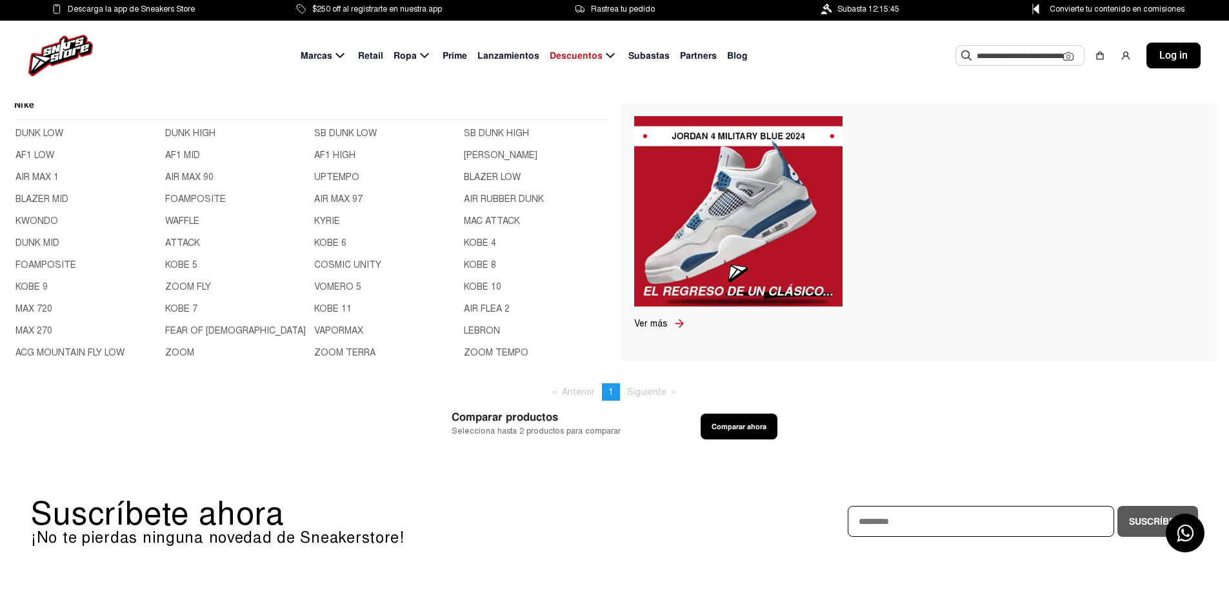
click at [325, 175] on link "UPTEMPO" at bounding box center [385, 177] width 142 height 14
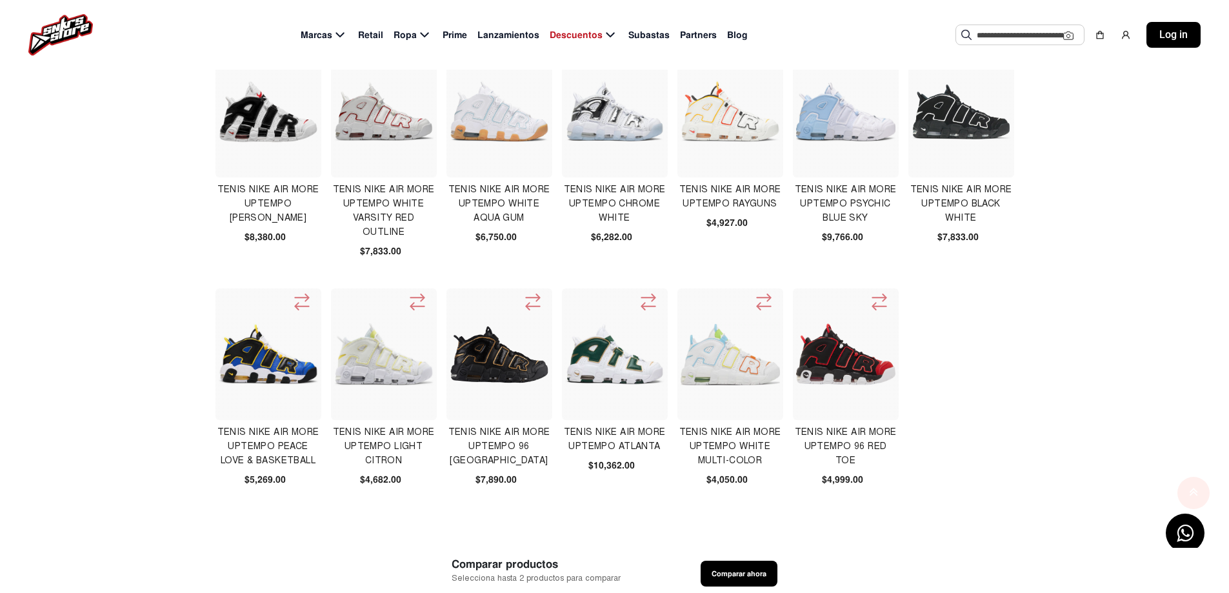
scroll to position [452, 0]
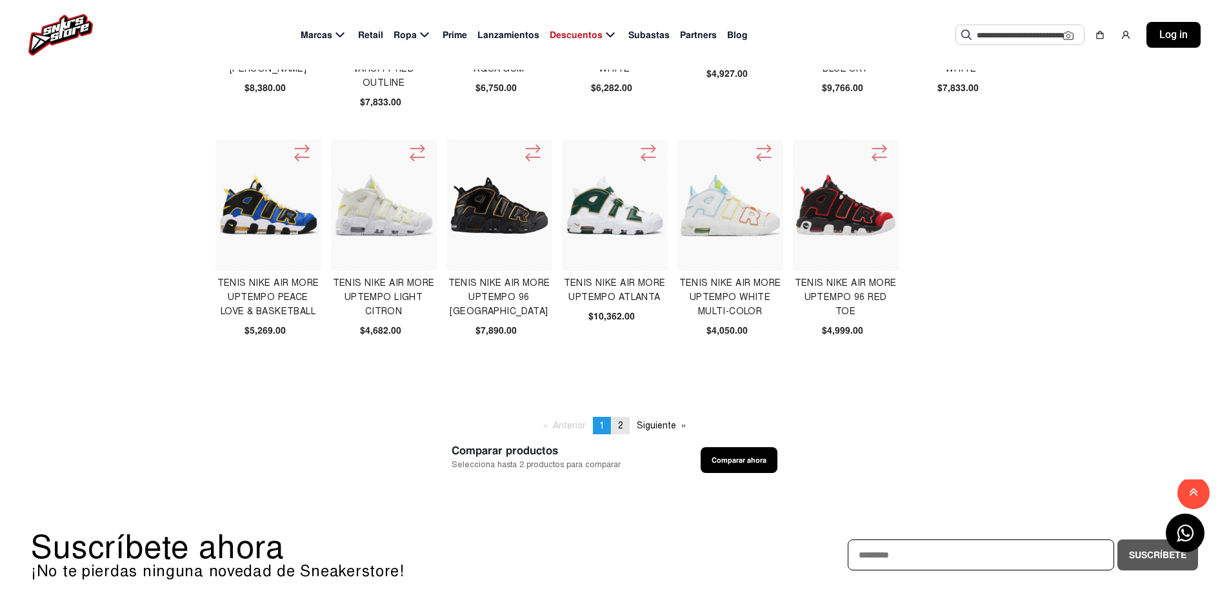
click at [621, 428] on span "2" at bounding box center [620, 425] width 5 height 11
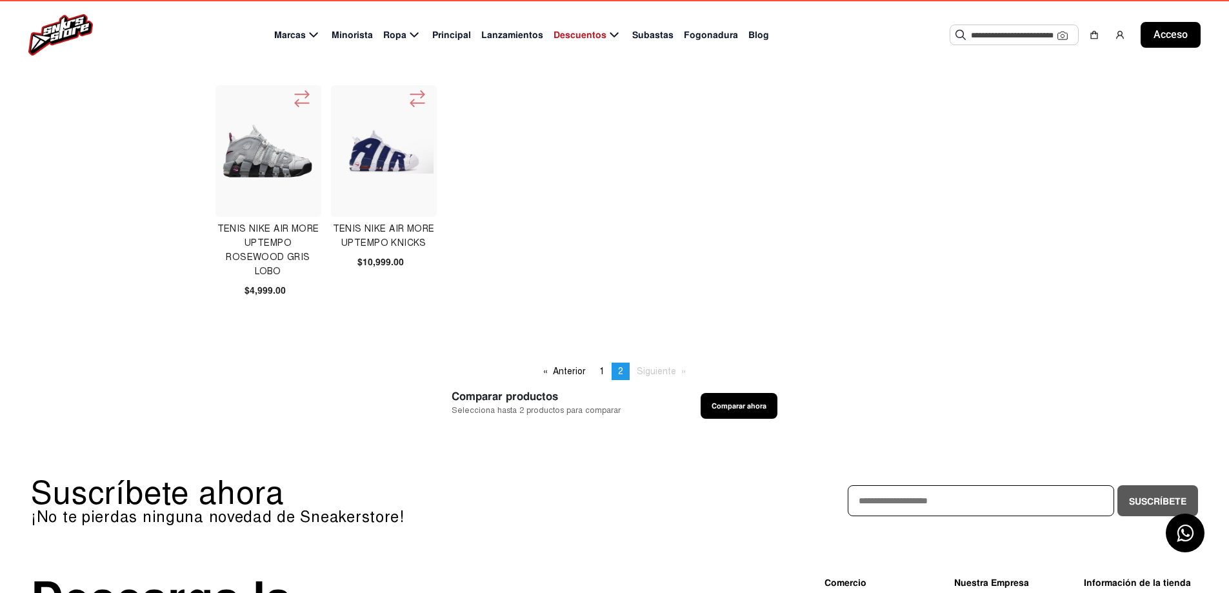
scroll to position [387, 0]
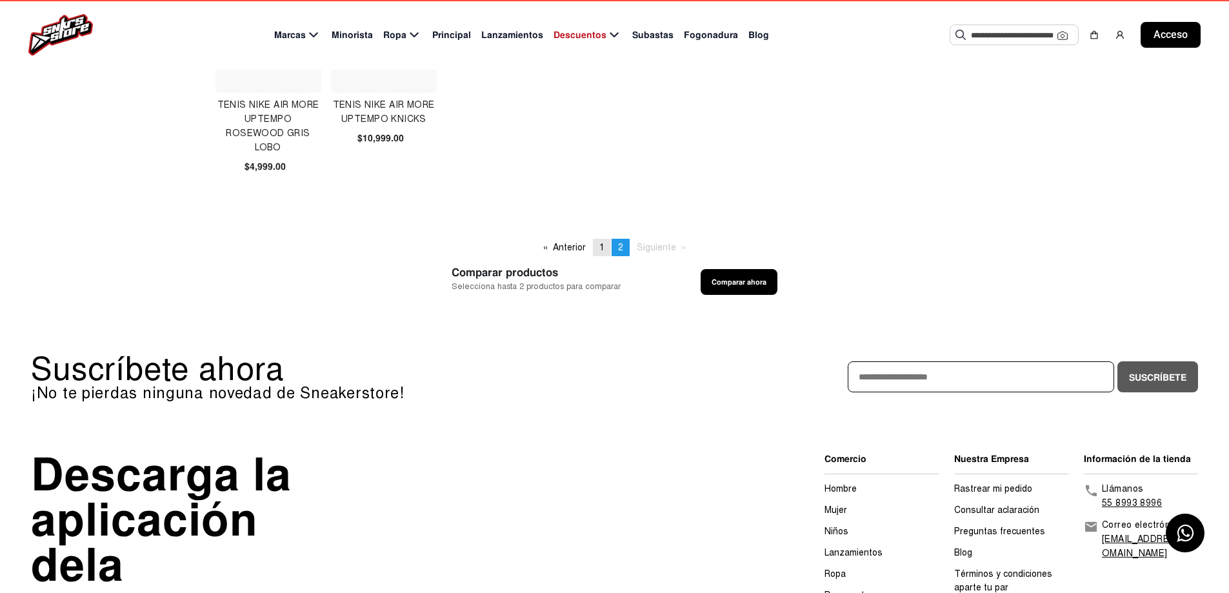
click at [601, 245] on font "1" at bounding box center [601, 247] width 5 height 11
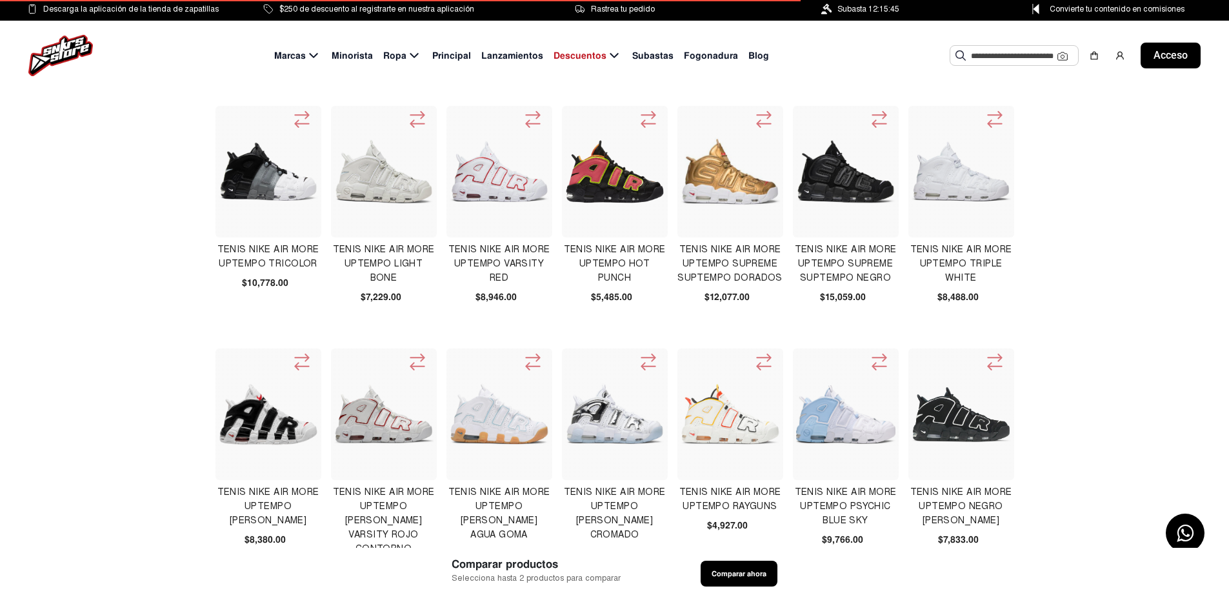
click at [951, 403] on img at bounding box center [960, 414] width 99 height 56
